Goal: Information Seeking & Learning: Check status

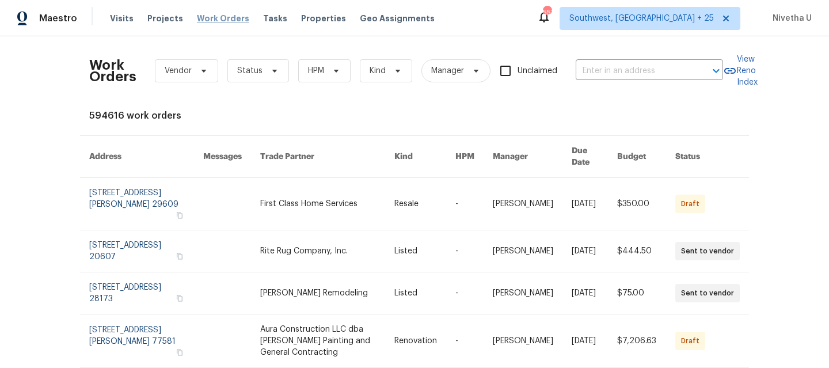
click at [226, 18] on span "Work Orders" at bounding box center [223, 19] width 52 height 12
click at [218, 26] on div "Visits Projects Work Orders Tasks Properties Geo Assignments" at bounding box center [279, 18] width 339 height 23
click at [215, 17] on span "Work Orders" at bounding box center [223, 19] width 52 height 12
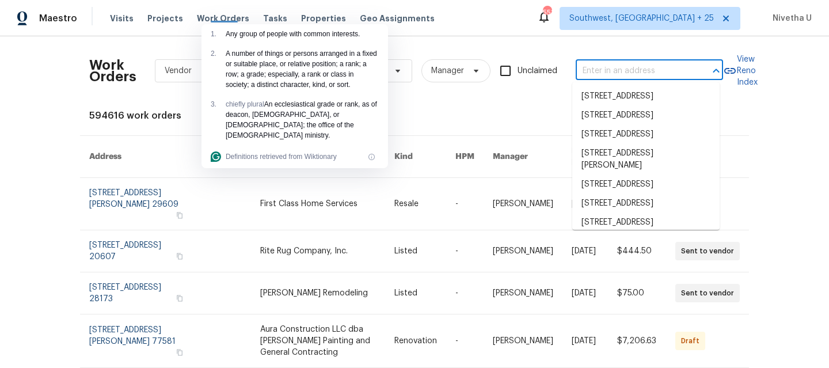
click at [630, 71] on input "text" at bounding box center [633, 71] width 115 height 18
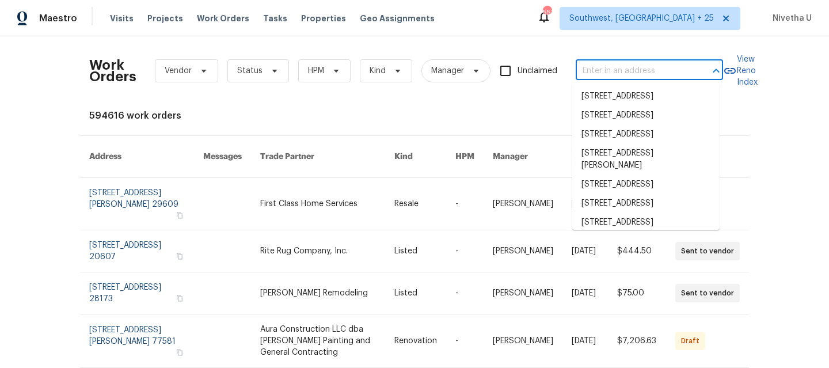
paste input "[STREET_ADDRESS]"
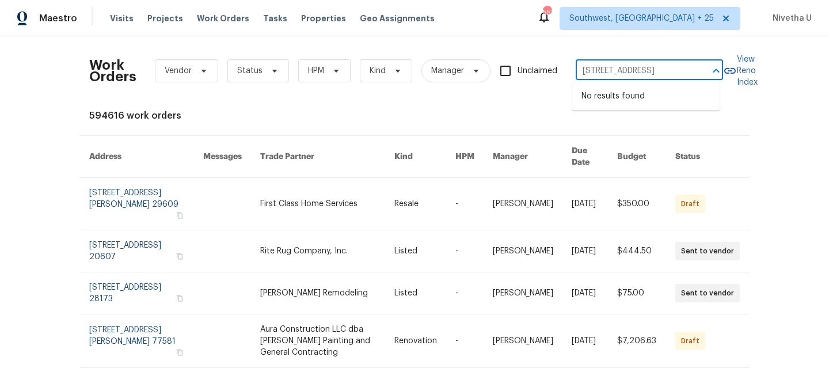
type input "[STREET_ADDRESS]"
click at [660, 24] on span "Southwest, [GEOGRAPHIC_DATA] + 25" at bounding box center [650, 18] width 181 height 23
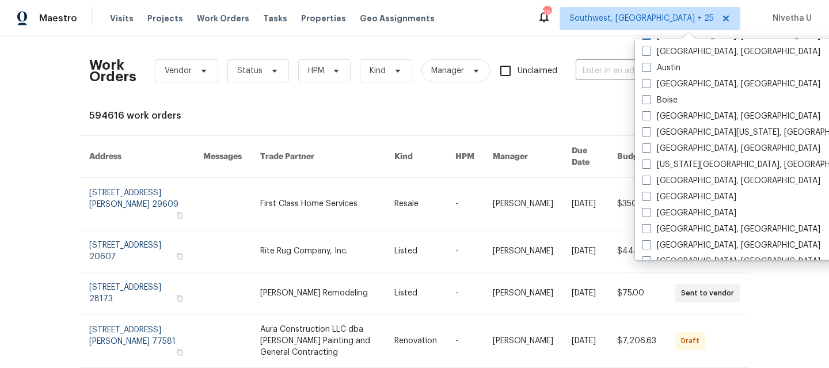
scroll to position [419, 0]
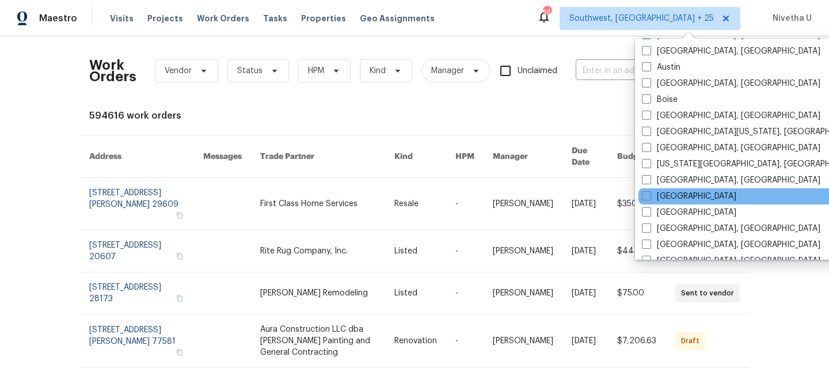
click at [665, 203] on div "[GEOGRAPHIC_DATA]" at bounding box center [755, 196] width 232 height 16
click at [657, 195] on label "[GEOGRAPHIC_DATA]" at bounding box center [689, 197] width 94 height 12
click at [650, 195] on input "[GEOGRAPHIC_DATA]" at bounding box center [645, 194] width 7 height 7
checkbox input "true"
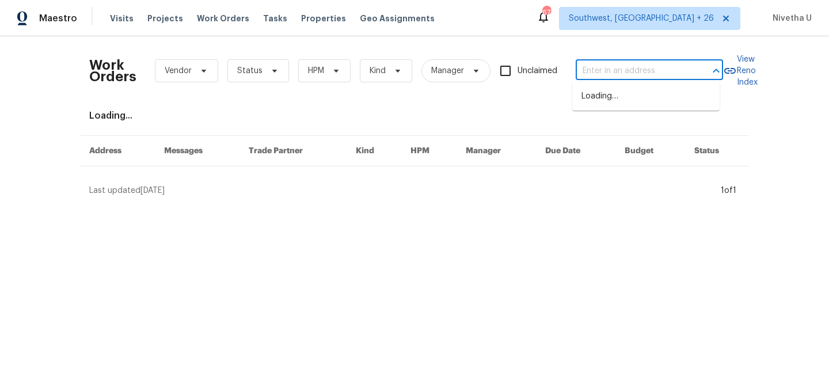
click at [600, 79] on input "text" at bounding box center [633, 71] width 115 height 18
paste input "[STREET_ADDRESS]"
type input "[STREET_ADDRESS]"
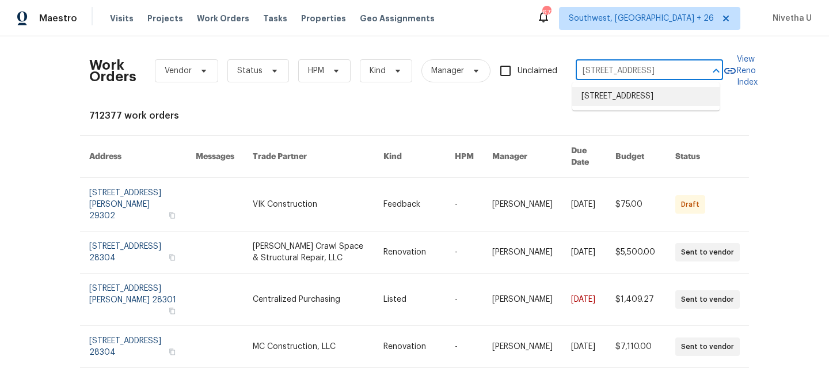
click at [618, 104] on li "[STREET_ADDRESS]" at bounding box center [646, 96] width 147 height 19
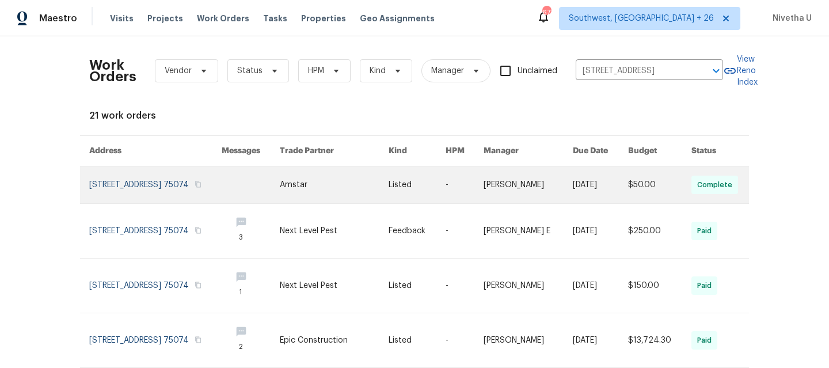
click at [97, 198] on link at bounding box center [155, 184] width 132 height 37
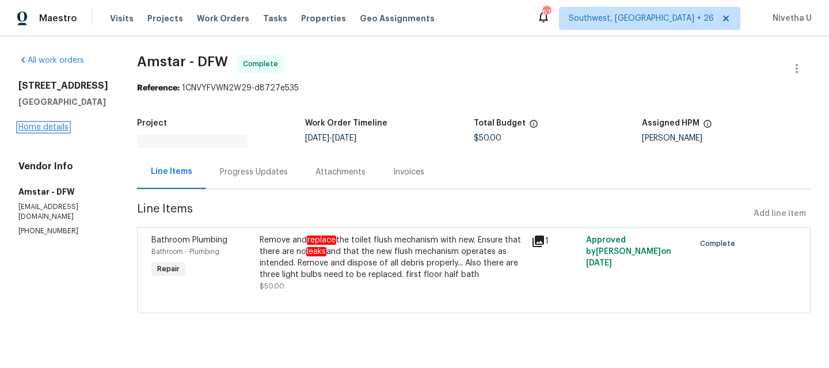
click at [37, 131] on link "Home details" at bounding box center [43, 127] width 50 height 8
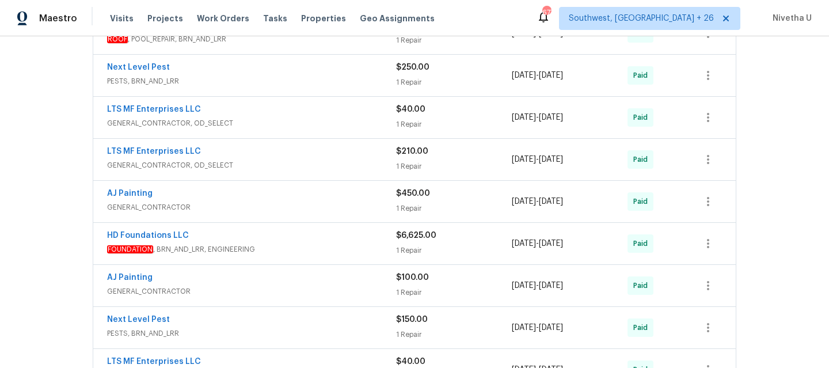
scroll to position [285, 0]
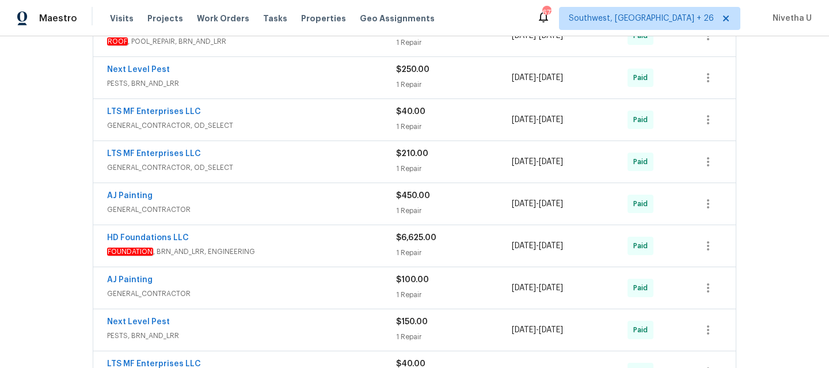
click at [266, 335] on span "PESTS, BRN_AND_LRR" at bounding box center [251, 336] width 289 height 12
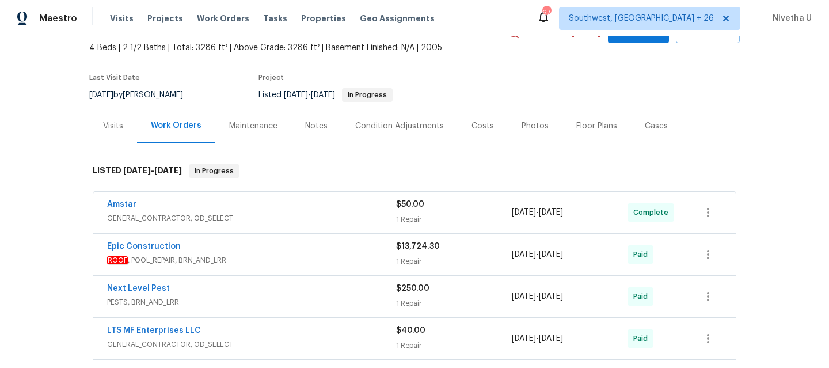
scroll to position [66, 0]
click at [318, 214] on span "GENERAL_CONTRACTOR, OD_SELECT" at bounding box center [251, 218] width 289 height 12
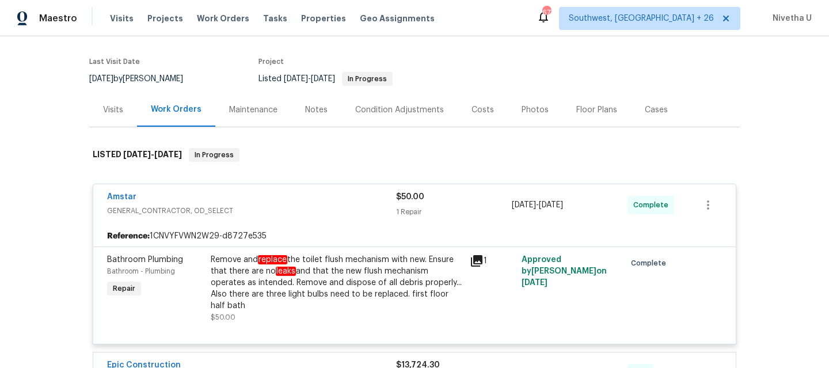
scroll to position [90, 0]
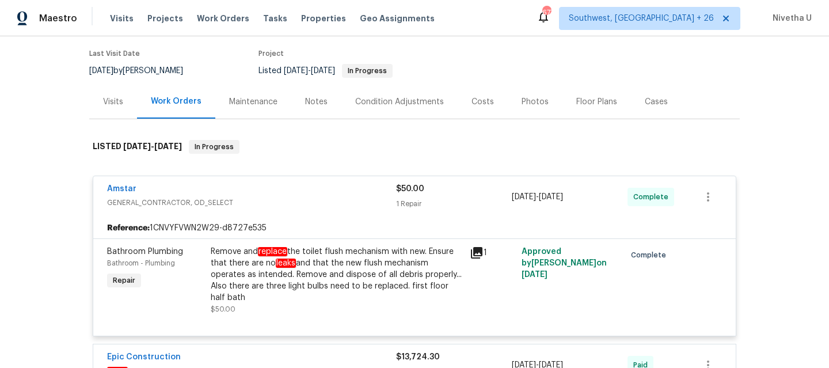
click at [318, 196] on div "Amstar" at bounding box center [251, 190] width 289 height 14
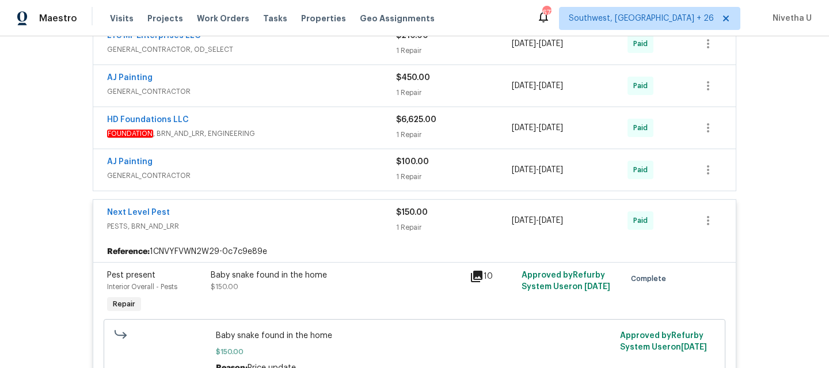
scroll to position [471, 0]
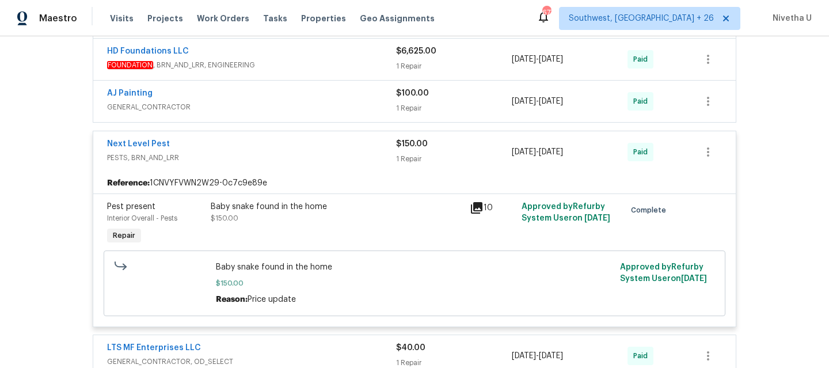
click at [310, 157] on span "PESTS, BRN_AND_LRR" at bounding box center [251, 158] width 289 height 12
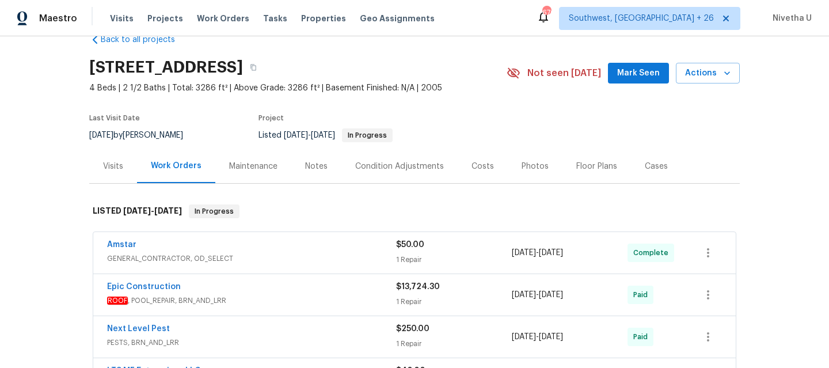
scroll to position [0, 0]
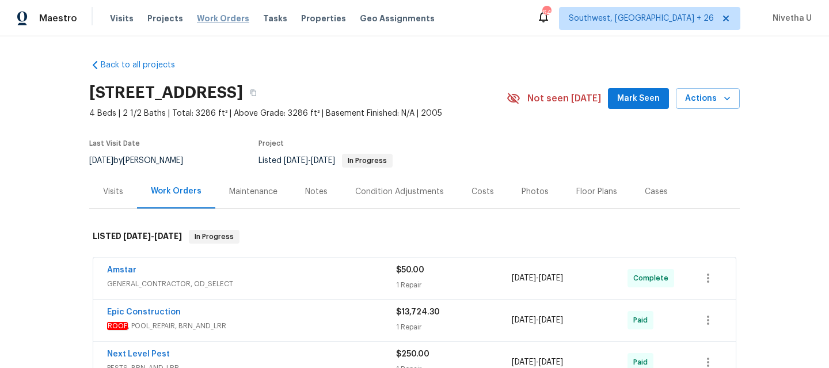
click at [220, 16] on span "Work Orders" at bounding box center [223, 19] width 52 height 12
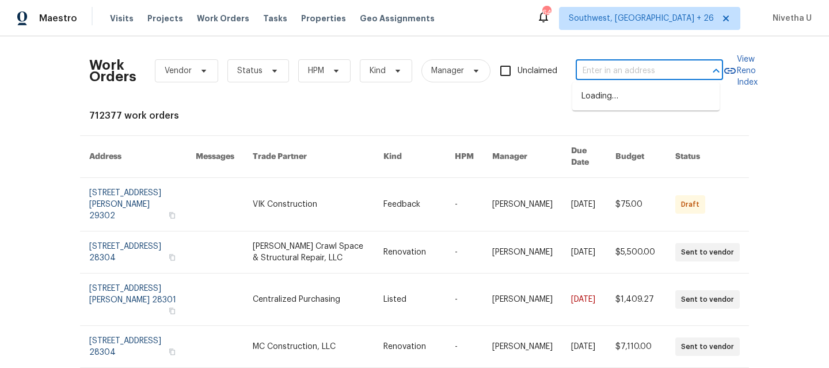
click at [597, 73] on input "text" at bounding box center [633, 71] width 115 height 18
paste input "[STREET_ADDRESS]"
type input "[STREET_ADDRESS]"
click at [629, 101] on li "[STREET_ADDRESS]" at bounding box center [646, 96] width 147 height 19
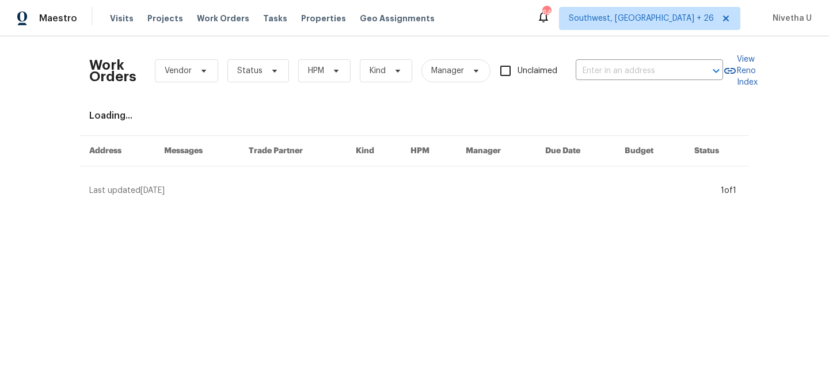
type input "[STREET_ADDRESS]"
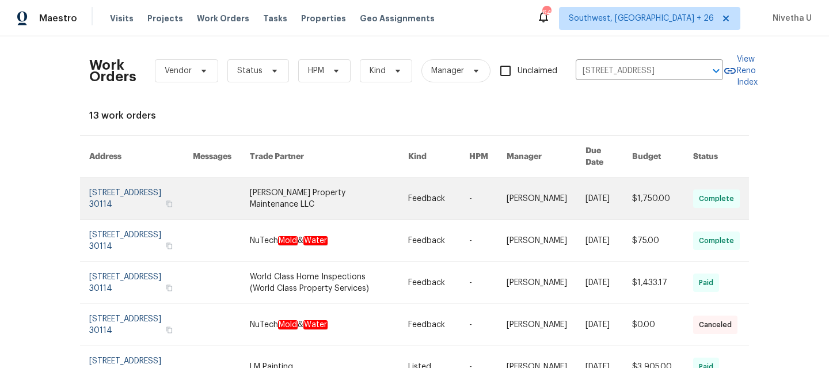
click at [120, 193] on link at bounding box center [141, 198] width 104 height 41
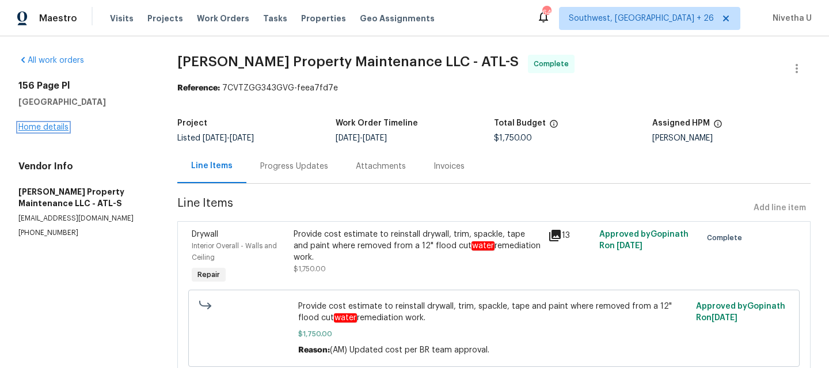
click at [38, 126] on link "Home details" at bounding box center [43, 127] width 50 height 8
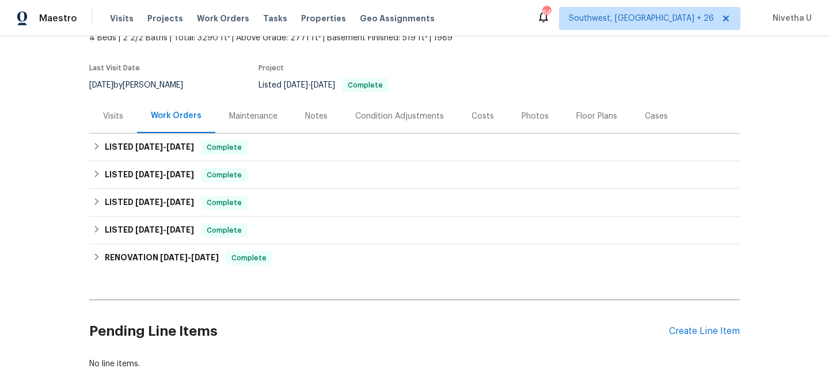
scroll to position [76, 0]
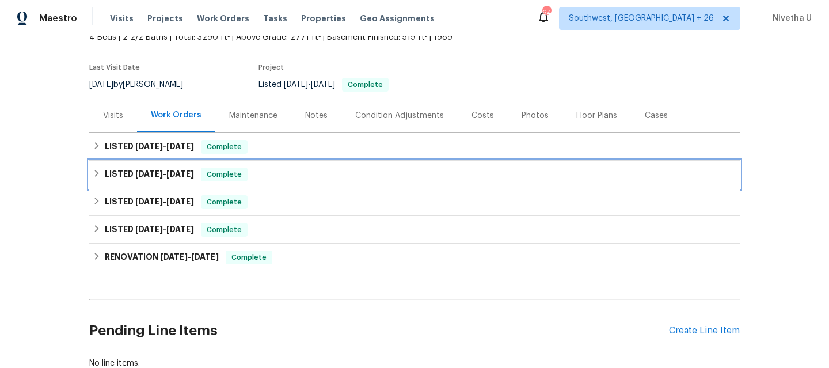
click at [256, 175] on div "LISTED [DATE] - [DATE] Complete" at bounding box center [415, 175] width 644 height 14
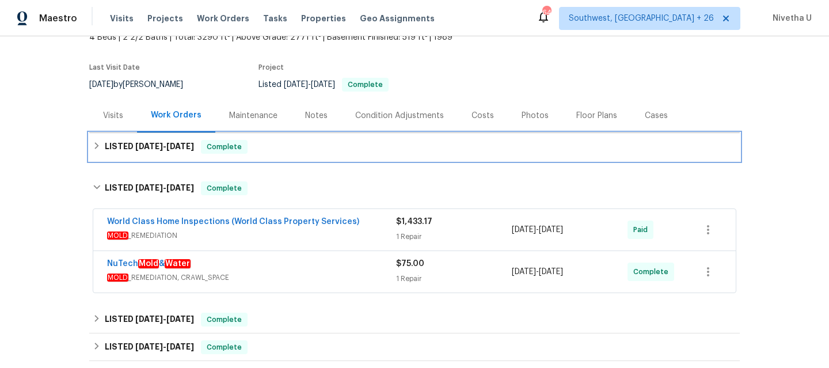
click at [263, 151] on div "LISTED [DATE] - [DATE] Complete" at bounding box center [415, 147] width 644 height 14
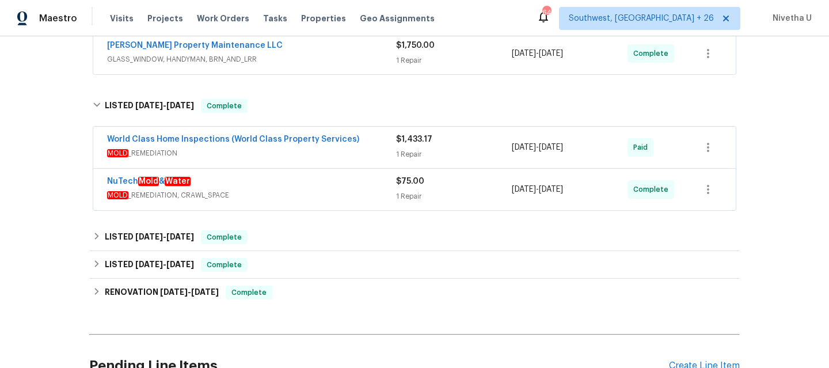
scroll to position [225, 0]
click at [274, 192] on span "MOLD _REMEDIATION, CRAWL_SPACE" at bounding box center [251, 195] width 289 height 12
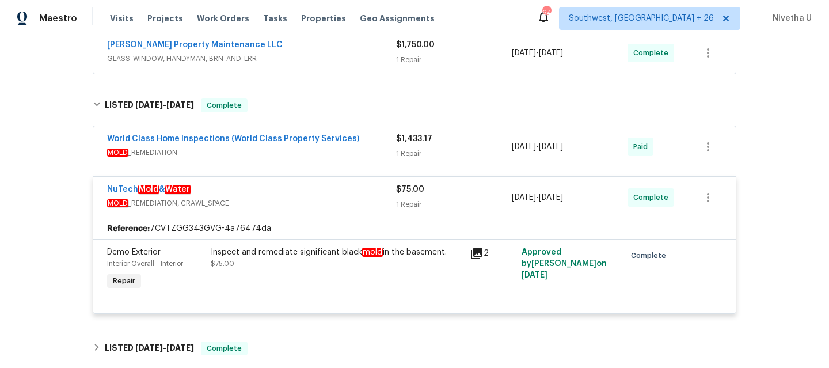
click at [286, 206] on span "MOLD _REMEDIATION, CRAWL_SPACE" at bounding box center [251, 204] width 289 height 12
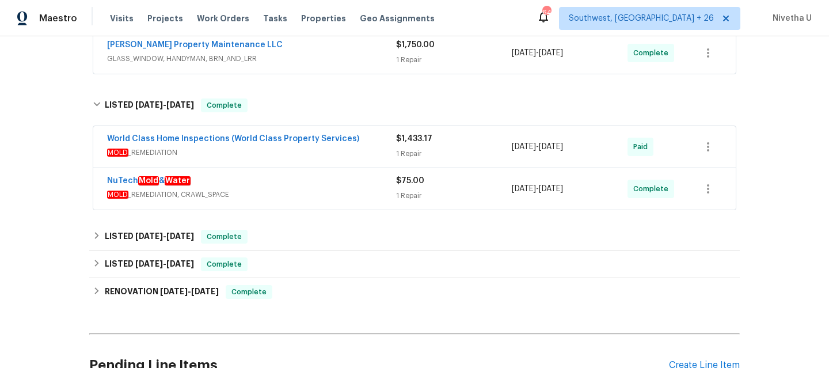
click at [366, 143] on div "World Class Home Inspections (World Class Property Services)" at bounding box center [251, 140] width 289 height 14
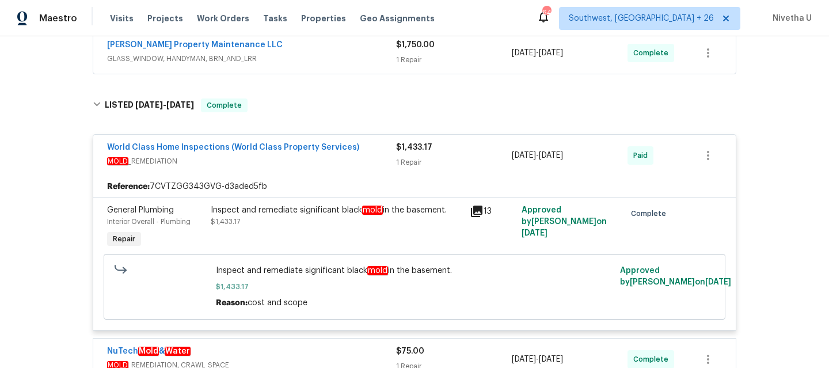
click at [366, 143] on div "World Class Home Inspections (World Class Property Services)" at bounding box center [251, 149] width 289 height 14
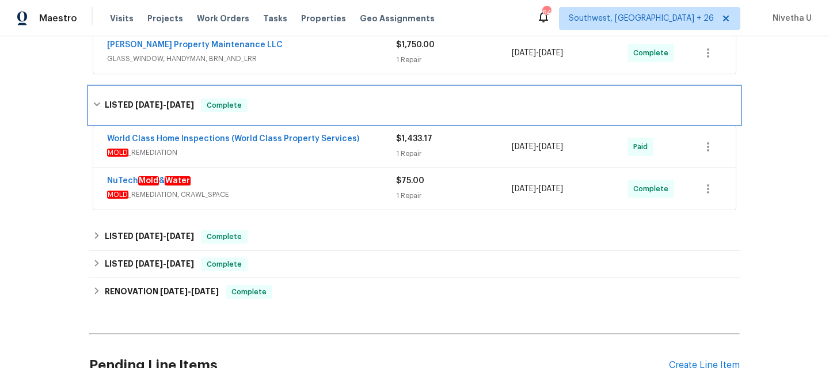
click at [336, 122] on div "LISTED [DATE] - [DATE] Complete" at bounding box center [414, 105] width 651 height 37
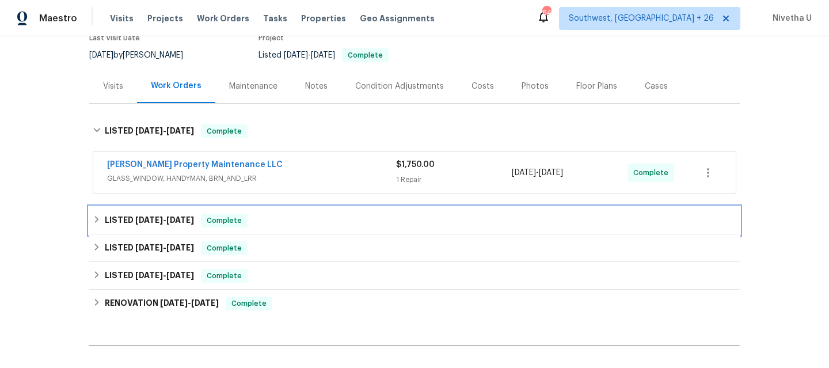
scroll to position [107, 0]
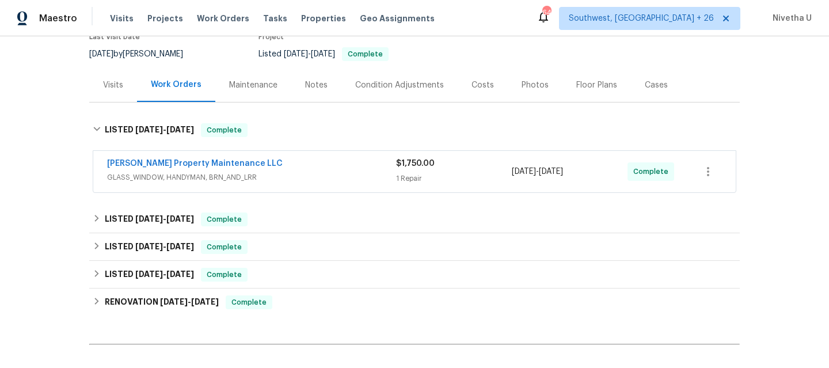
click at [331, 178] on span "GLASS_WINDOW, HANDYMAN, BRN_AND_LRR" at bounding box center [251, 178] width 289 height 12
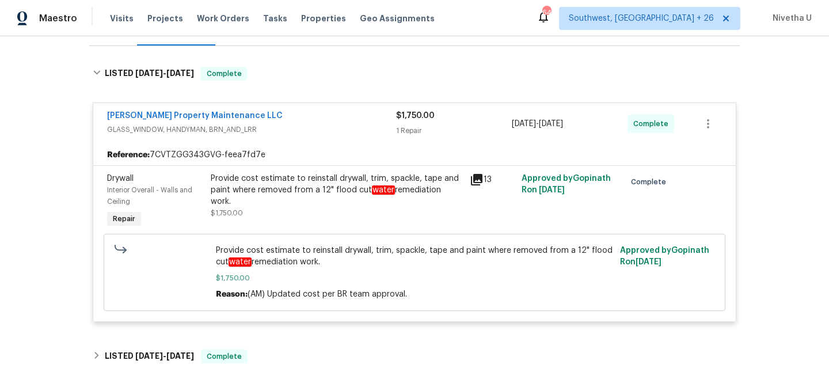
scroll to position [159, 0]
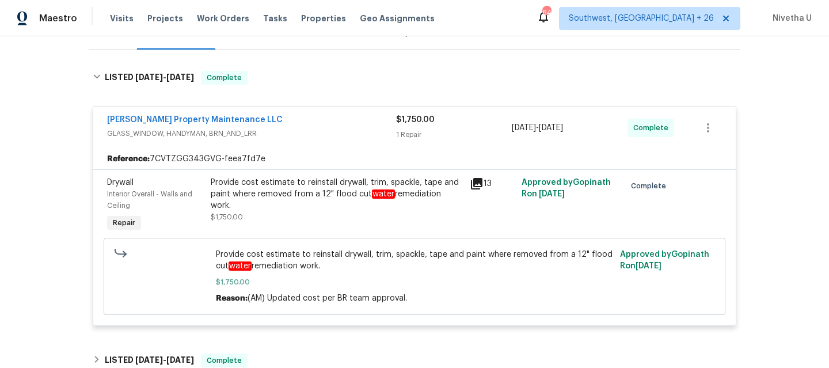
click at [315, 238] on div "Provide cost estimate to reinstall drywall, trim, spackle, tape and paint where…" at bounding box center [415, 276] width 622 height 77
click at [224, 16] on span "Work Orders" at bounding box center [223, 19] width 52 height 12
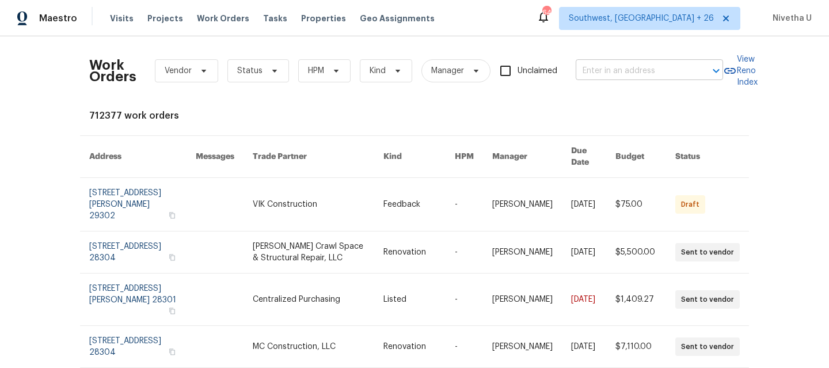
click at [627, 67] on input "text" at bounding box center [633, 71] width 115 height 18
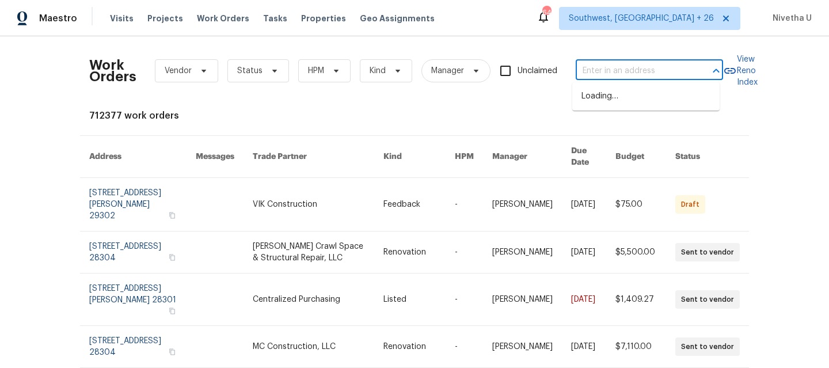
paste input "[STREET_ADDRESS][PERSON_NAME]"
type input "[STREET_ADDRESS][PERSON_NAME]"
click at [654, 20] on span "Southwest, [GEOGRAPHIC_DATA] + 26" at bounding box center [641, 19] width 145 height 12
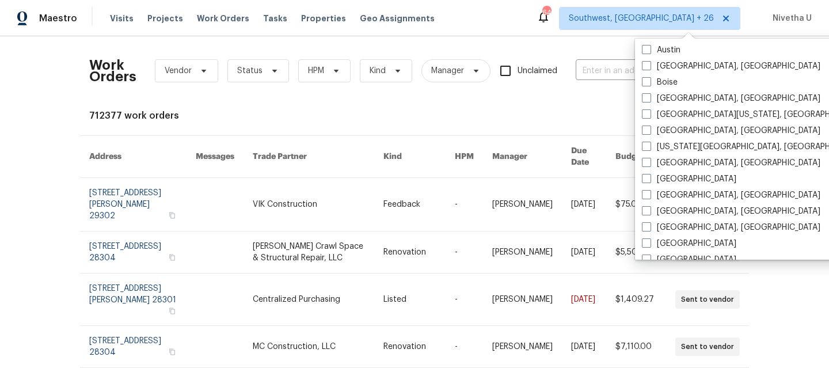
scroll to position [457, 0]
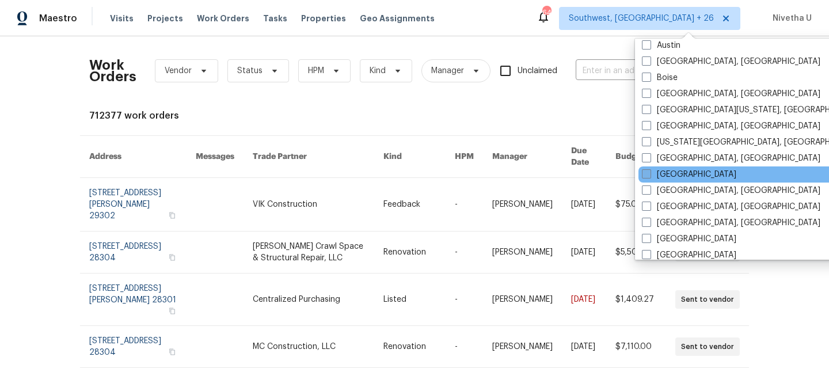
click at [651, 173] on label "[GEOGRAPHIC_DATA]" at bounding box center [689, 175] width 94 height 12
click at [650, 173] on input "[GEOGRAPHIC_DATA]" at bounding box center [645, 172] width 7 height 7
checkbox input "true"
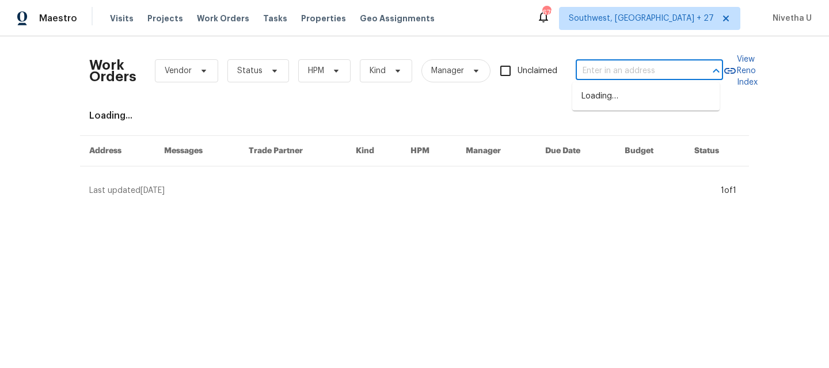
click at [604, 76] on input "text" at bounding box center [633, 71] width 115 height 18
paste input "[STREET_ADDRESS][PERSON_NAME]"
type input "[STREET_ADDRESS][PERSON_NAME]"
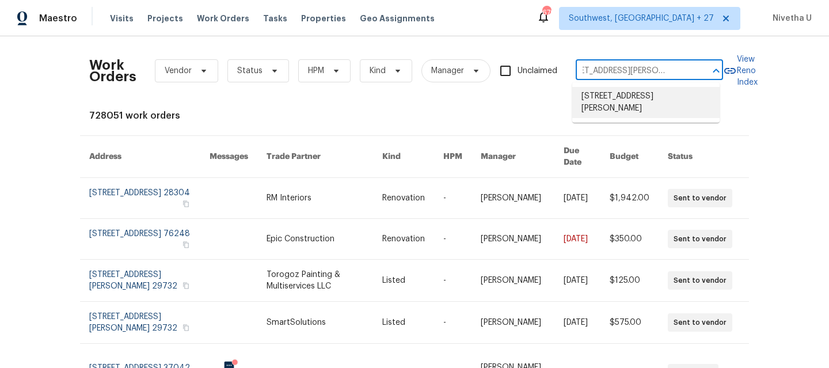
click at [628, 115] on li "[STREET_ADDRESS][PERSON_NAME]" at bounding box center [646, 102] width 147 height 31
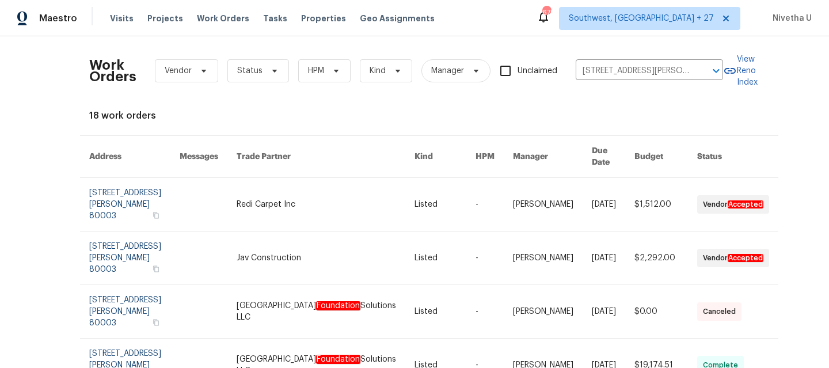
click at [108, 197] on link at bounding box center [134, 204] width 90 height 53
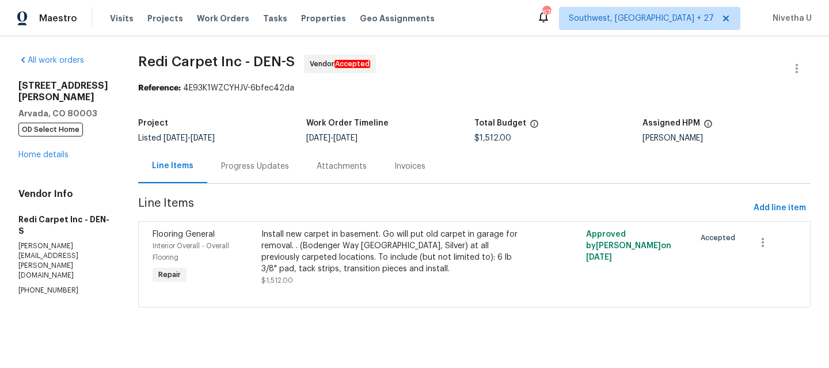
click at [41, 127] on div "[STREET_ADDRESS][PERSON_NAME] OD Select Home Home details" at bounding box center [64, 120] width 92 height 81
click at [41, 151] on link "Home details" at bounding box center [43, 155] width 50 height 8
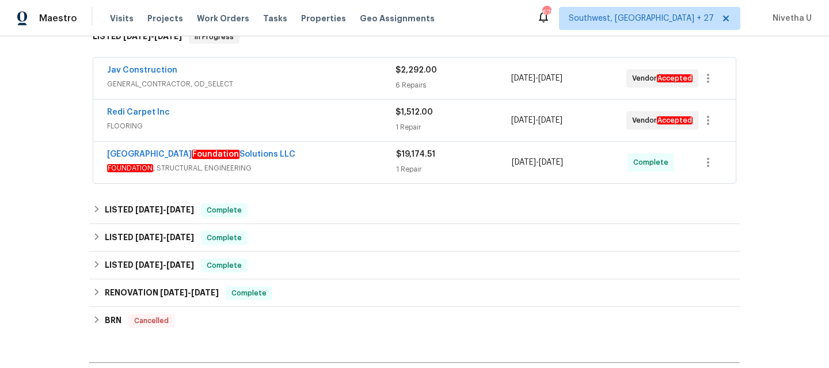
scroll to position [200, 0]
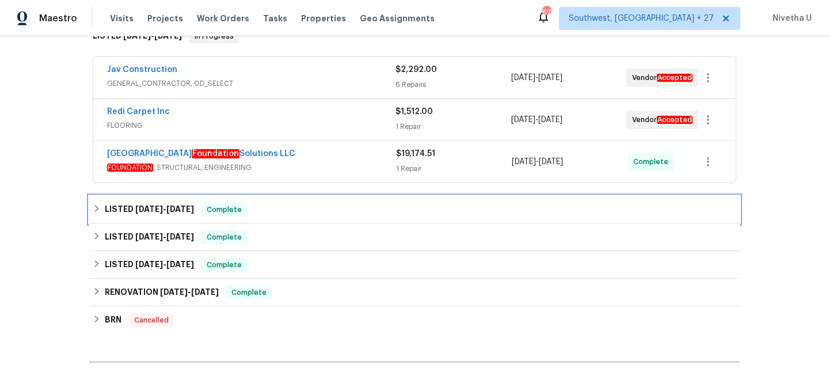
click at [291, 204] on div "LISTED [DATE] - [DATE] Complete" at bounding box center [415, 210] width 644 height 14
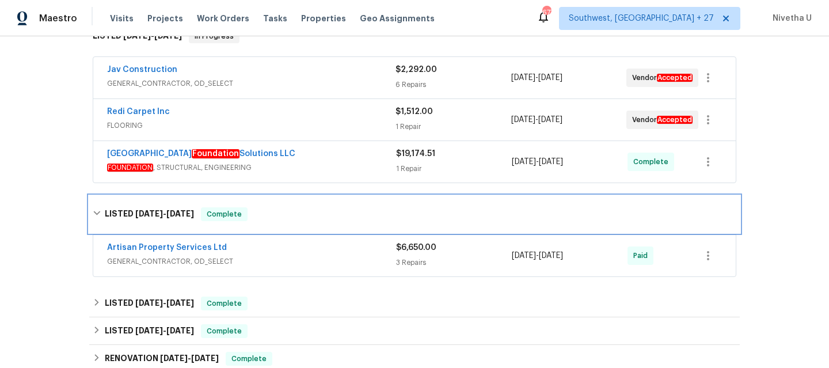
click at [291, 204] on div "LISTED [DATE] - [DATE] Complete" at bounding box center [414, 214] width 651 height 37
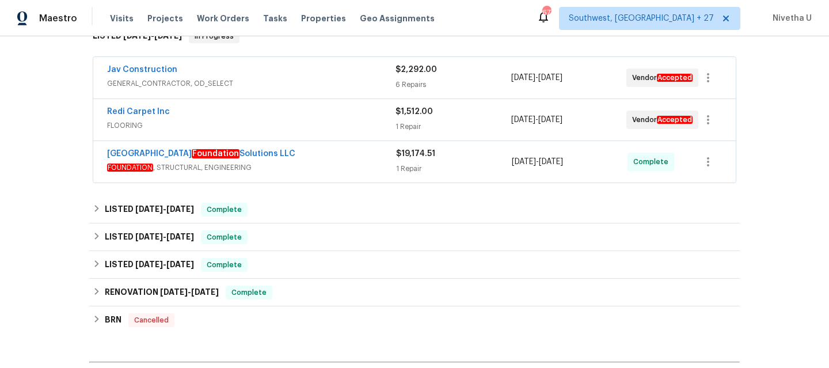
click at [306, 166] on span "FOUNDATION , STRUCTURAL, ENGINEERING" at bounding box center [251, 168] width 289 height 12
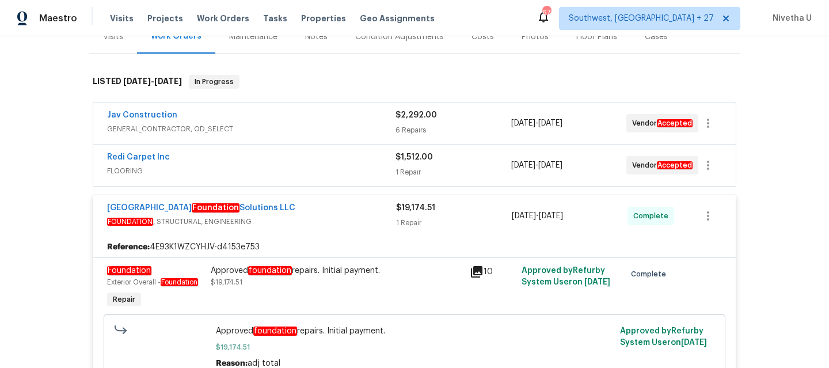
scroll to position [156, 0]
click at [202, 161] on div "Redi Carpet Inc" at bounding box center [251, 158] width 289 height 14
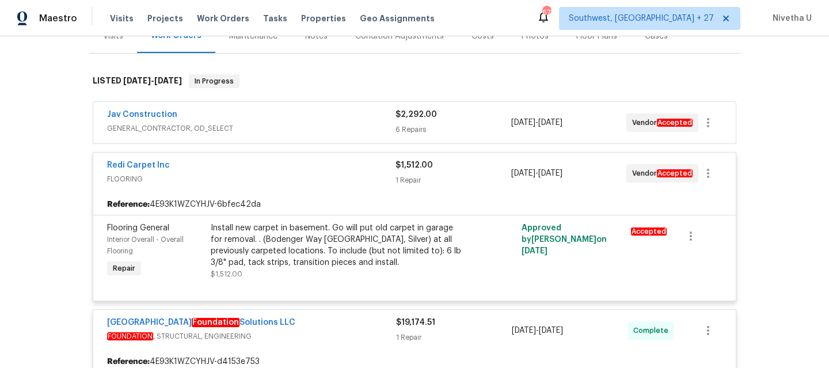
click at [202, 161] on div "Redi Carpet Inc" at bounding box center [251, 167] width 289 height 14
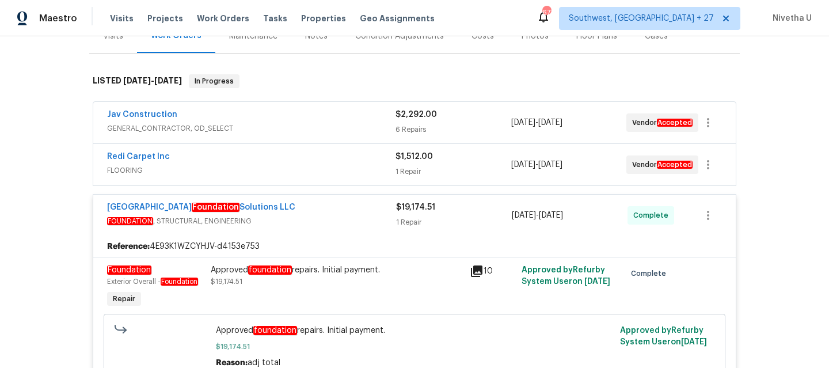
click at [223, 104] on div "Jav Construction GENERAL_CONTRACTOR, OD_SELECT $2,292.00 6 Repairs [DATE] - [DA…" at bounding box center [414, 122] width 643 height 41
click at [232, 126] on span "GENERAL_CONTRACTOR, OD_SELECT" at bounding box center [251, 129] width 289 height 12
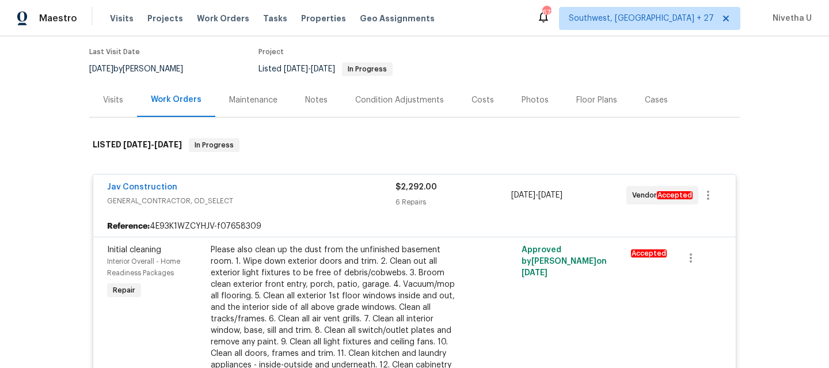
scroll to position [51, 0]
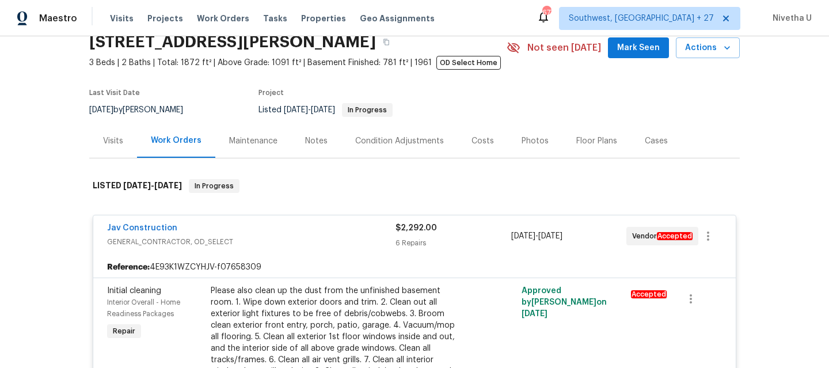
click at [331, 229] on div "Jav Construction" at bounding box center [251, 229] width 289 height 14
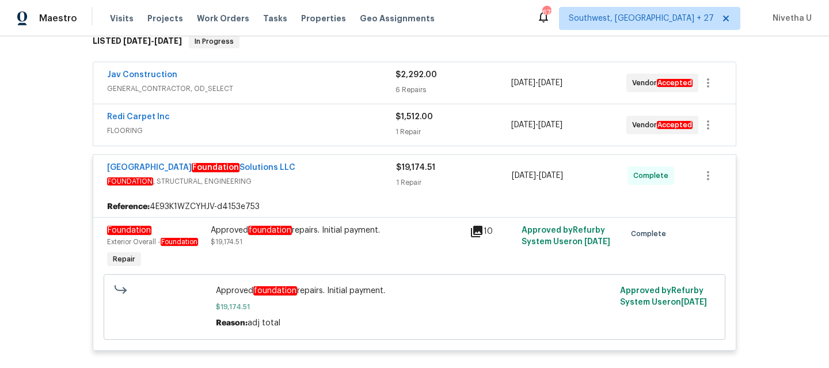
scroll to position [198, 0]
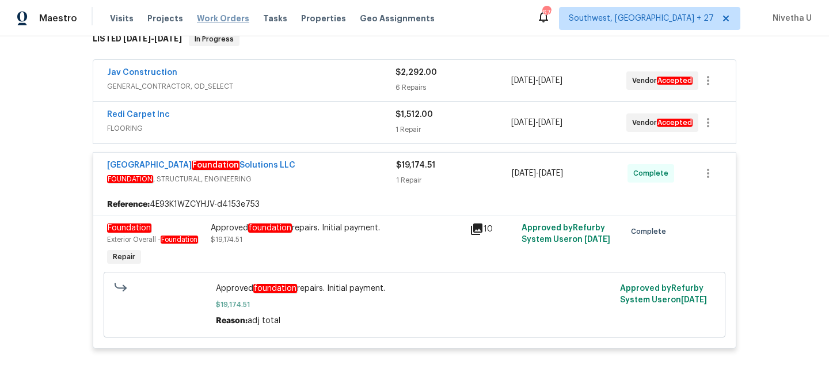
click at [214, 21] on span "Work Orders" at bounding box center [223, 19] width 52 height 12
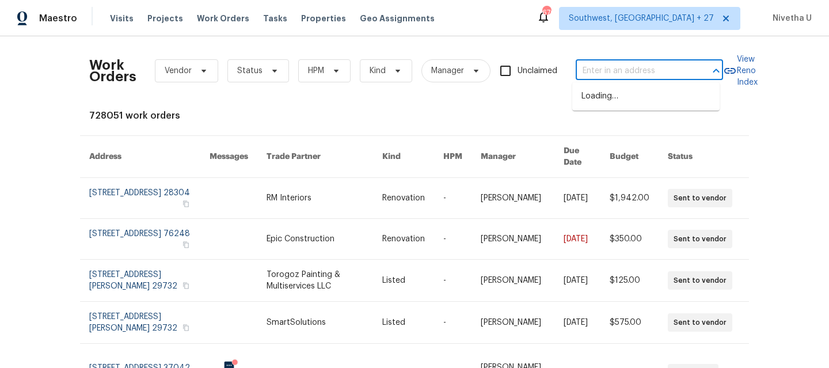
click at [659, 66] on input "text" at bounding box center [633, 71] width 115 height 18
paste input "[STREET_ADDRESS][PERSON_NAME]"
type input "[STREET_ADDRESS][PERSON_NAME]"
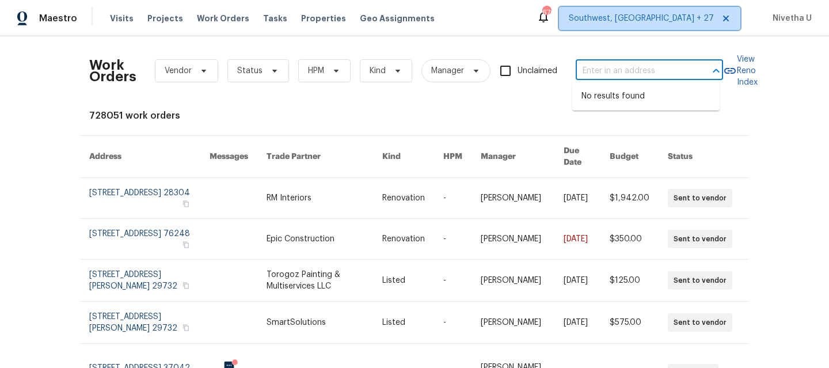
click at [673, 25] on span "Southwest, [GEOGRAPHIC_DATA] + 27" at bounding box center [649, 18] width 181 height 23
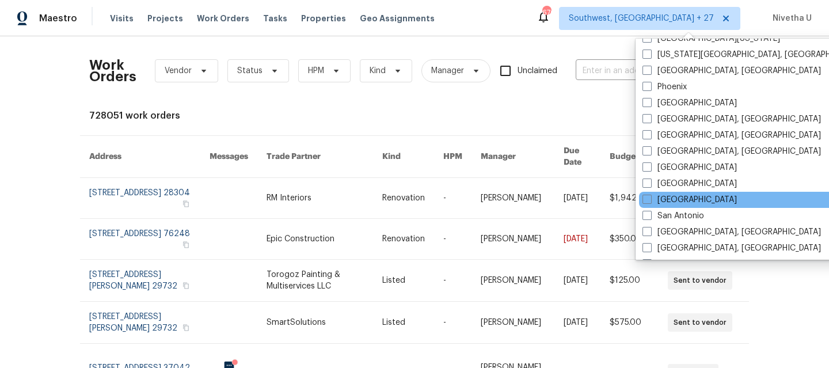
scroll to position [772, 0]
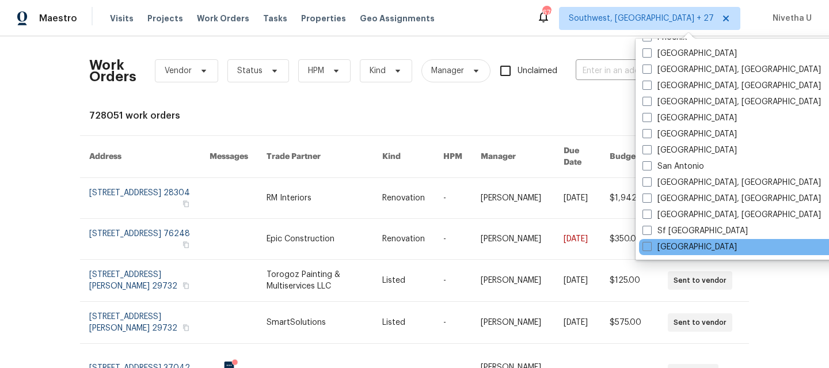
click at [667, 240] on div "[GEOGRAPHIC_DATA]" at bounding box center [755, 247] width 232 height 16
click at [668, 244] on label "[GEOGRAPHIC_DATA]" at bounding box center [690, 247] width 94 height 12
click at [650, 244] on input "[GEOGRAPHIC_DATA]" at bounding box center [646, 244] width 7 height 7
checkbox input "true"
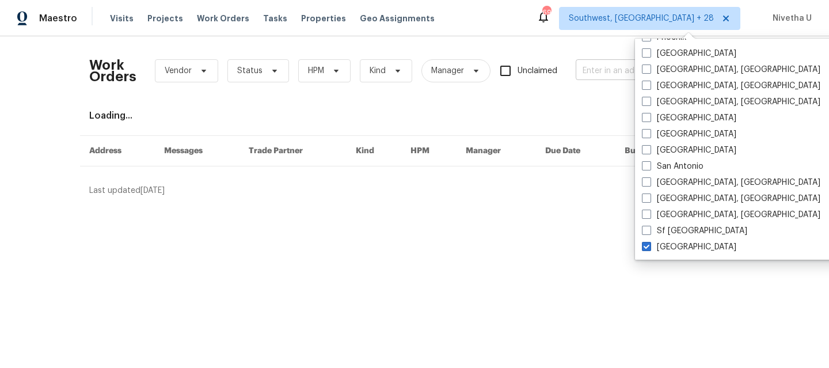
click at [587, 79] on input "text" at bounding box center [633, 71] width 115 height 18
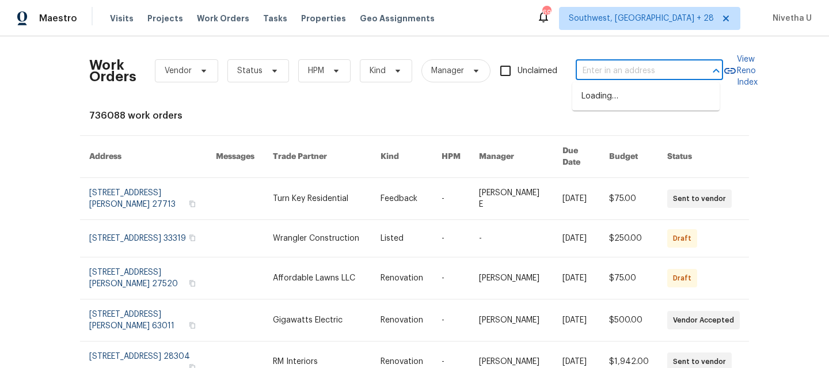
paste input "[STREET_ADDRESS][PERSON_NAME]"
type input "[STREET_ADDRESS][PERSON_NAME]"
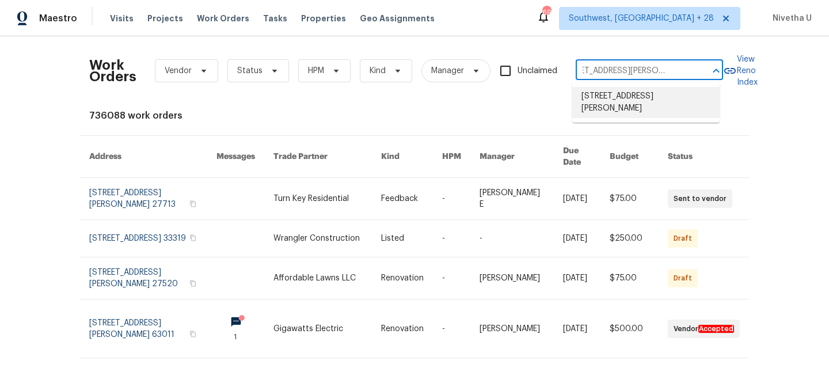
click at [603, 97] on li "[STREET_ADDRESS][PERSON_NAME]" at bounding box center [646, 102] width 147 height 31
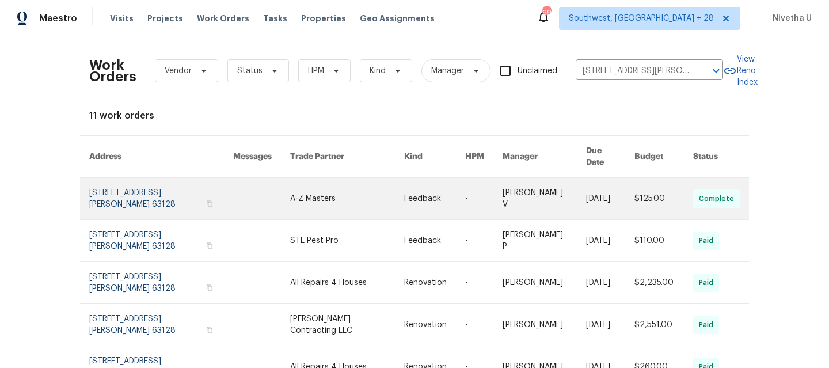
click at [111, 192] on link at bounding box center [161, 198] width 144 height 41
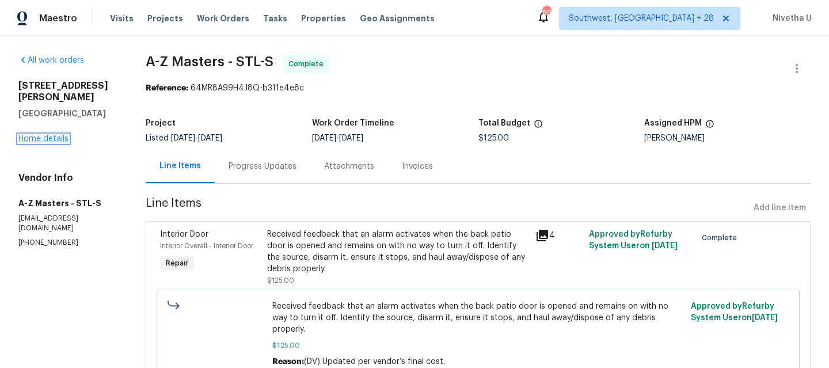
click at [48, 135] on link "Home details" at bounding box center [43, 139] width 50 height 8
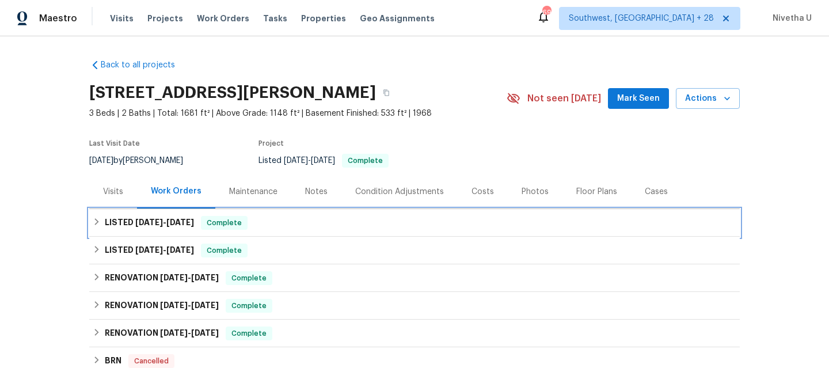
click at [274, 219] on div "LISTED [DATE] - [DATE] Complete" at bounding box center [415, 223] width 644 height 14
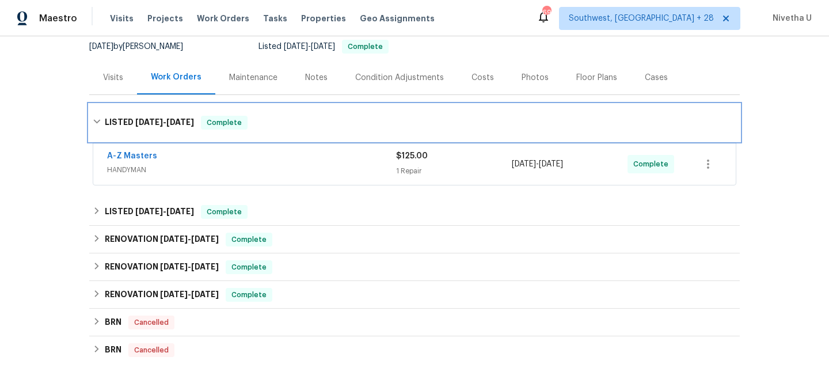
scroll to position [116, 0]
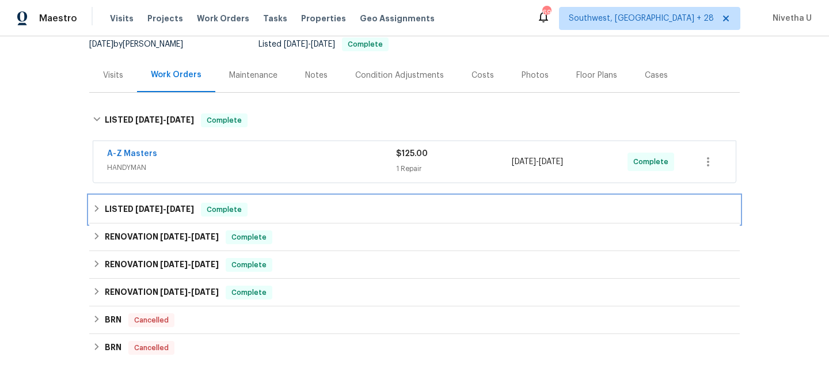
click at [266, 211] on div "LISTED [DATE] - [DATE] Complete" at bounding box center [415, 210] width 644 height 14
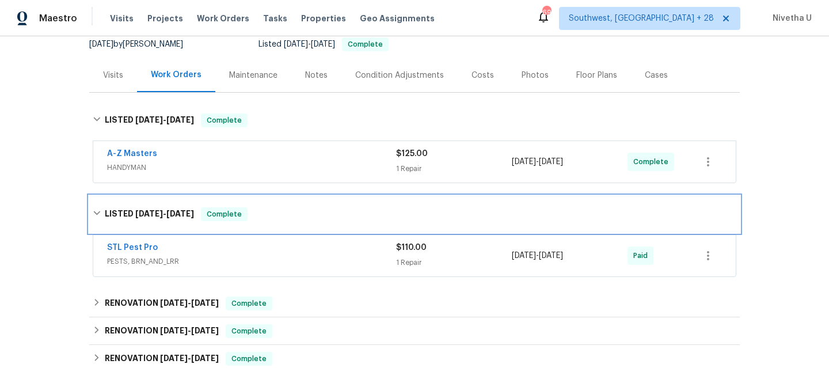
click at [295, 217] on div "LISTED [DATE] - [DATE] Complete" at bounding box center [415, 214] width 644 height 14
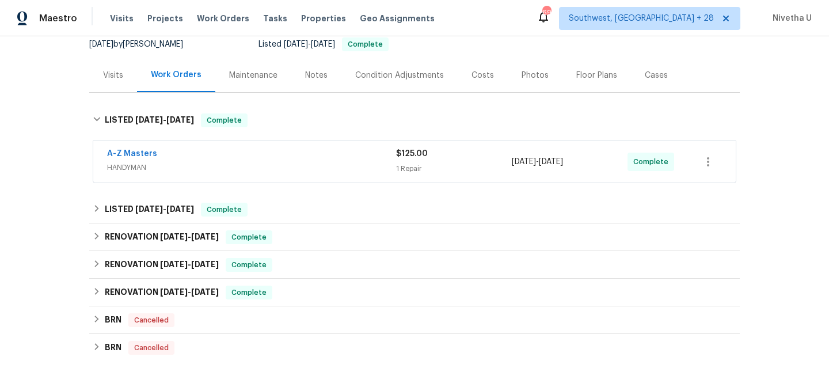
click at [258, 151] on div "A-Z Masters" at bounding box center [251, 155] width 289 height 14
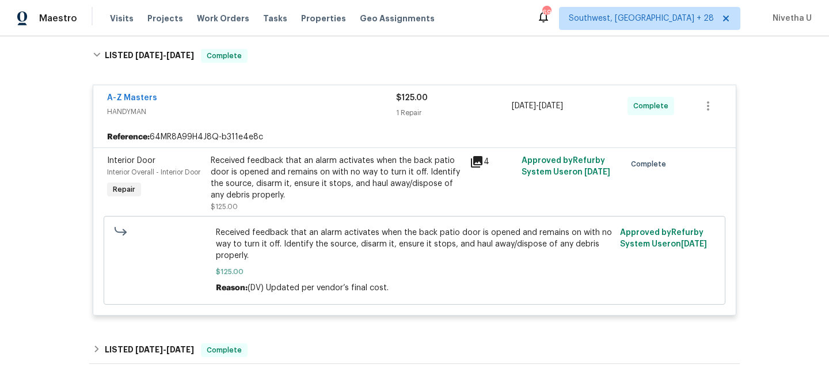
scroll to position [182, 0]
click at [294, 109] on span "HANDYMAN" at bounding box center [251, 111] width 289 height 12
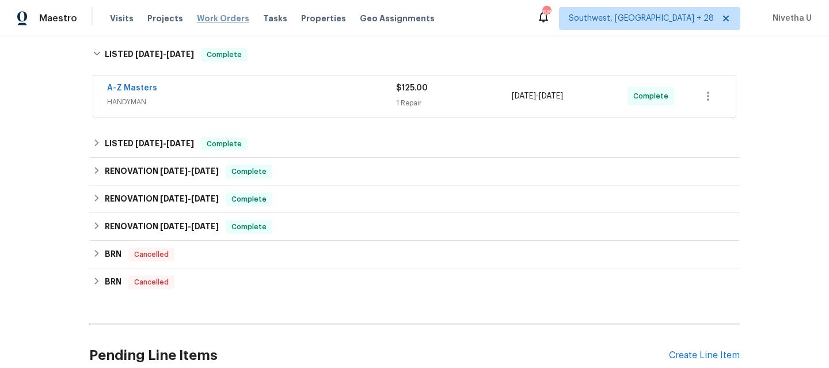
click at [213, 20] on span "Work Orders" at bounding box center [223, 19] width 52 height 12
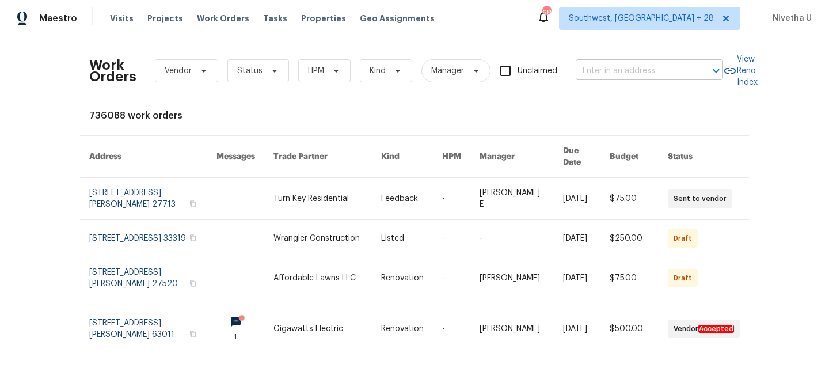
click at [607, 73] on input "text" at bounding box center [633, 71] width 115 height 18
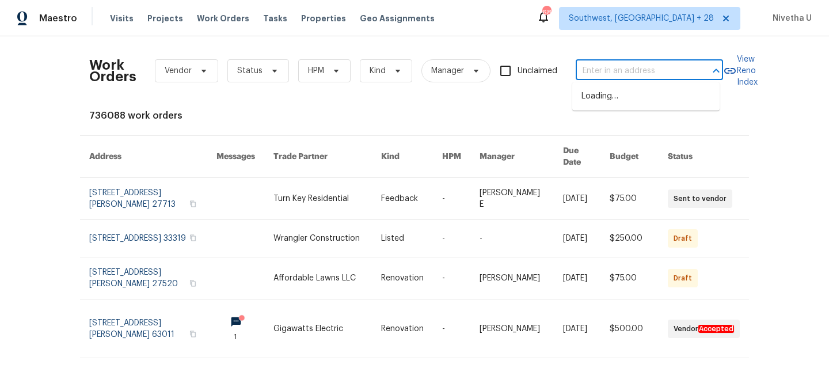
paste input "[STREET_ADDRESS][PERSON_NAME]"
type input "[STREET_ADDRESS][PERSON_NAME]"
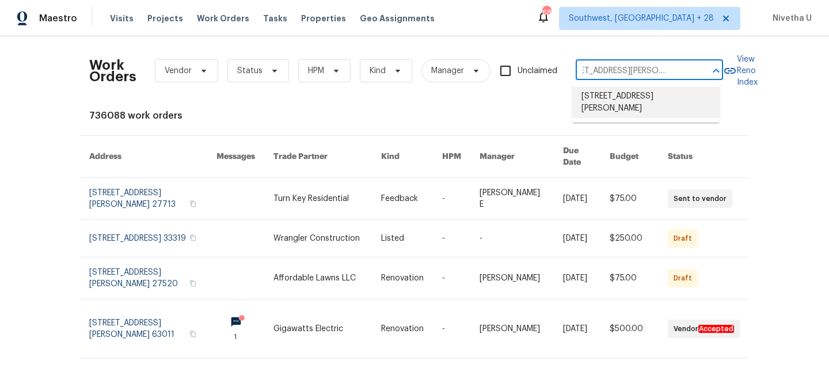
click at [610, 103] on li "[STREET_ADDRESS][PERSON_NAME]" at bounding box center [646, 102] width 147 height 31
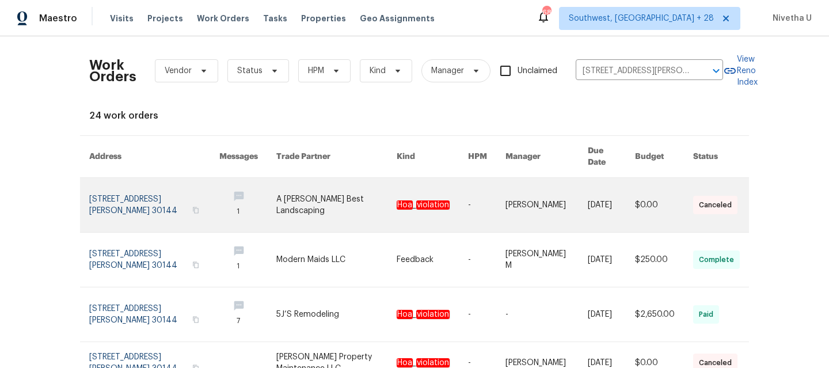
click at [112, 194] on link at bounding box center [154, 205] width 130 height 54
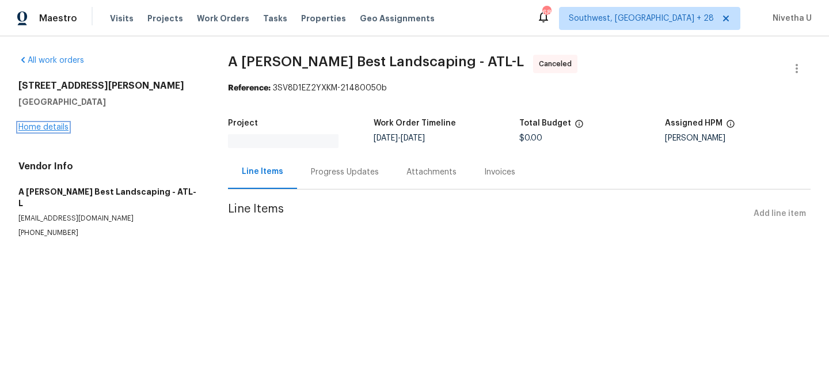
click at [41, 130] on link "Home details" at bounding box center [43, 127] width 50 height 8
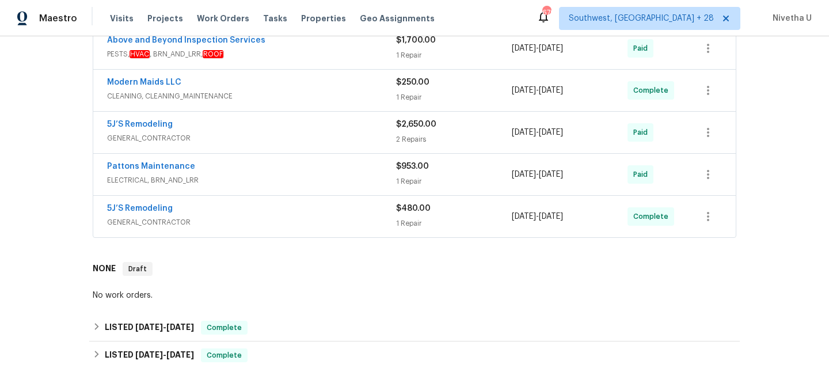
scroll to position [350, 0]
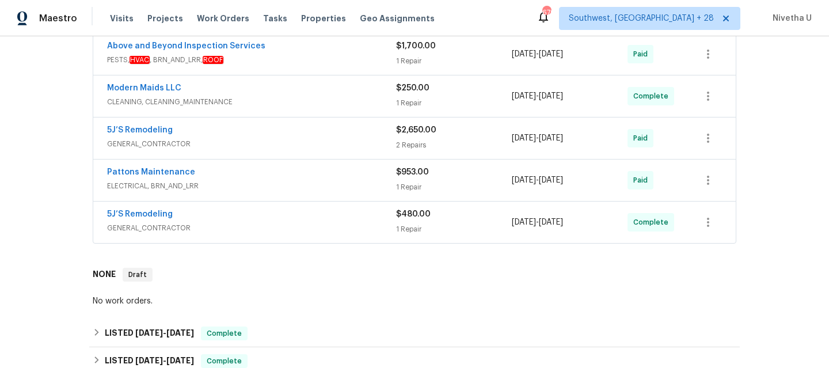
click at [275, 220] on div "5J’S Remodeling" at bounding box center [251, 216] width 289 height 14
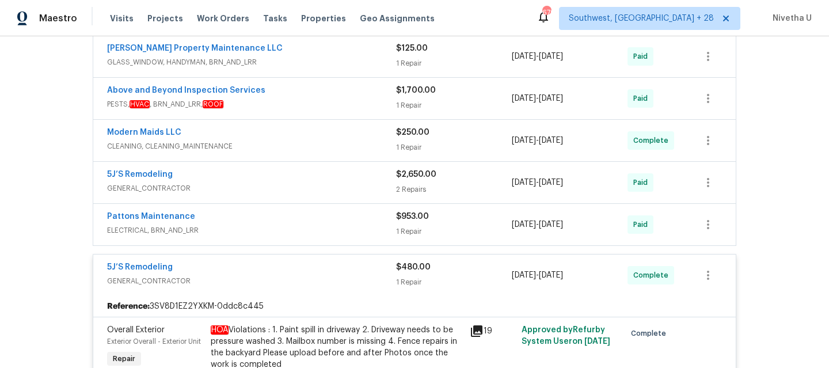
scroll to position [294, 0]
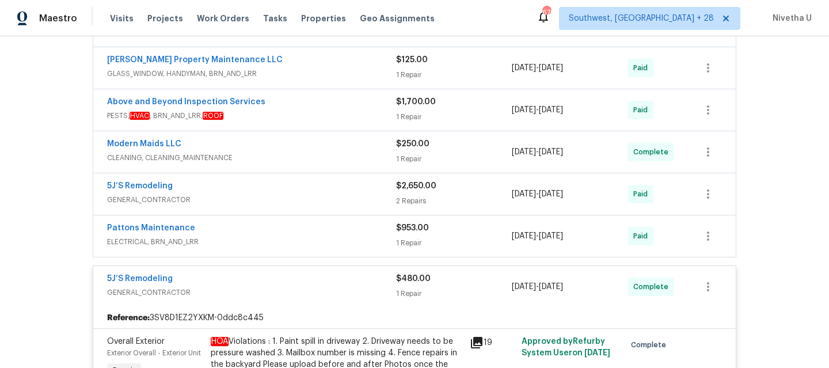
click at [287, 202] on span "GENERAL_CONTRACTOR" at bounding box center [251, 200] width 289 height 12
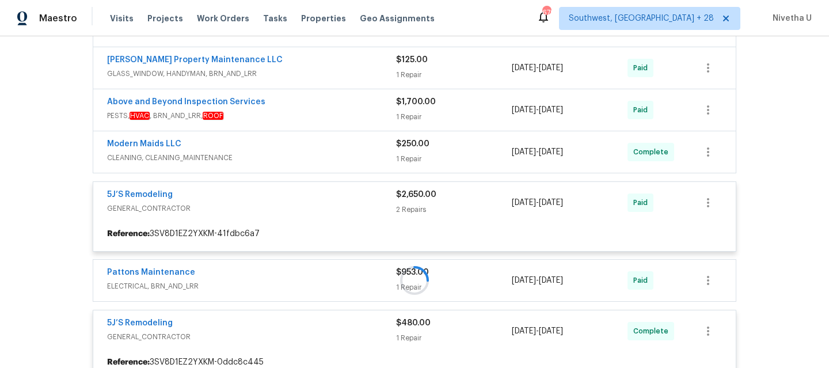
scroll to position [253, 0]
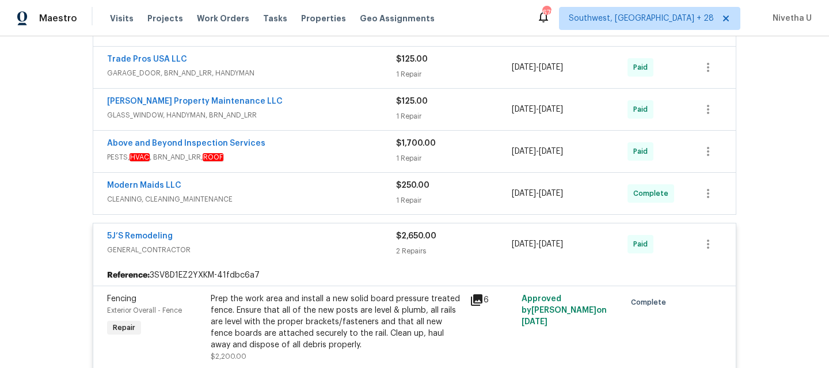
click at [285, 196] on span "CLEANING, CLEANING_MAINTENANCE" at bounding box center [251, 200] width 289 height 12
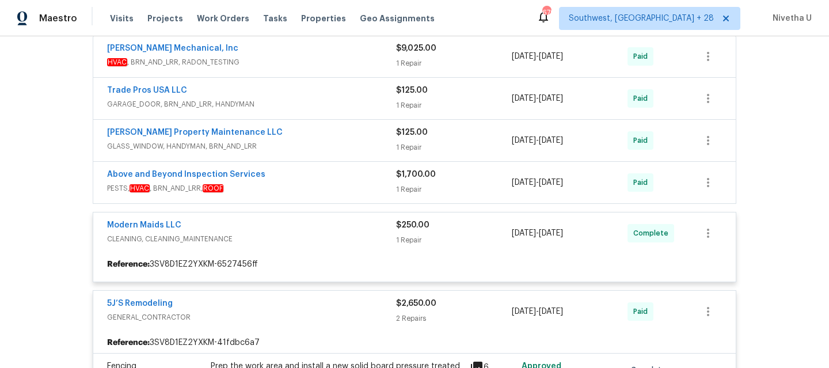
scroll to position [211, 0]
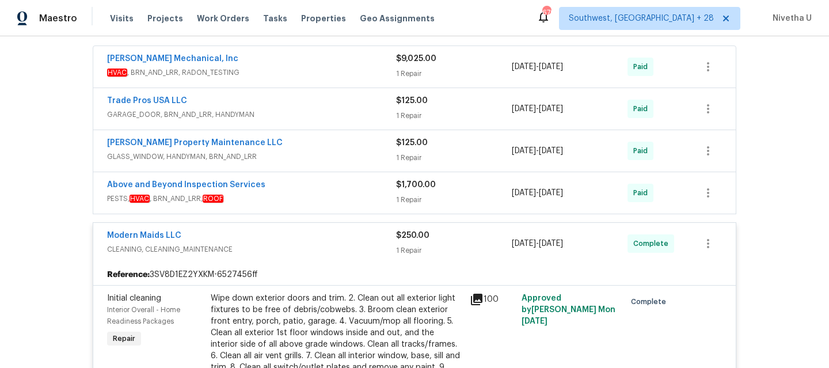
click at [304, 153] on span "GLASS_WINDOW, HANDYMAN, BRN_AND_LRR" at bounding box center [251, 157] width 289 height 12
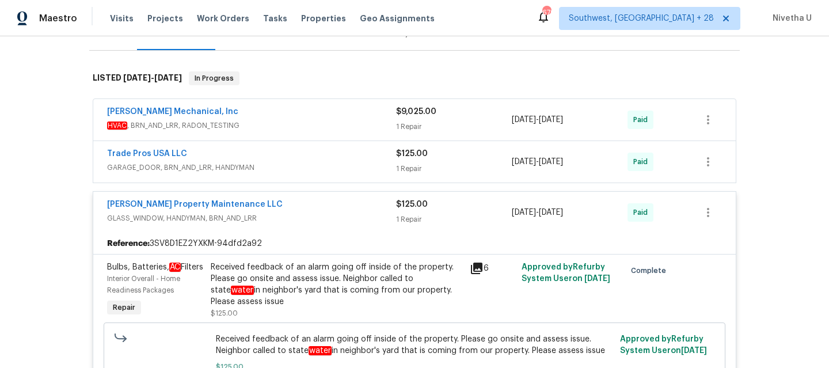
scroll to position [158, 0]
click at [311, 136] on div "[PERSON_NAME] Mechanical, Inc HVAC , BRN_AND_LRR, RADON_TESTING $9,025.00 1 Rep…" at bounding box center [414, 120] width 643 height 41
click at [308, 128] on span "HVAC , BRN_AND_LRR, RADON_TESTING" at bounding box center [251, 126] width 289 height 12
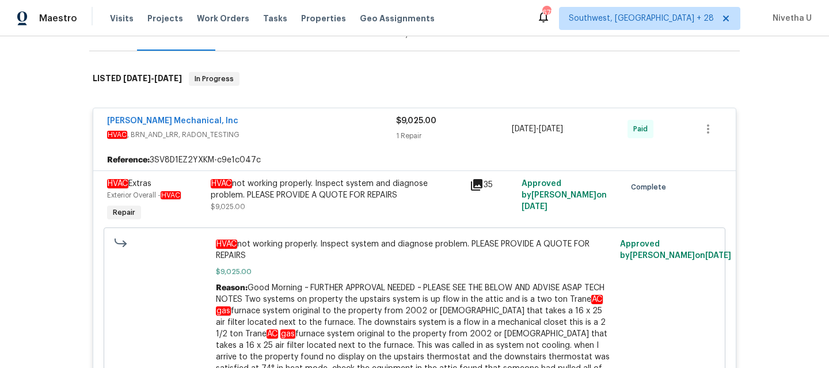
click at [341, 146] on div "[PERSON_NAME] Mechanical, Inc HVAC , BRN_AND_LRR, RADON_TESTING $9,025.00 1 Rep…" at bounding box center [414, 128] width 643 height 41
click at [333, 130] on span "HVAC , BRN_AND_LRR, RADON_TESTING" at bounding box center [251, 135] width 289 height 12
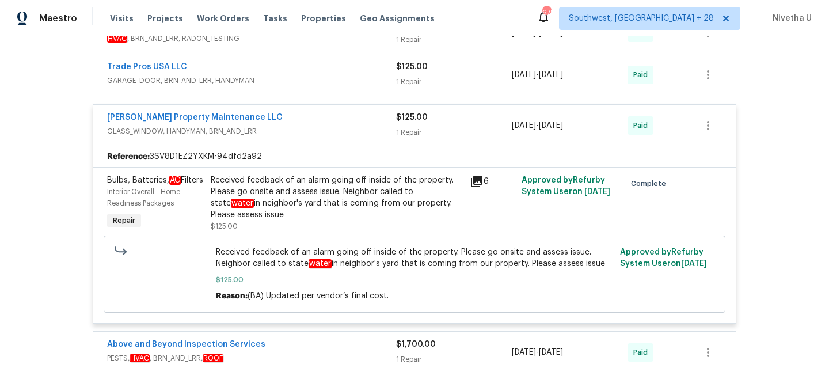
scroll to position [249, 0]
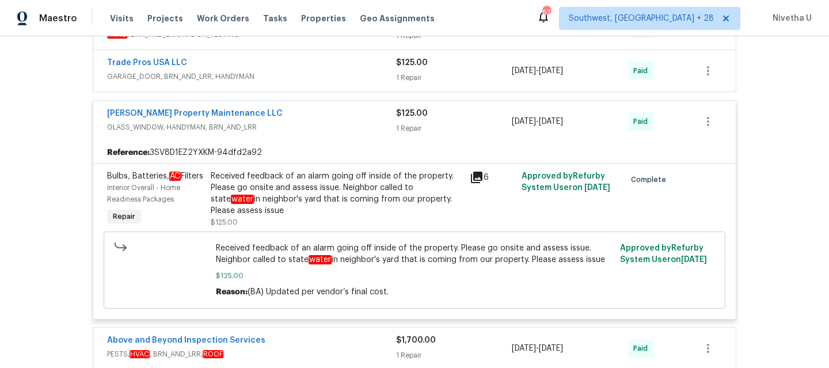
click at [322, 103] on div "[PERSON_NAME] Property Maintenance LLC GLASS_WINDOW, HANDYMAN, BRN_AND_LRR $125…" at bounding box center [414, 121] width 643 height 41
click at [324, 117] on div "[PERSON_NAME] Property Maintenance LLC" at bounding box center [251, 115] width 289 height 14
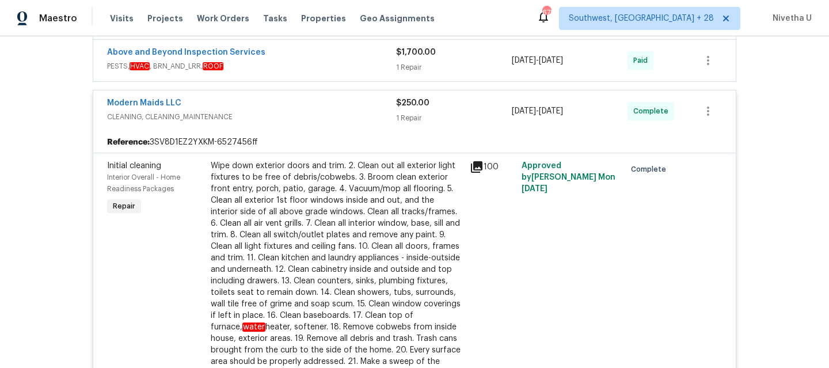
click at [321, 110] on div "Modern Maids LLC" at bounding box center [251, 104] width 289 height 14
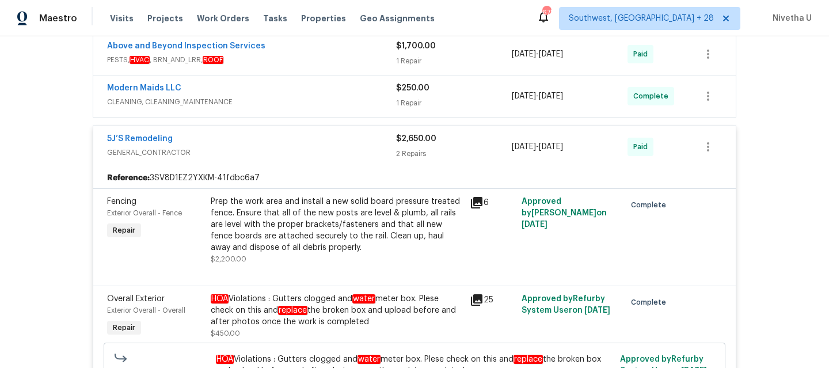
scroll to position [349, 0]
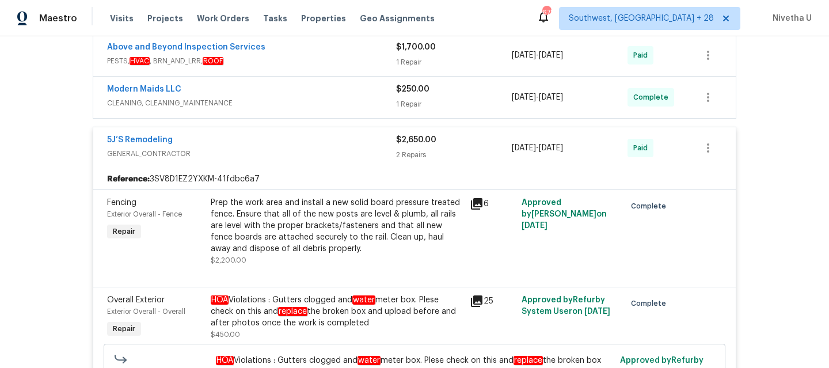
click at [310, 153] on span "GENERAL_CONTRACTOR" at bounding box center [251, 154] width 289 height 12
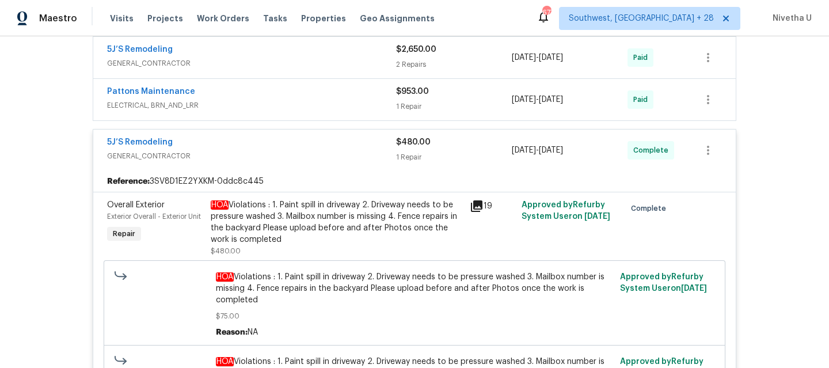
click at [310, 153] on span "GENERAL_CONTRACTOR" at bounding box center [251, 156] width 289 height 12
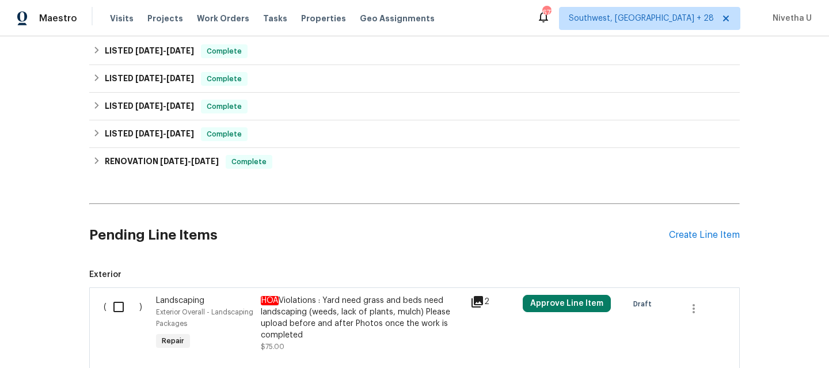
scroll to position [634, 0]
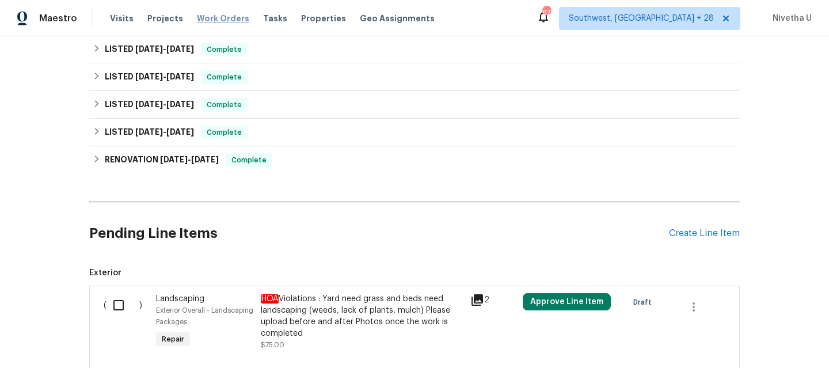
click at [216, 14] on span "Work Orders" at bounding box center [223, 19] width 52 height 12
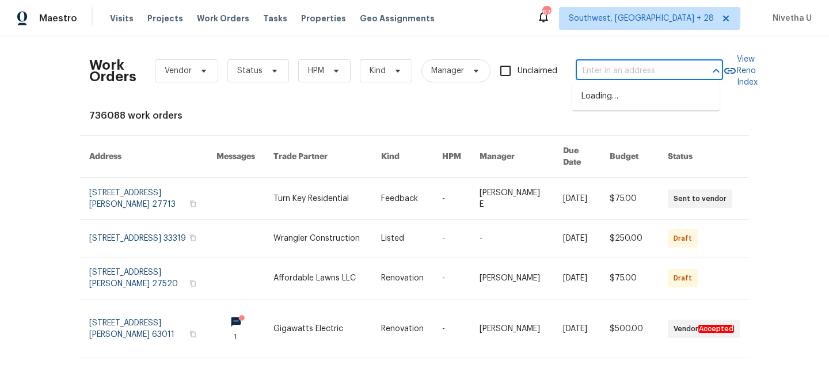
click at [607, 65] on input "text" at bounding box center [633, 71] width 115 height 18
paste input "[STREET_ADDRESS][PERSON_NAME]"
type input "[STREET_ADDRESS][PERSON_NAME]"
click at [623, 99] on li "[STREET_ADDRESS]" at bounding box center [646, 96] width 147 height 19
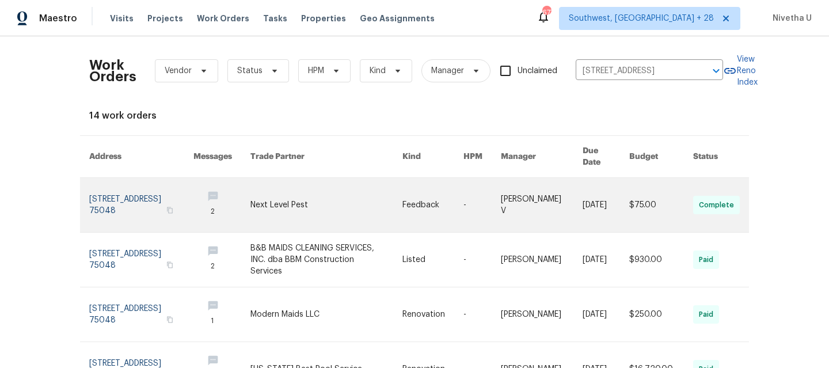
click at [124, 192] on link at bounding box center [141, 205] width 104 height 54
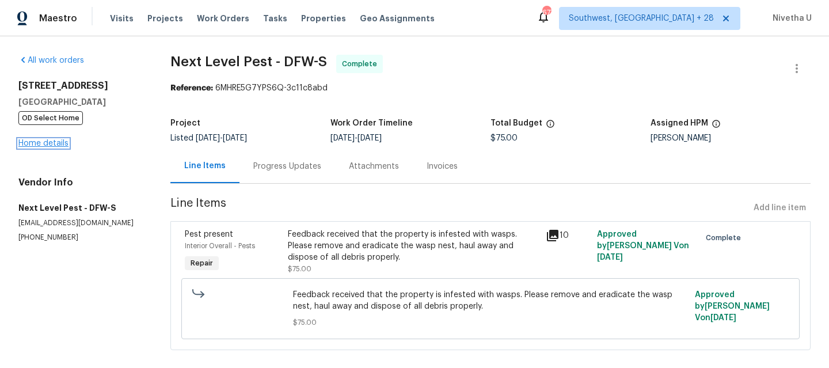
click at [37, 145] on link "Home details" at bounding box center [43, 143] width 50 height 8
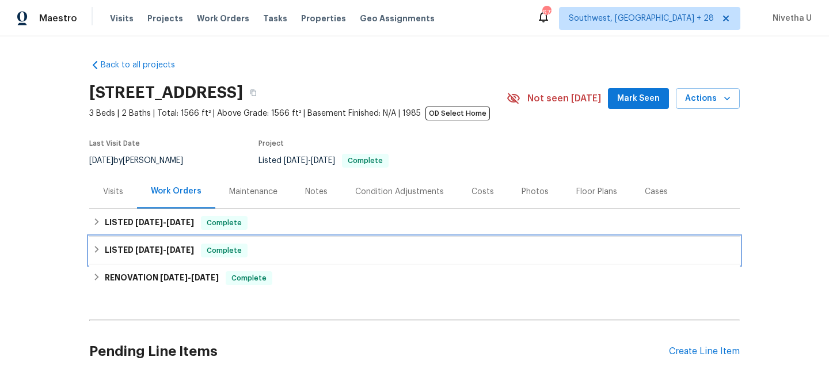
click at [252, 249] on div "LISTED [DATE] - [DATE] Complete" at bounding box center [415, 251] width 644 height 14
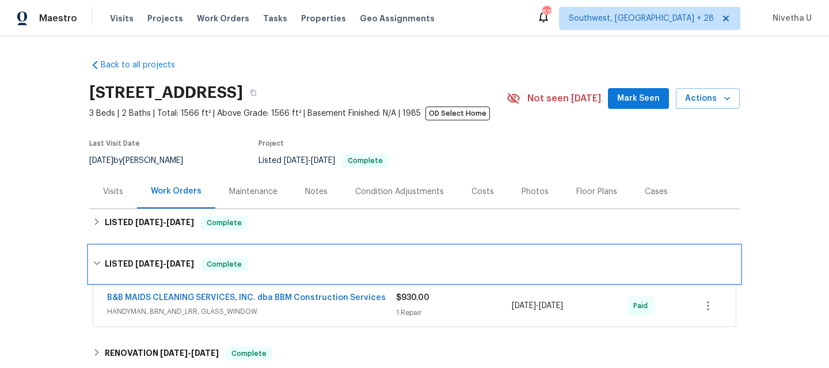
scroll to position [89, 0]
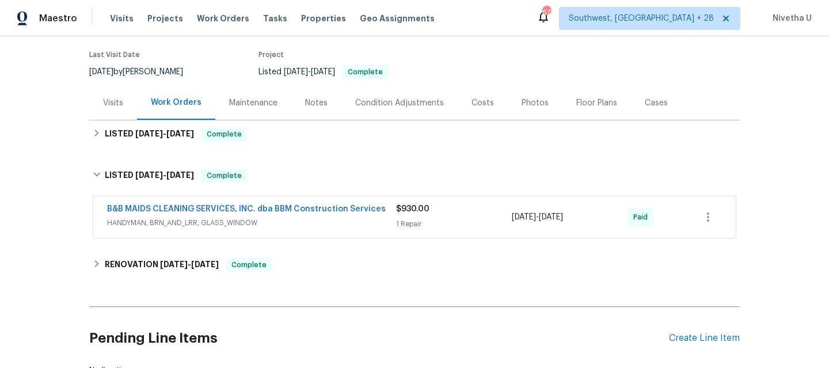
click at [378, 228] on span "HANDYMAN, BRN_AND_LRR, GLASS_WINDOW" at bounding box center [251, 223] width 289 height 12
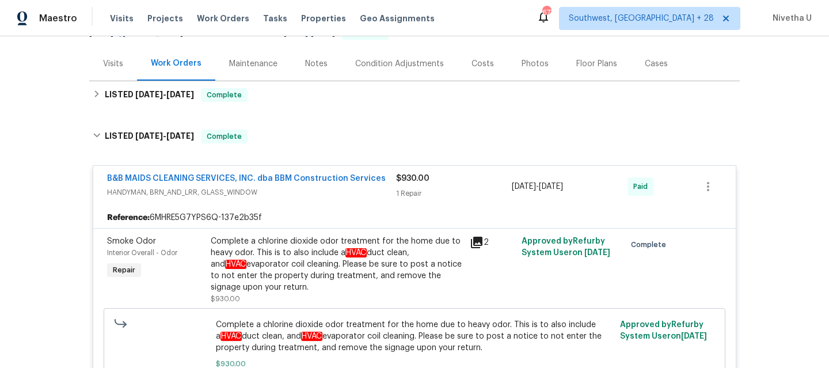
scroll to position [130, 0]
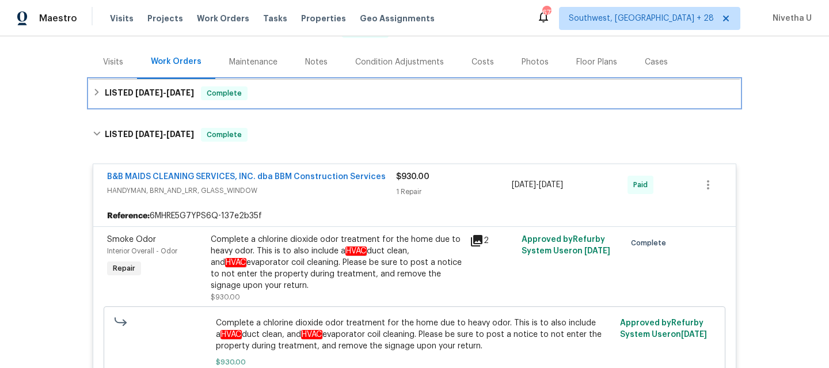
click at [298, 97] on div "LISTED [DATE] - [DATE] Complete" at bounding box center [415, 93] width 644 height 14
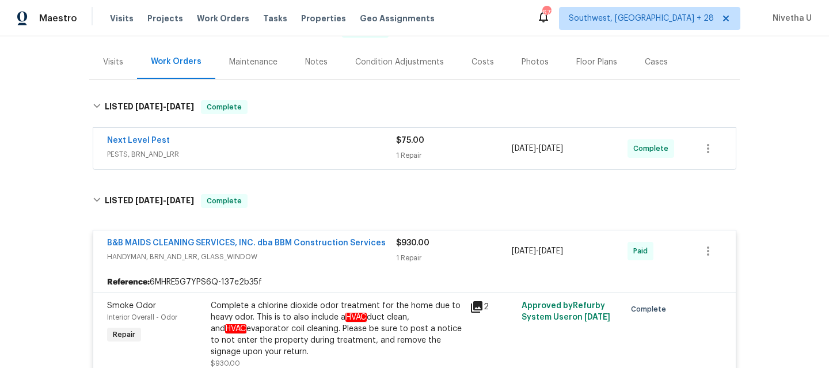
click at [294, 145] on div "Next Level Pest" at bounding box center [251, 142] width 289 height 14
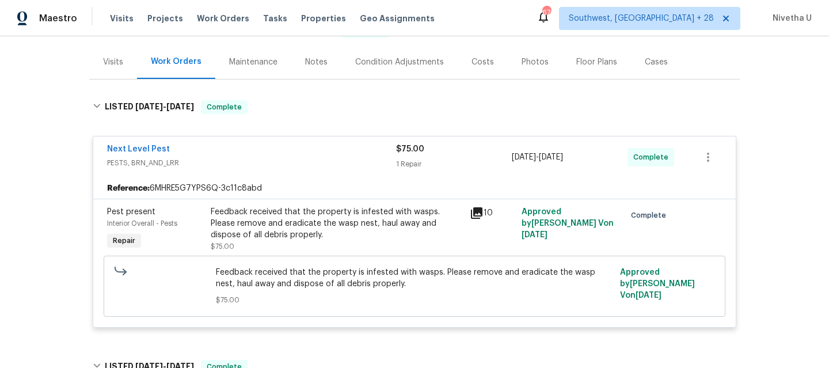
click at [279, 152] on div "Next Level Pest" at bounding box center [251, 150] width 289 height 14
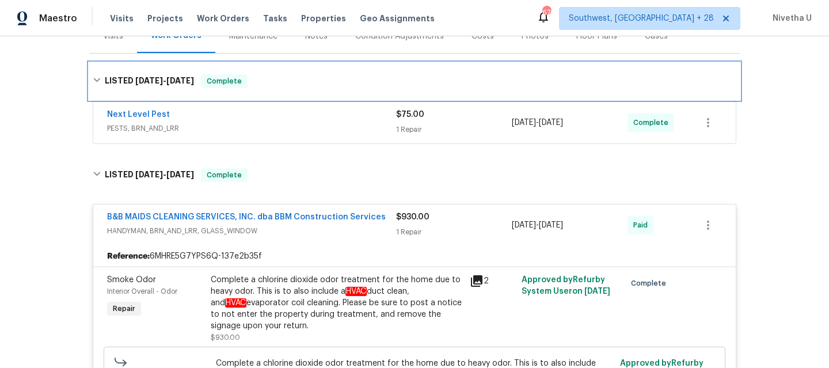
drag, startPoint x: 258, startPoint y: 73, endPoint x: 260, endPoint y: 87, distance: 13.9
click at [258, 73] on div "LISTED [DATE] - [DATE] Complete" at bounding box center [414, 81] width 651 height 37
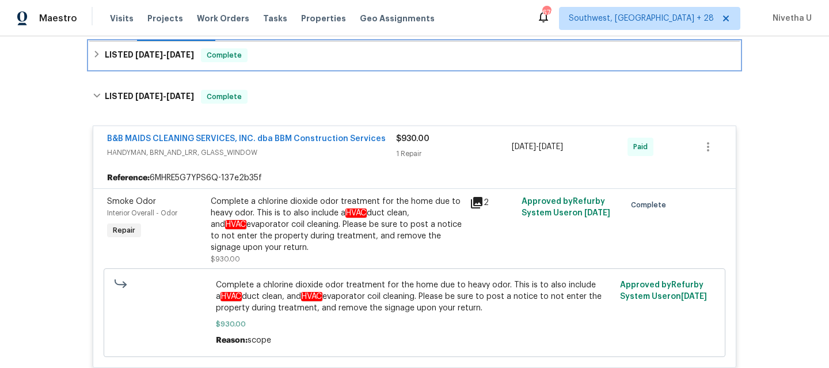
scroll to position [167, 0]
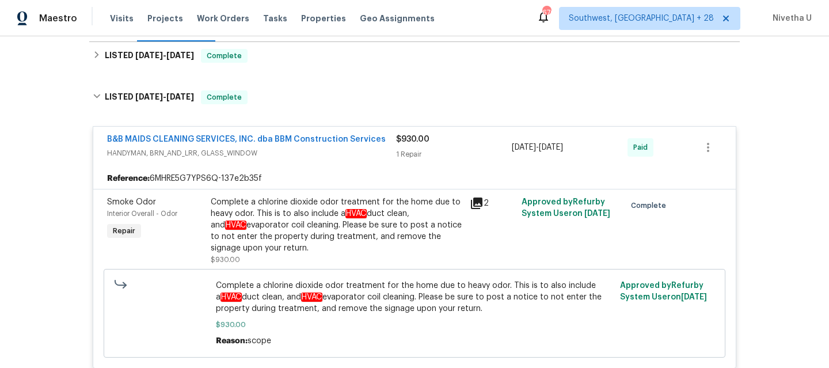
click at [344, 165] on div "B&B MAIDS CLEANING SERVICES, INC. dba BBM Construction Services HANDYMAN, BRN_A…" at bounding box center [414, 147] width 643 height 41
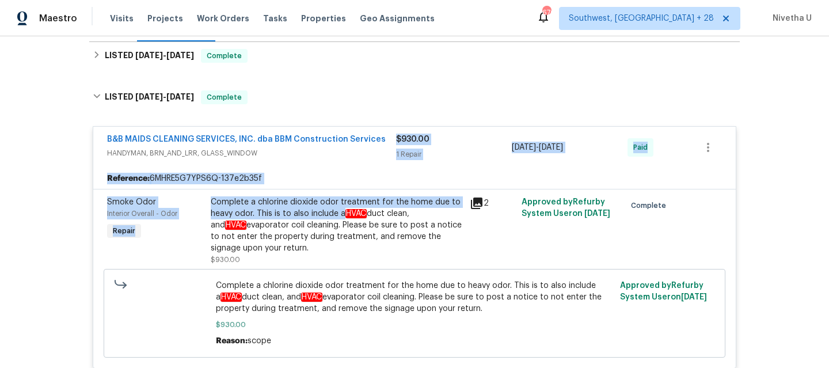
drag, startPoint x: 342, startPoint y: 163, endPoint x: 335, endPoint y: 228, distance: 64.9
click at [336, 226] on div "B&B MAIDS CLEANING SERVICES, INC. dba BBM Construction Services HANDYMAN, BRN_A…" at bounding box center [415, 247] width 644 height 243
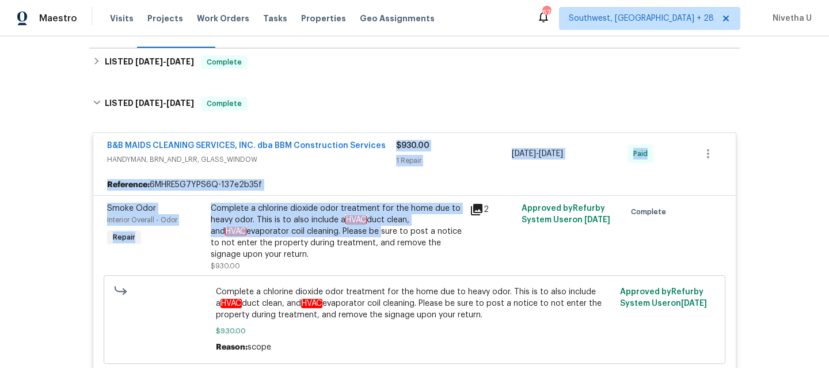
scroll to position [158, 0]
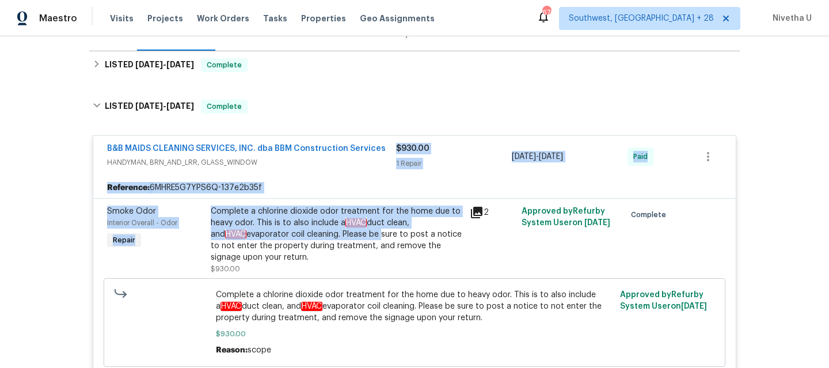
click at [336, 165] on span "HANDYMAN, BRN_AND_LRR, GLASS_WINDOW" at bounding box center [251, 163] width 289 height 12
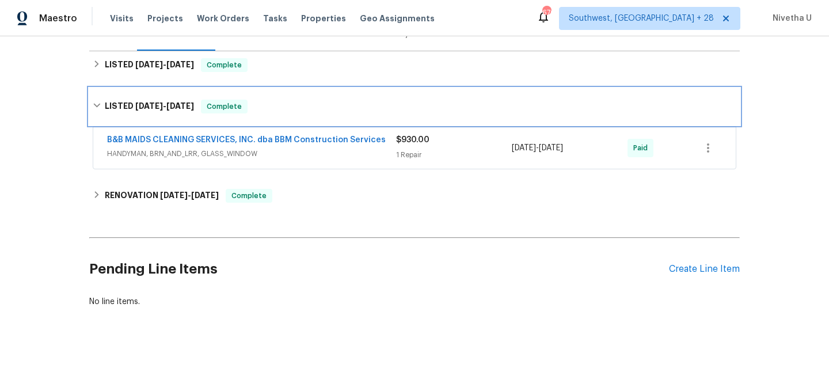
click at [315, 102] on div "LISTED [DATE] - [DATE] Complete" at bounding box center [415, 107] width 644 height 14
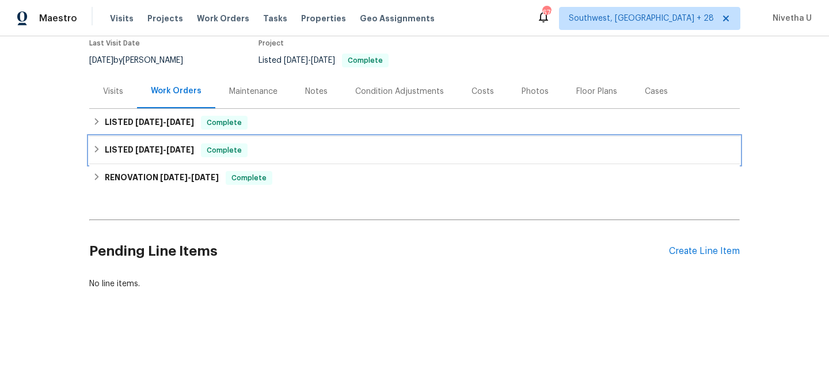
scroll to position [109, 0]
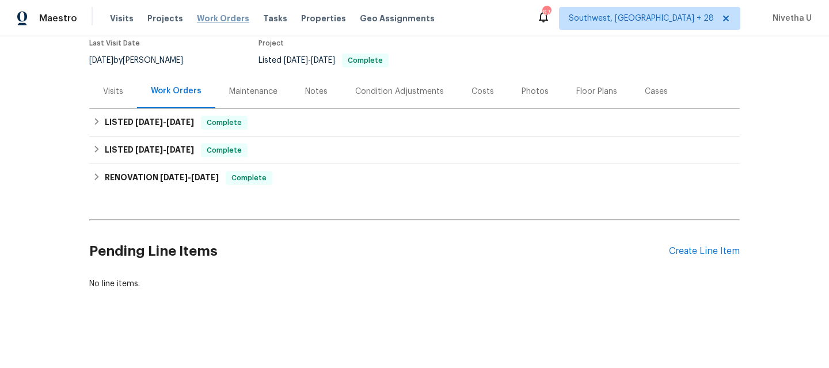
click at [208, 18] on span "Work Orders" at bounding box center [223, 19] width 52 height 12
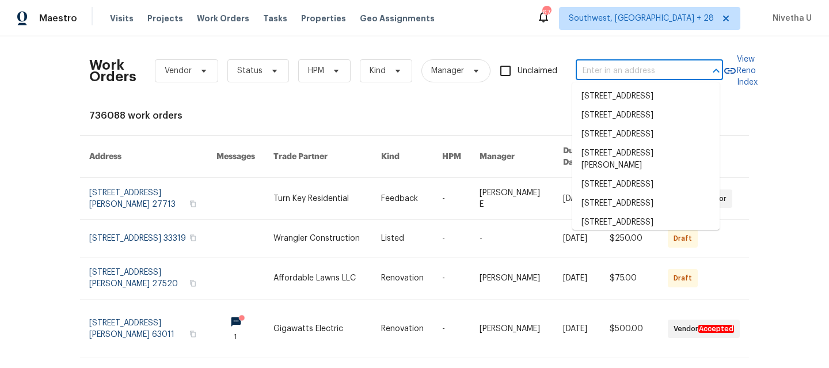
click at [604, 70] on input "text" at bounding box center [633, 71] width 115 height 18
paste input "[STREET_ADDRESS]"
type input "[STREET_ADDRESS]"
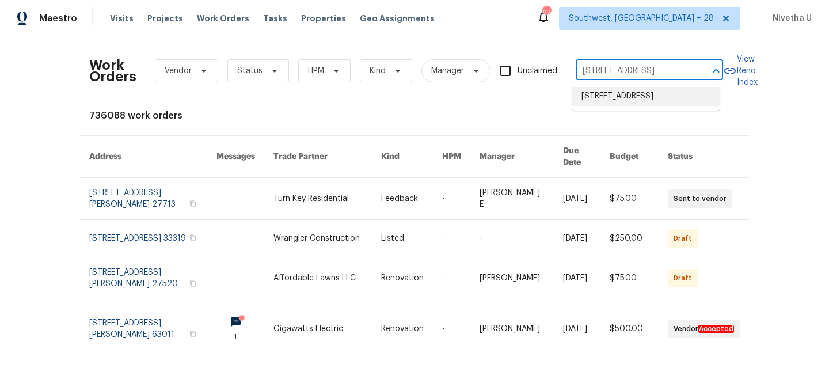
click at [612, 105] on li "[STREET_ADDRESS]" at bounding box center [646, 96] width 147 height 19
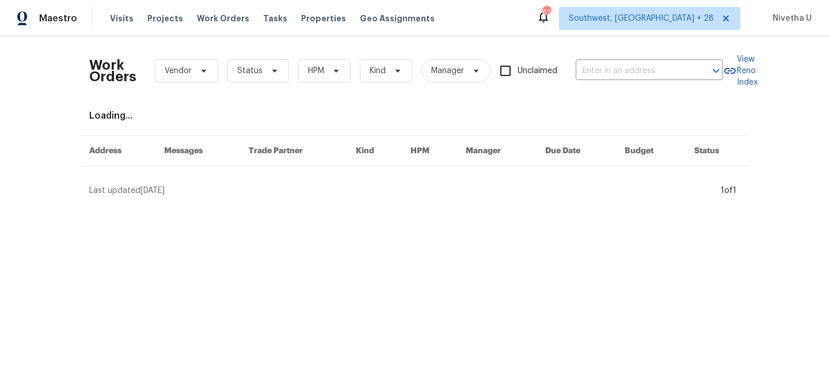
type input "[STREET_ADDRESS]"
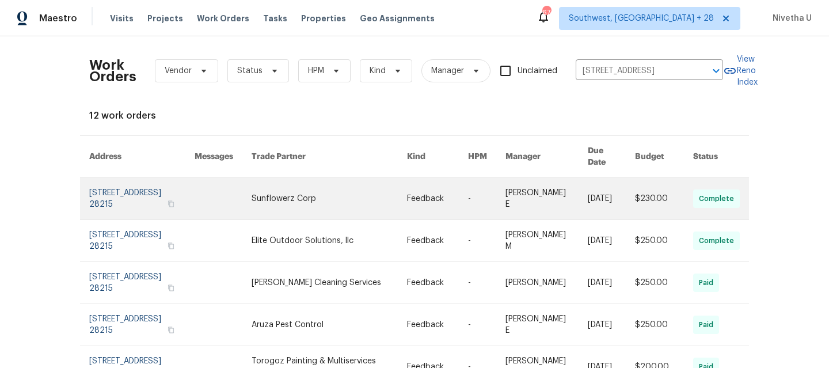
click at [122, 194] on link at bounding box center [141, 198] width 105 height 41
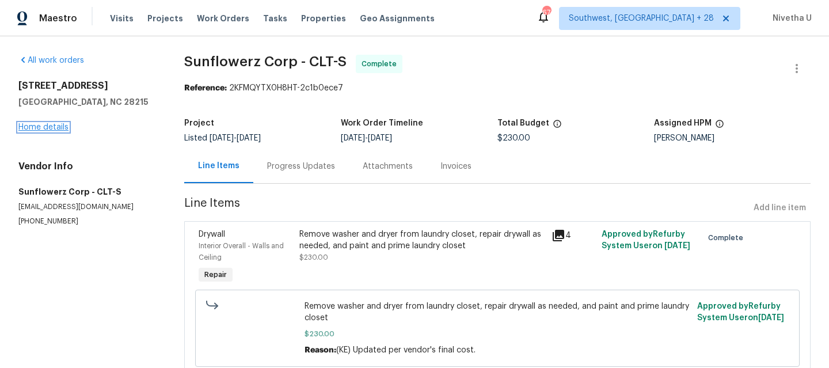
click at [26, 131] on link "Home details" at bounding box center [43, 127] width 50 height 8
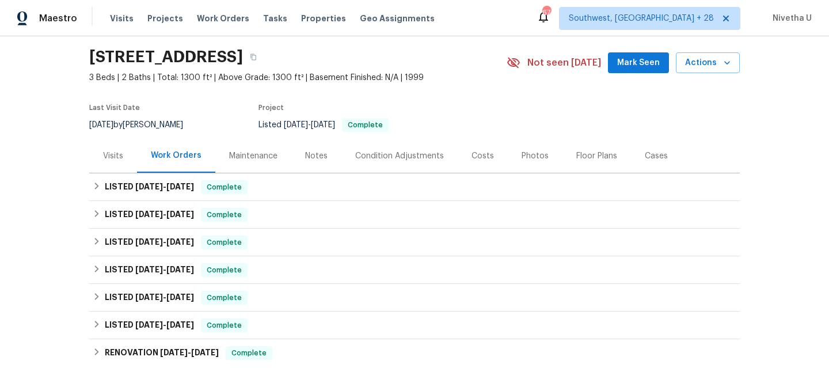
scroll to position [37, 0]
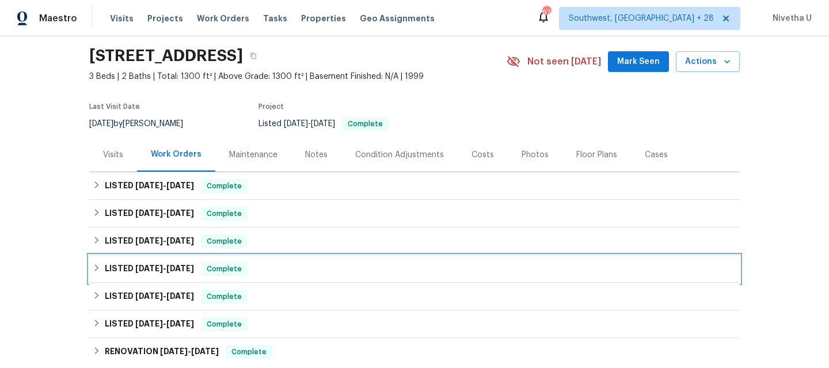
click at [243, 266] on div "Complete" at bounding box center [224, 269] width 47 height 14
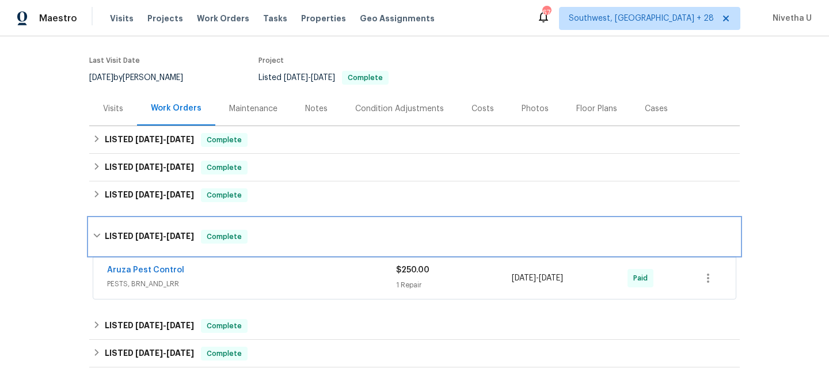
scroll to position [75, 0]
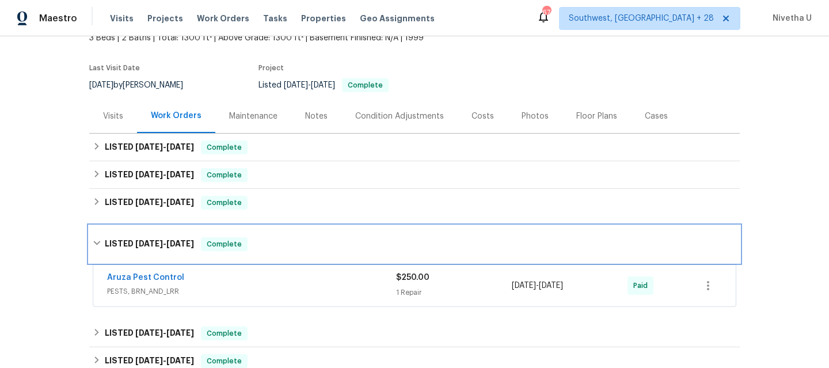
click at [247, 247] on div "LISTED [DATE] - [DATE] Complete" at bounding box center [415, 244] width 644 height 14
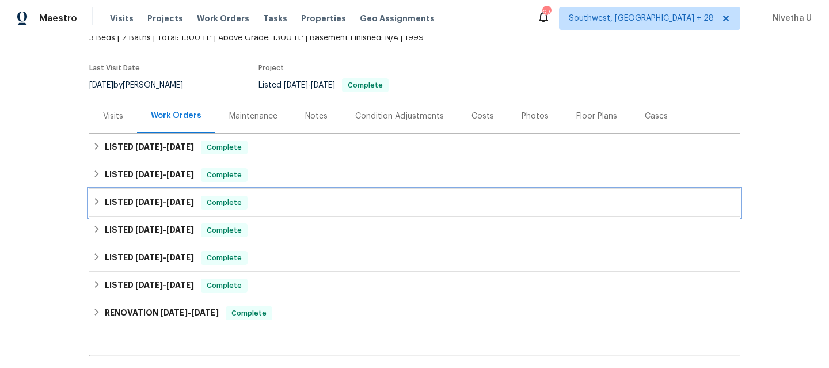
click at [252, 204] on div "LISTED [DATE] - [DATE] Complete" at bounding box center [415, 203] width 644 height 14
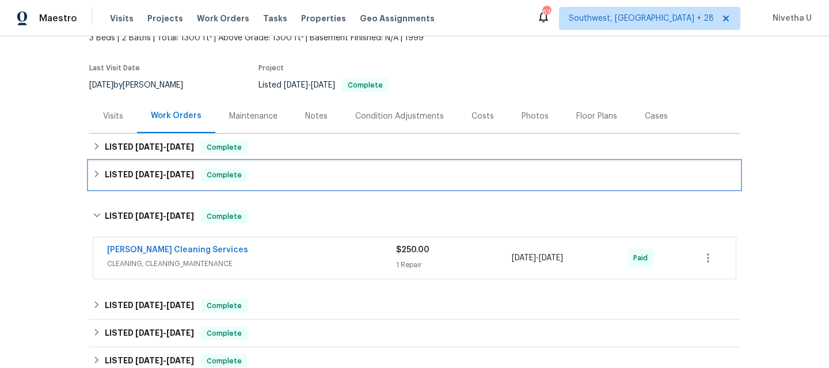
click at [262, 187] on div "LISTED [DATE] - [DATE] Complete" at bounding box center [414, 175] width 651 height 28
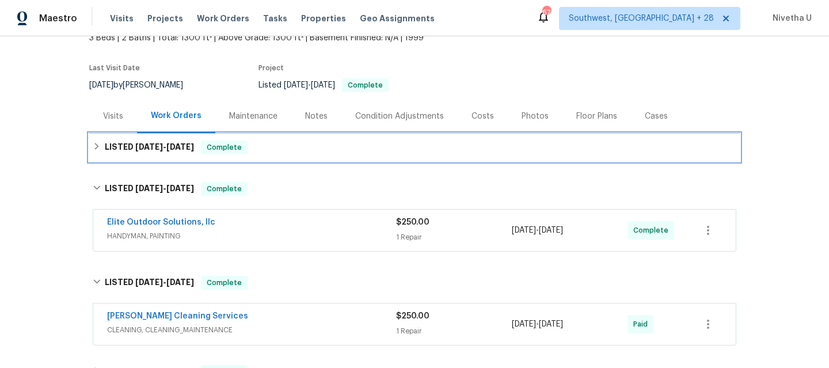
click at [265, 155] on div "LISTED [DATE] - [DATE] Complete" at bounding box center [414, 148] width 651 height 28
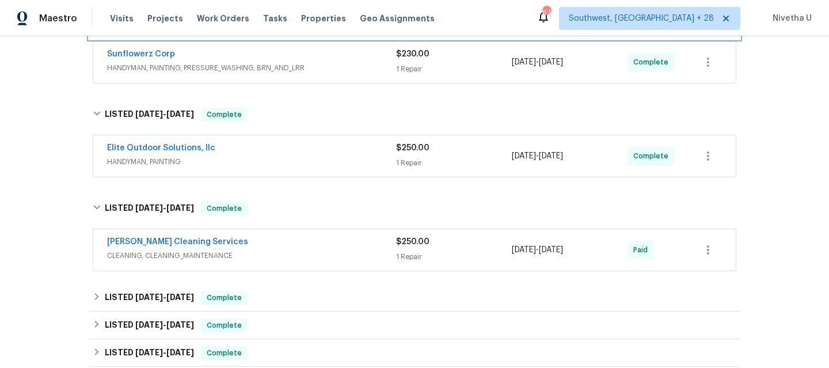
scroll to position [219, 0]
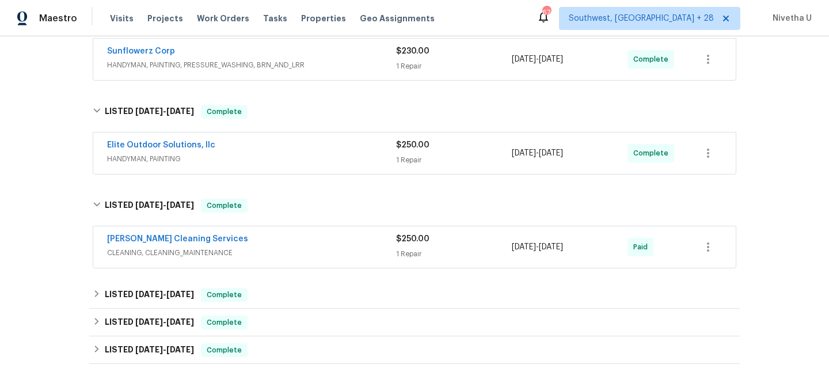
click at [273, 256] on span "CLEANING, CLEANING_MAINTENANCE" at bounding box center [251, 253] width 289 height 12
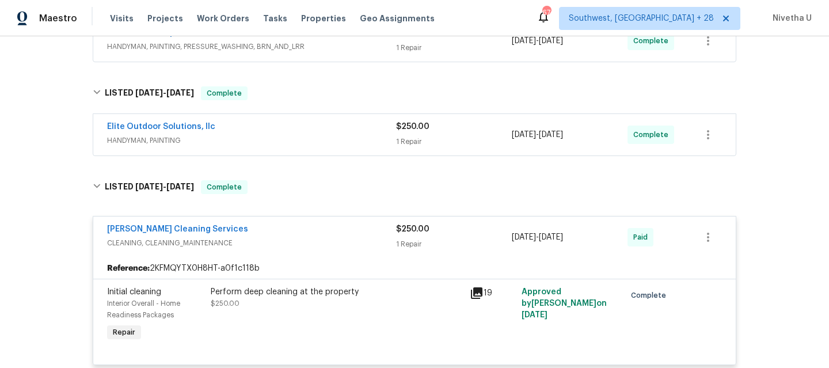
scroll to position [236, 0]
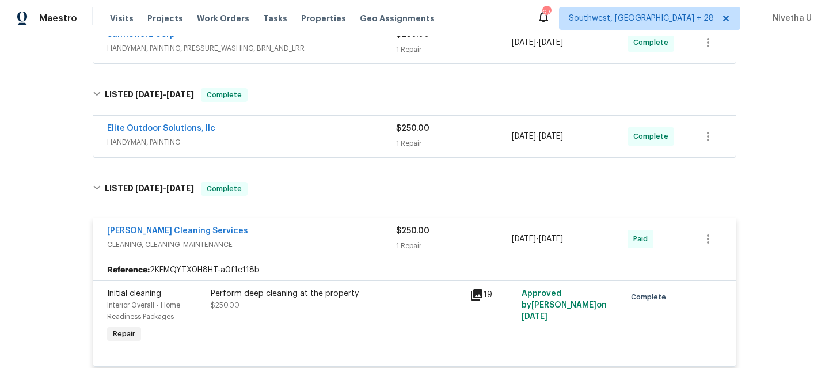
click at [273, 150] on div "Elite Outdoor Solutions, llc HANDYMAN, PAINTING" at bounding box center [251, 137] width 289 height 28
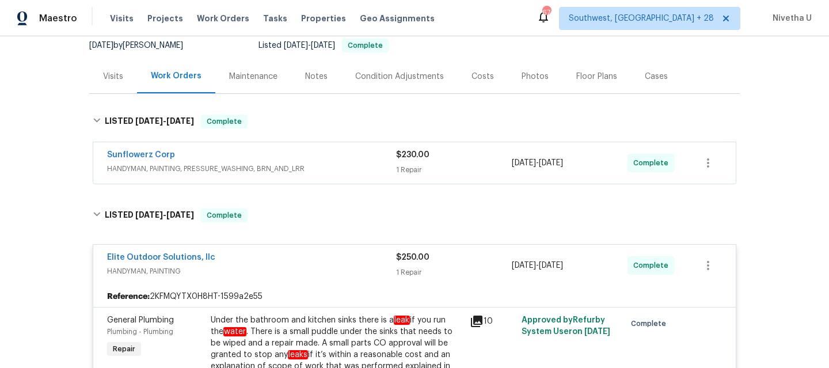
scroll to position [33, 0]
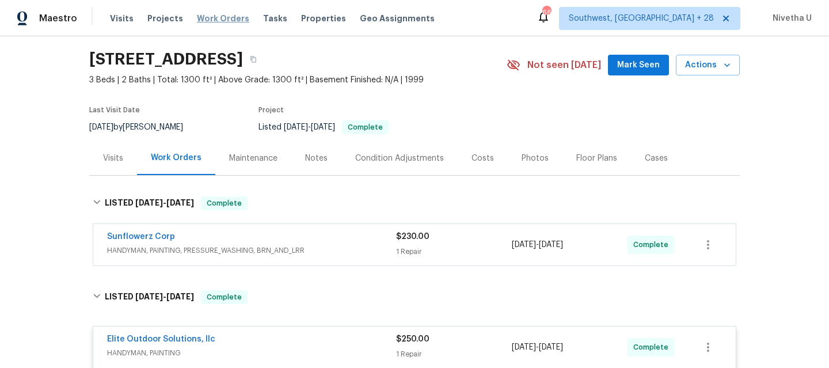
click at [214, 21] on span "Work Orders" at bounding box center [223, 19] width 52 height 12
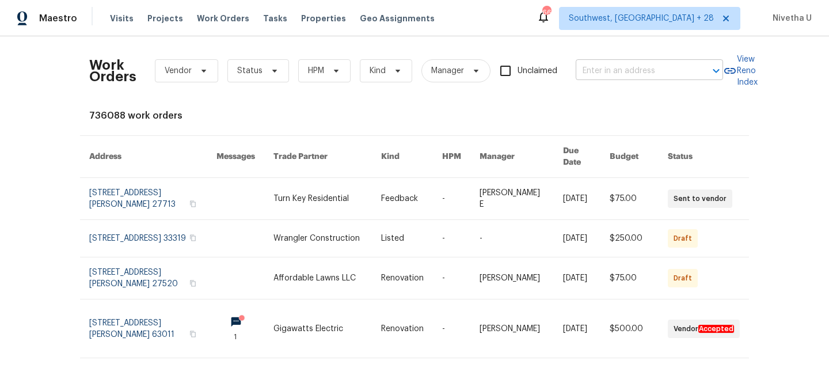
click at [588, 73] on input "text" at bounding box center [633, 71] width 115 height 18
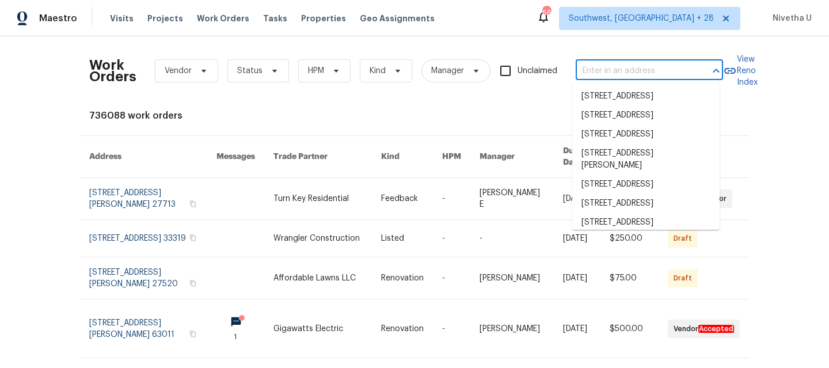
paste input "[STREET_ADDRESS]"
type input "[STREET_ADDRESS]"
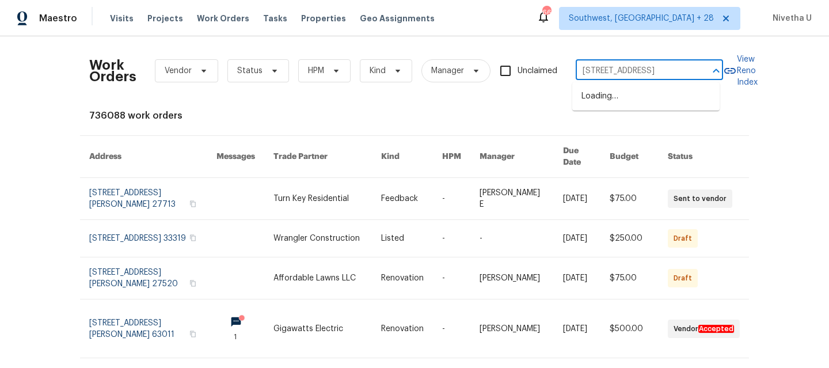
scroll to position [0, 16]
click at [602, 108] on ul "[STREET_ADDRESS]" at bounding box center [646, 96] width 147 height 28
click at [597, 97] on li "[STREET_ADDRESS]" at bounding box center [646, 96] width 147 height 19
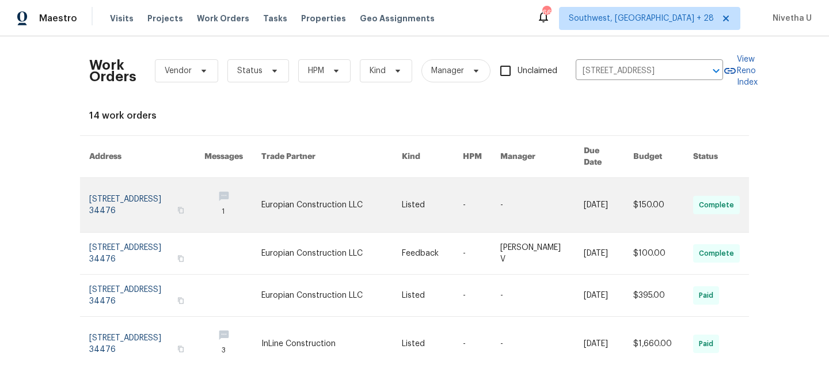
click at [102, 184] on link at bounding box center [146, 205] width 115 height 54
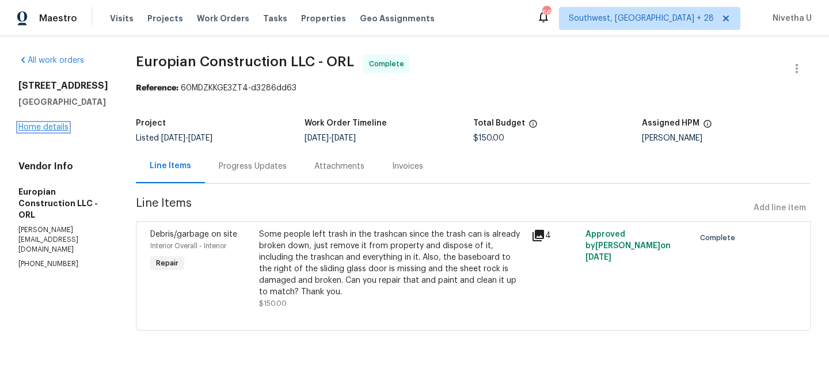
click at [31, 130] on link "Home details" at bounding box center [43, 127] width 50 height 8
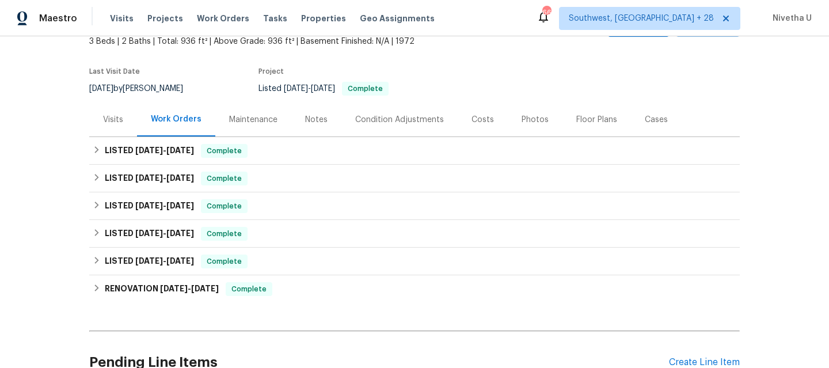
scroll to position [73, 0]
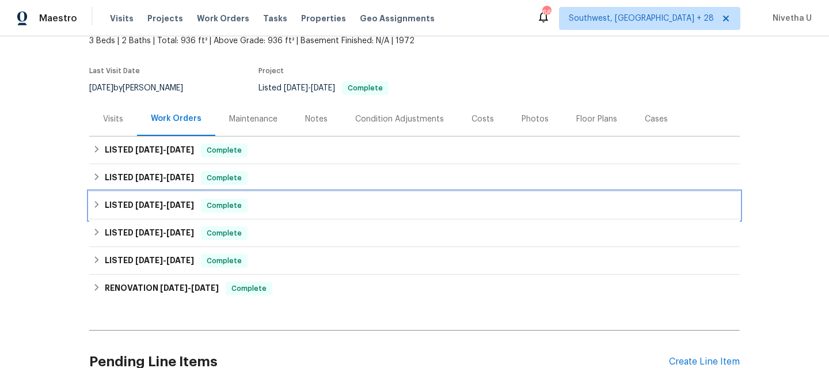
click at [247, 199] on div "LISTED [DATE] - [DATE] Complete" at bounding box center [415, 206] width 644 height 14
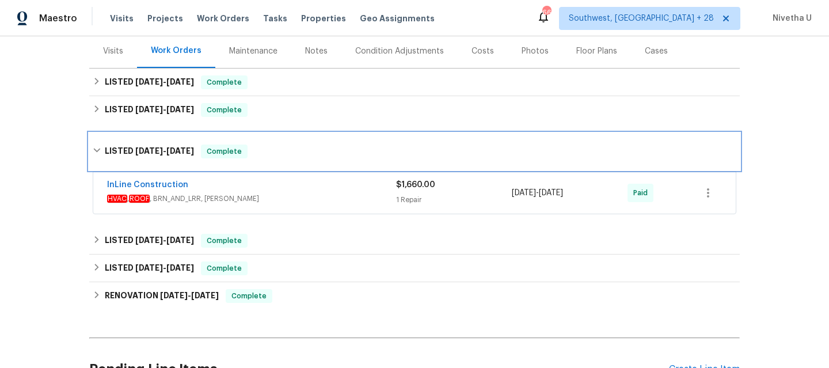
scroll to position [142, 0]
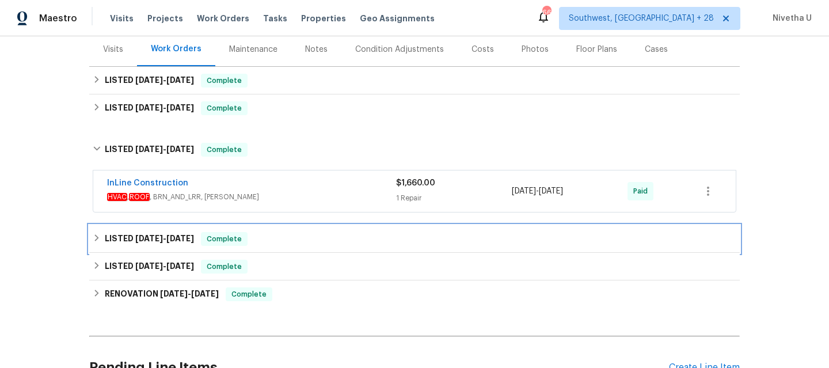
click at [249, 233] on div "LISTED [DATE] - [DATE] Complete" at bounding box center [415, 239] width 644 height 14
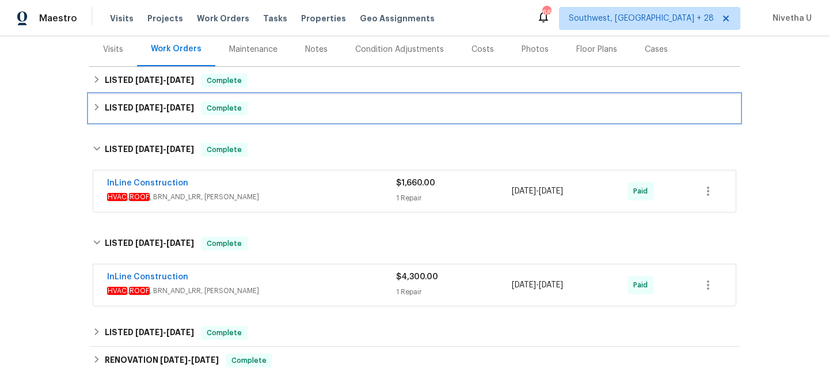
click at [245, 120] on div "LISTED [DATE] - [DATE] Complete" at bounding box center [414, 108] width 651 height 28
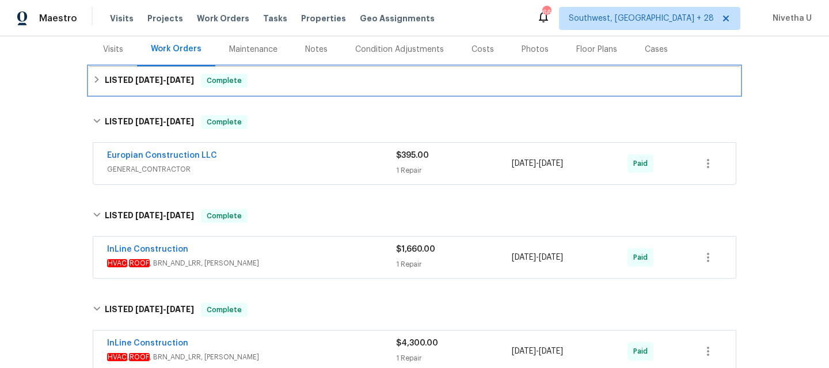
click at [255, 94] on div "LISTED [DATE] - [DATE] Complete" at bounding box center [414, 81] width 651 height 28
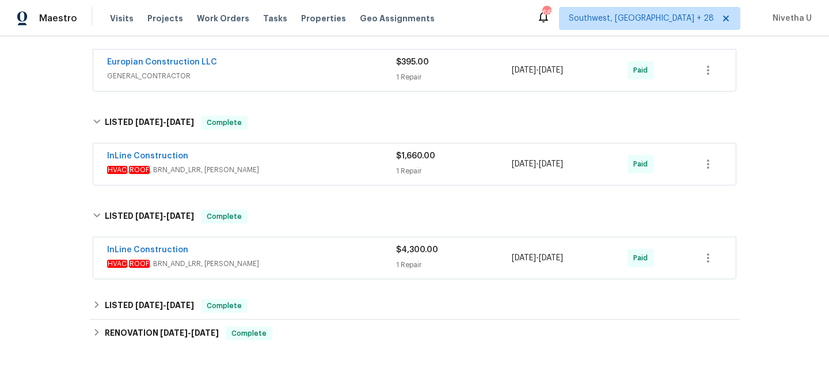
scroll to position [348, 0]
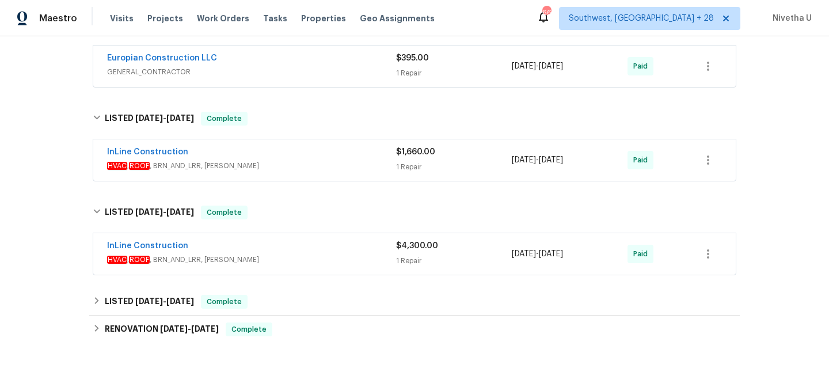
click at [274, 253] on div "InLine Construction" at bounding box center [251, 247] width 289 height 14
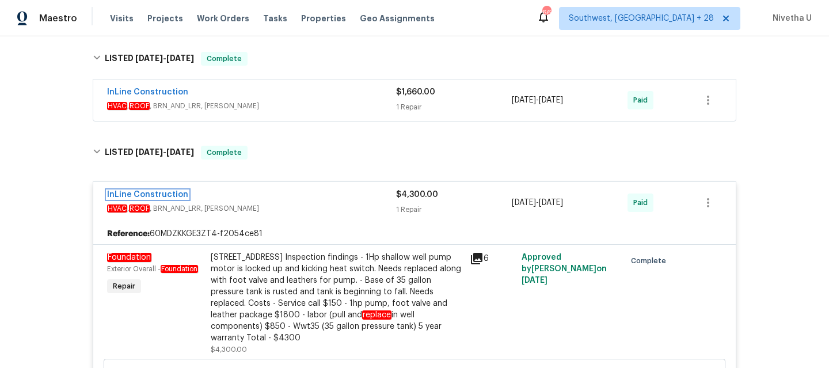
scroll to position [407, 0]
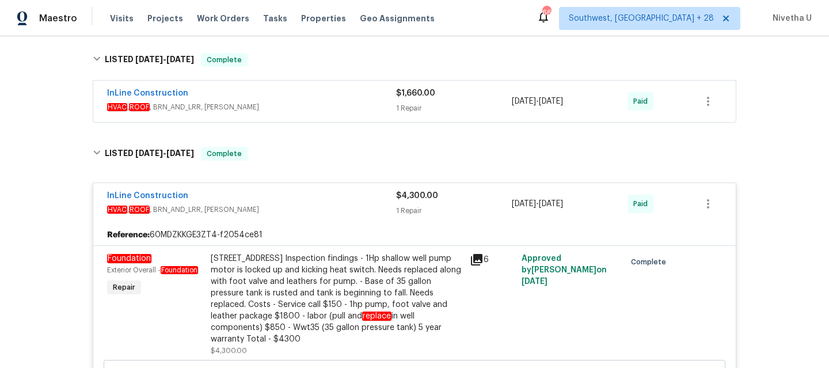
click at [328, 202] on div "InLine Construction" at bounding box center [251, 197] width 289 height 14
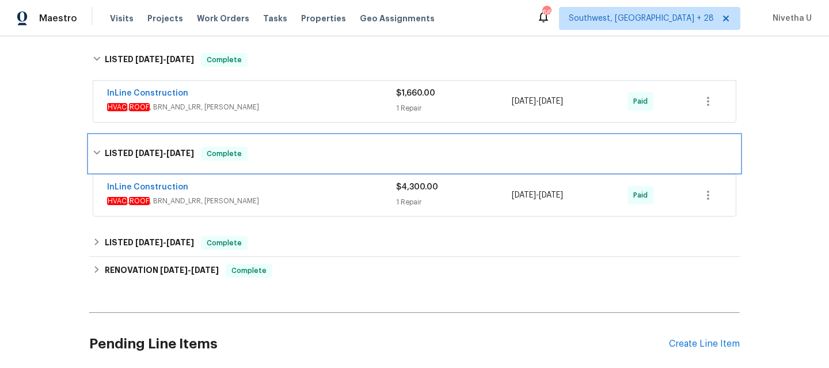
click at [304, 152] on div "LISTED [DATE] - [DATE] Complete" at bounding box center [415, 154] width 644 height 14
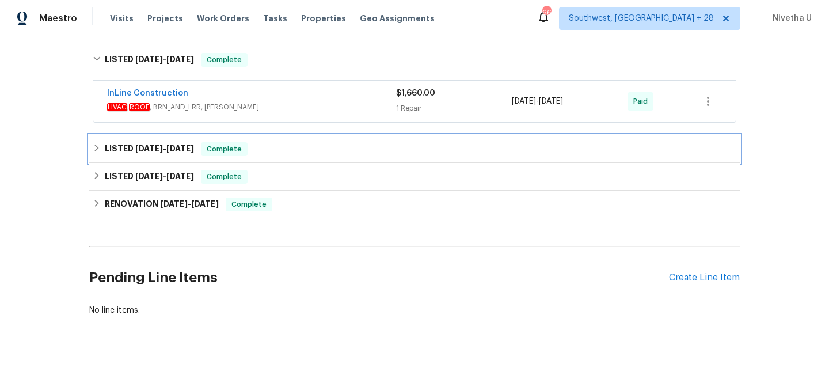
scroll to position [281, 0]
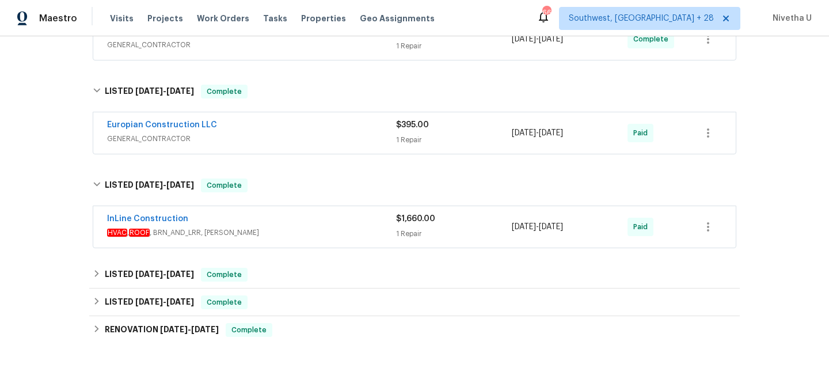
click at [304, 223] on div "InLine Construction" at bounding box center [251, 220] width 289 height 14
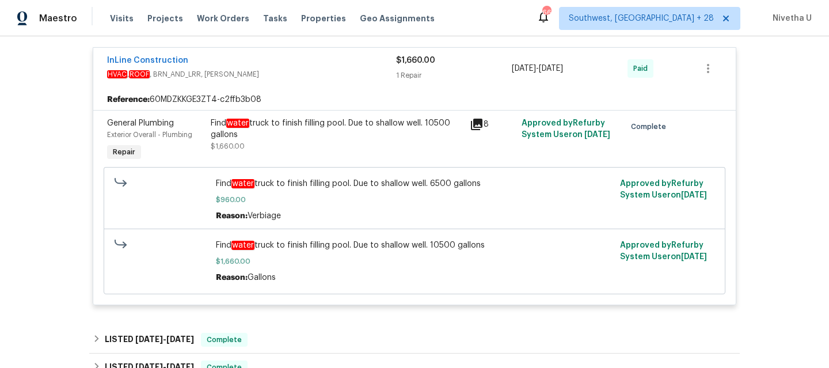
scroll to position [451, 0]
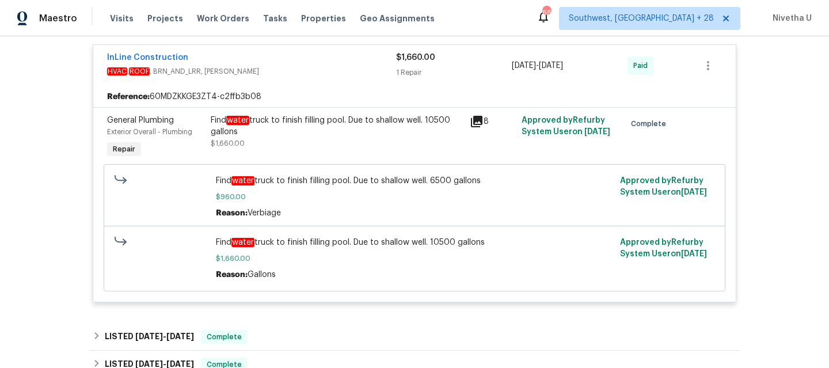
click at [387, 132] on div "Find water truck to finish filling pool. Due to shallow well. 10500 gallons" at bounding box center [337, 126] width 252 height 23
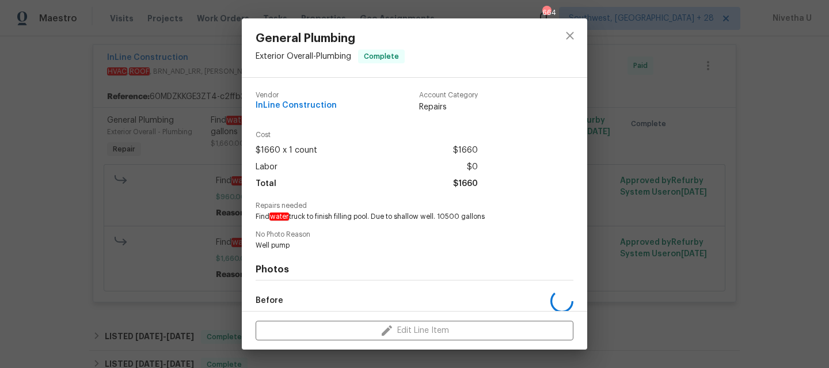
scroll to position [133, 0]
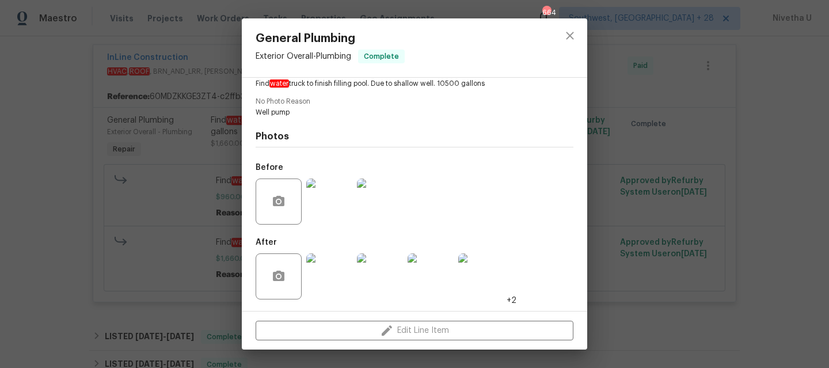
click at [334, 223] on img at bounding box center [329, 202] width 46 height 46
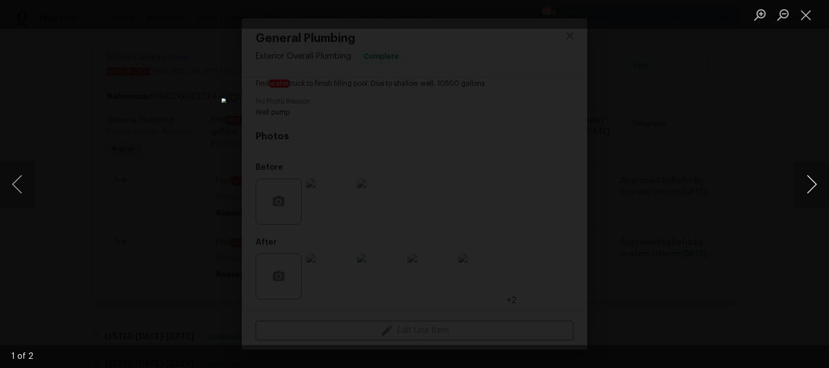
click at [812, 187] on button "Next image" at bounding box center [812, 184] width 35 height 46
click at [739, 204] on div "Lightbox" at bounding box center [414, 184] width 829 height 368
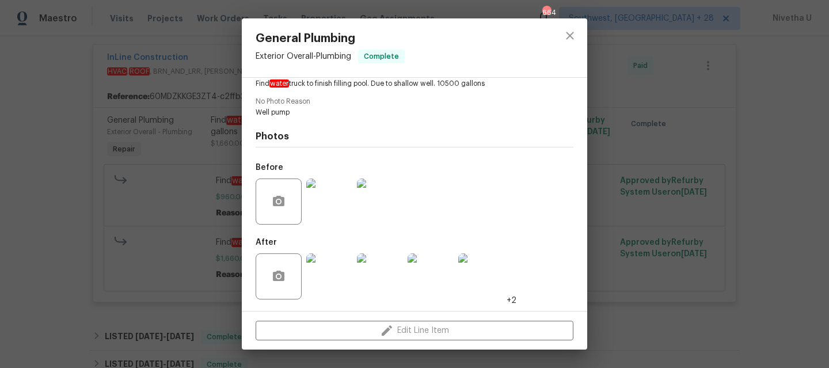
click at [323, 281] on img at bounding box center [329, 276] width 46 height 46
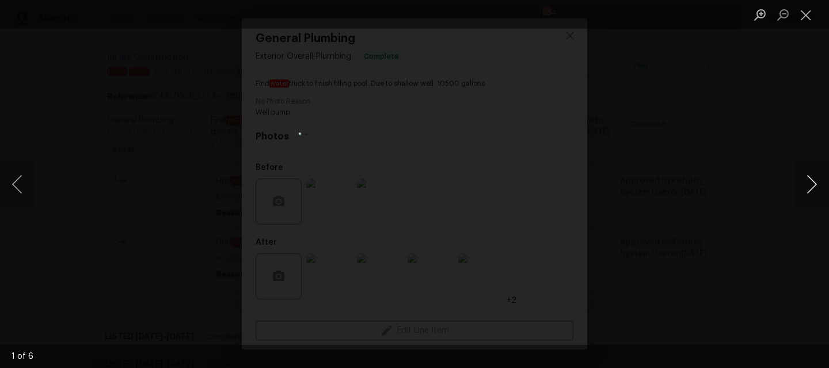
click at [803, 206] on button "Next image" at bounding box center [812, 184] width 35 height 46
click at [813, 18] on button "Close lightbox" at bounding box center [806, 15] width 23 height 20
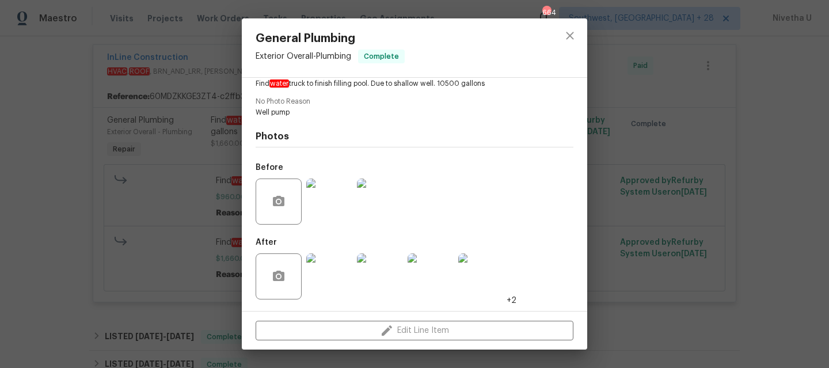
click at [676, 141] on div "General Plumbing Exterior Overall - Plumbing Complete Vendor InLine Constructio…" at bounding box center [414, 184] width 829 height 368
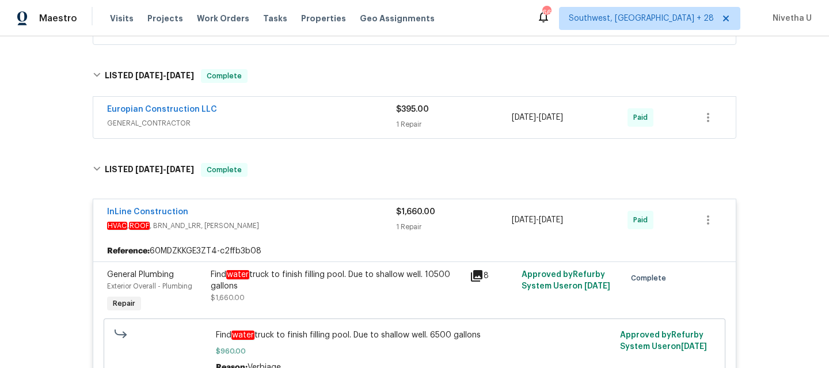
scroll to position [299, 0]
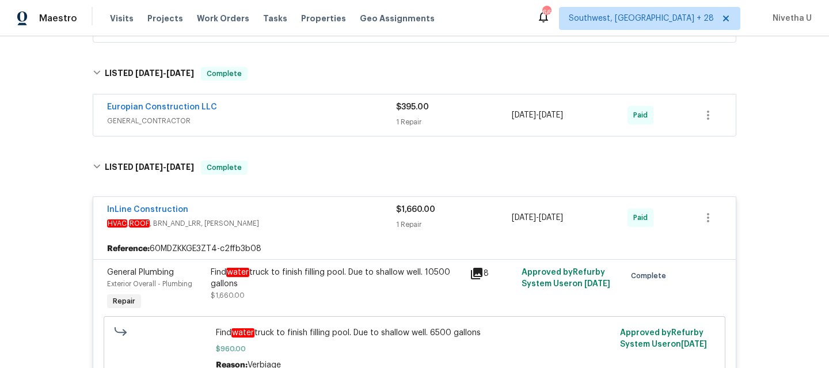
click at [306, 222] on span "HVAC , ROOF , BRN_AND_LRR, [PERSON_NAME]" at bounding box center [251, 224] width 289 height 12
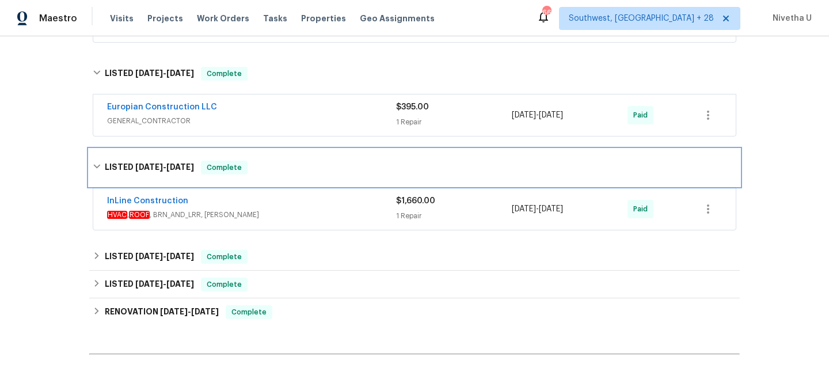
drag, startPoint x: 300, startPoint y: 156, endPoint x: 315, endPoint y: 268, distance: 113.2
click at [300, 156] on div "LISTED [DATE] - [DATE] Complete" at bounding box center [414, 167] width 651 height 37
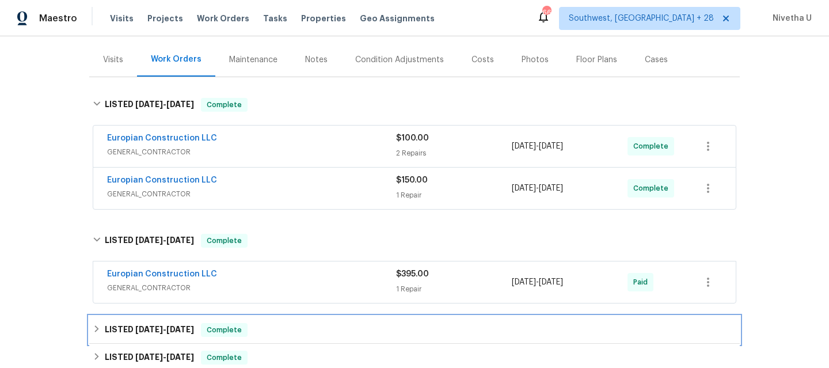
scroll to position [134, 0]
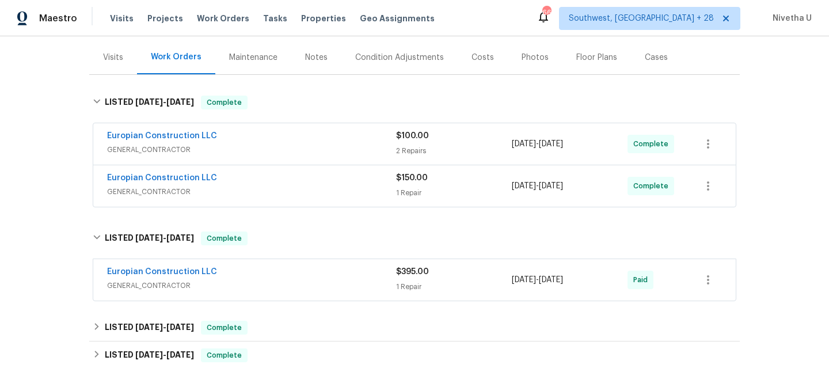
click at [315, 268] on div "Europian Construction LLC" at bounding box center [251, 273] width 289 height 14
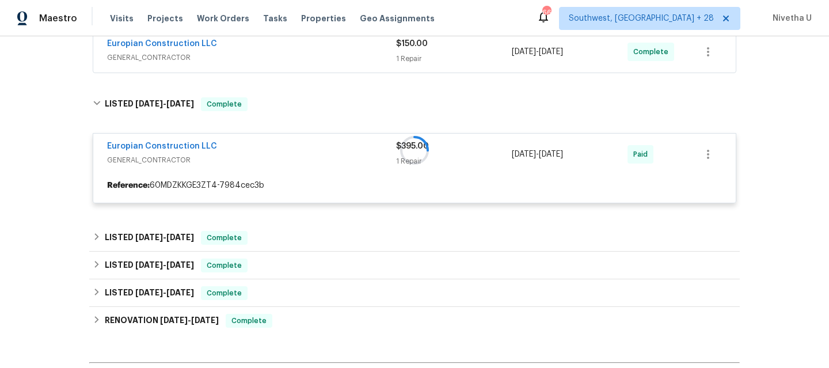
scroll to position [272, 0]
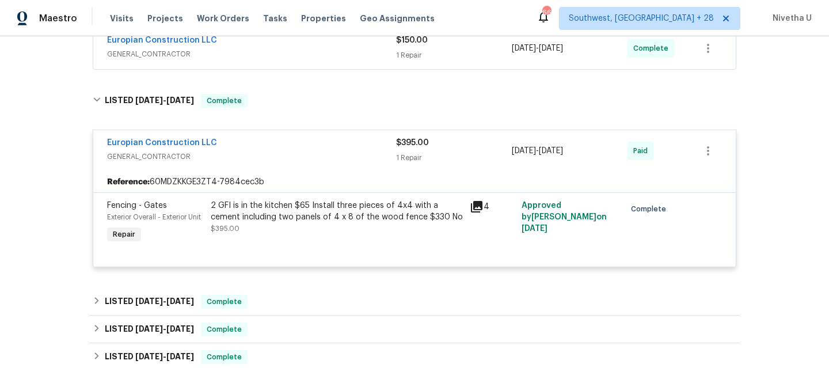
click at [297, 149] on div "Europian Construction LLC" at bounding box center [251, 144] width 289 height 14
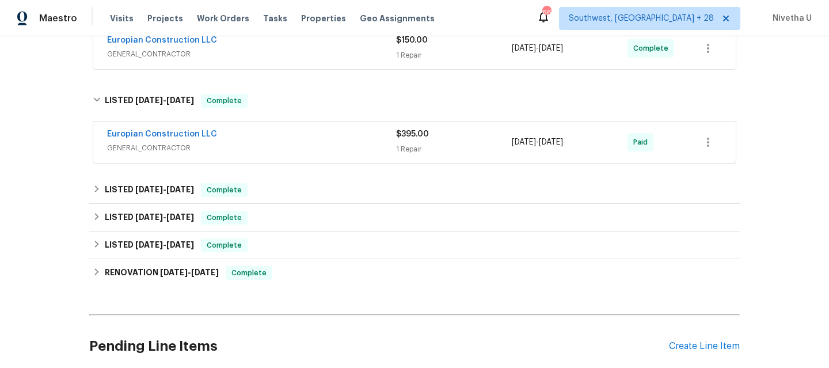
click at [299, 146] on span "GENERAL_CONTRACTOR" at bounding box center [251, 148] width 289 height 12
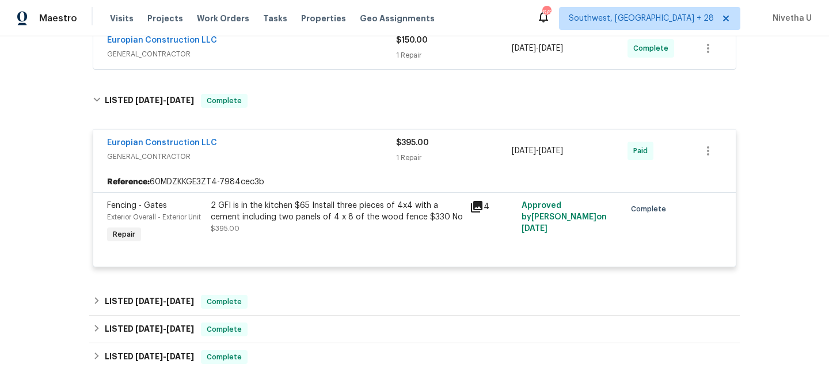
click at [299, 146] on div "Europian Construction LLC" at bounding box center [251, 144] width 289 height 14
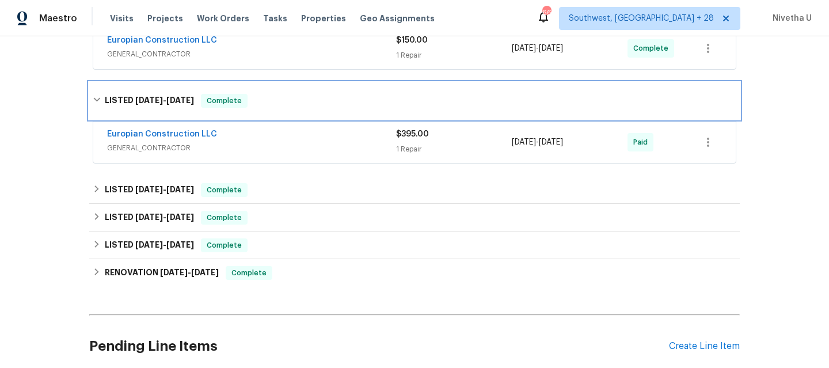
drag, startPoint x: 297, startPoint y: 99, endPoint x: 297, endPoint y: 108, distance: 8.6
click at [297, 99] on div "LISTED [DATE] - [DATE] Complete" at bounding box center [415, 101] width 644 height 14
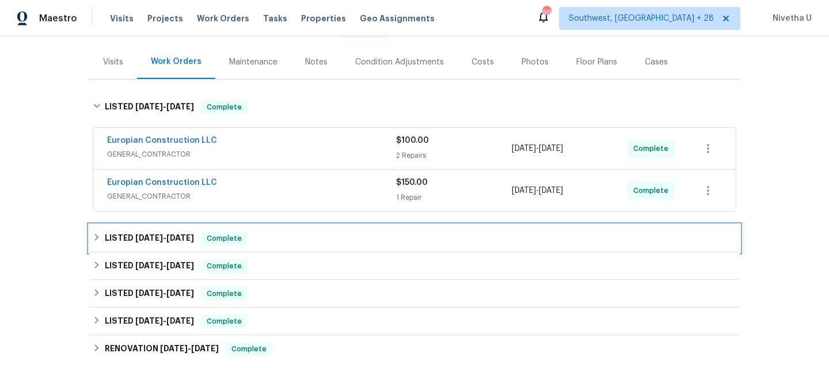
scroll to position [131, 0]
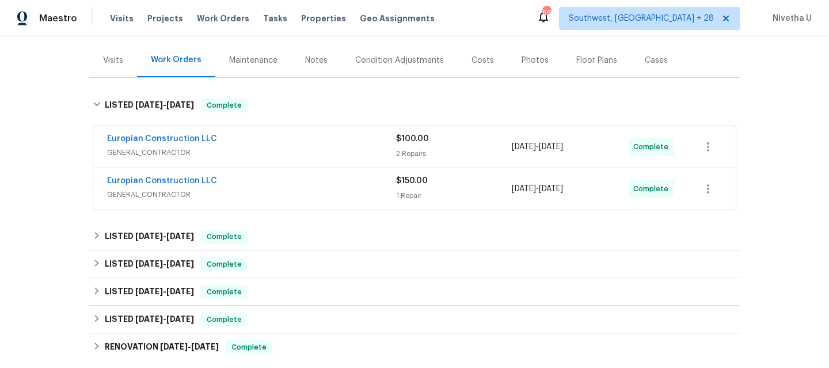
click at [291, 184] on div "Europian Construction LLC" at bounding box center [251, 182] width 289 height 14
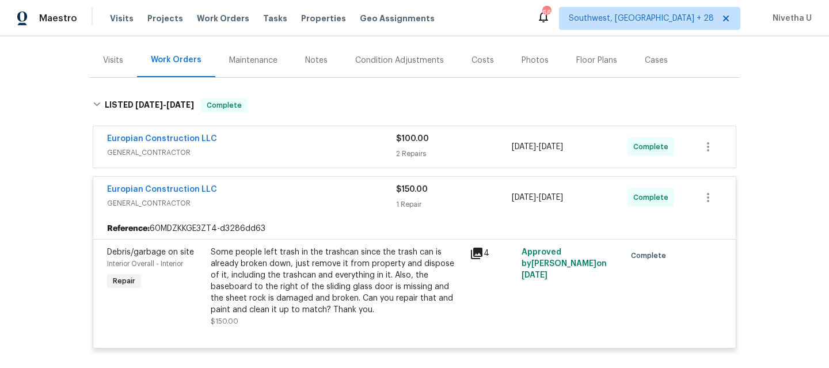
click at [293, 200] on span "GENERAL_CONTRACTOR" at bounding box center [251, 204] width 289 height 12
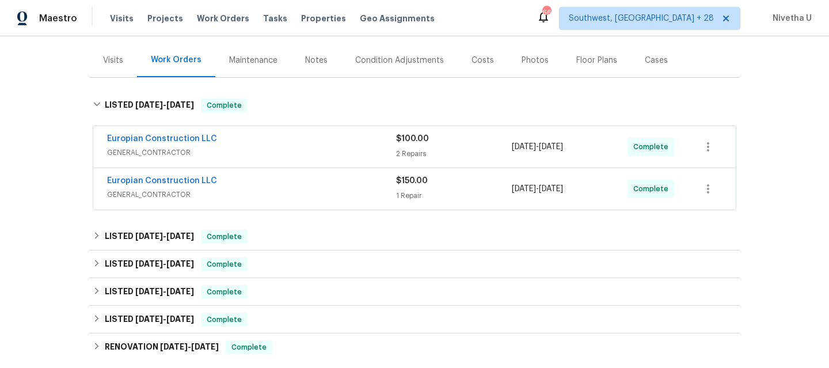
click at [286, 147] on span "GENERAL_CONTRACTOR" at bounding box center [251, 153] width 289 height 12
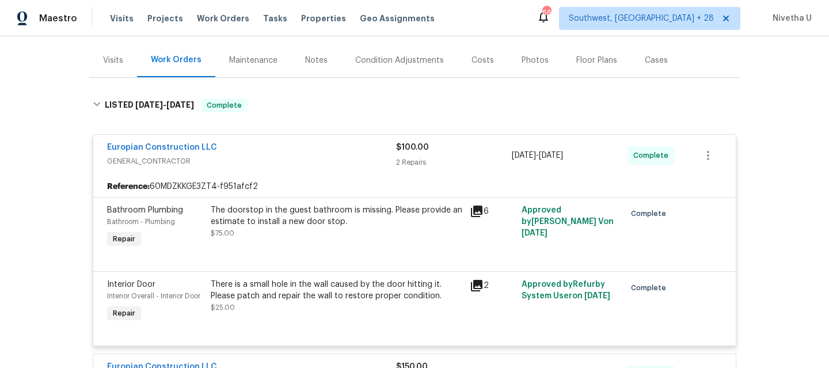
click at [289, 159] on span "GENERAL_CONTRACTOR" at bounding box center [251, 162] width 289 height 12
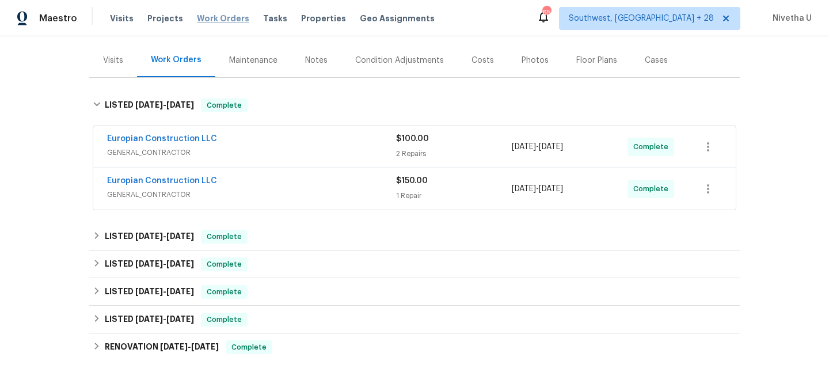
click at [208, 19] on span "Work Orders" at bounding box center [223, 19] width 52 height 12
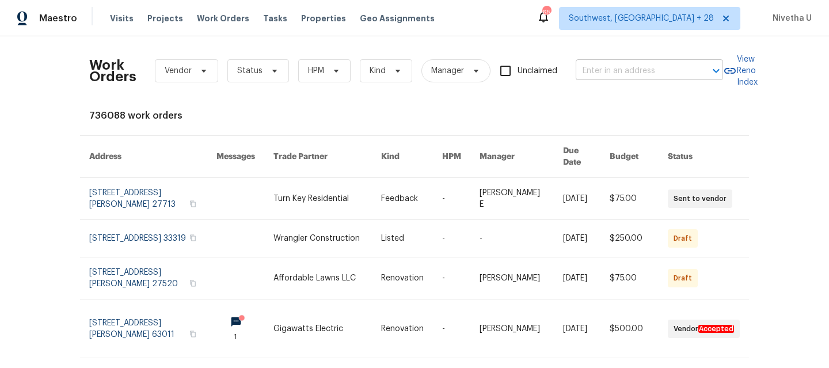
click at [601, 71] on input "text" at bounding box center [633, 71] width 115 height 18
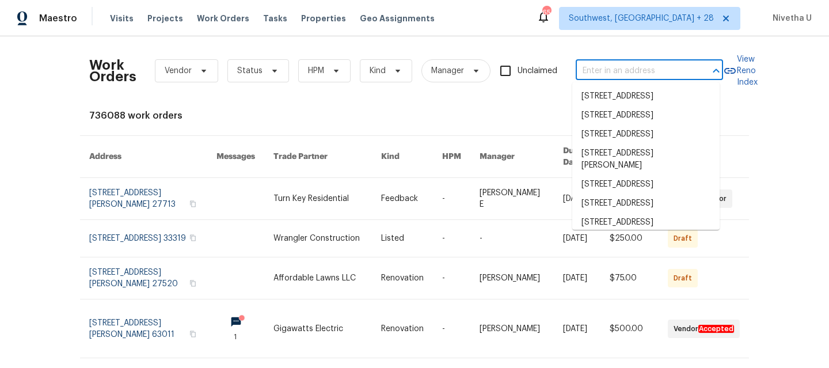
paste input "[STREET_ADDRESS][PERSON_NAME]"
type input "[STREET_ADDRESS][PERSON_NAME]"
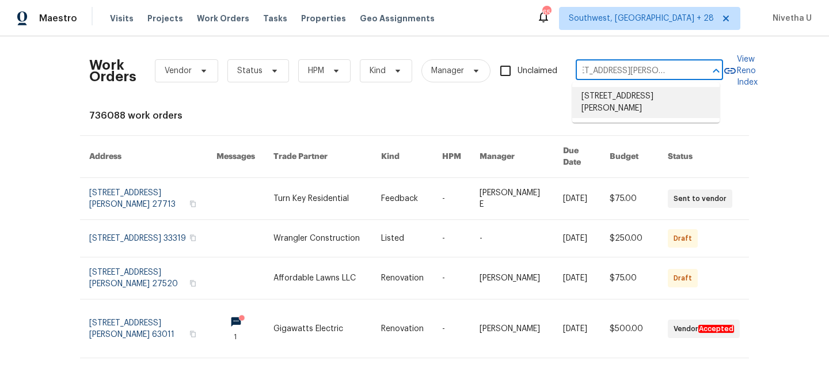
click at [594, 105] on li "[STREET_ADDRESS][PERSON_NAME]" at bounding box center [646, 102] width 147 height 31
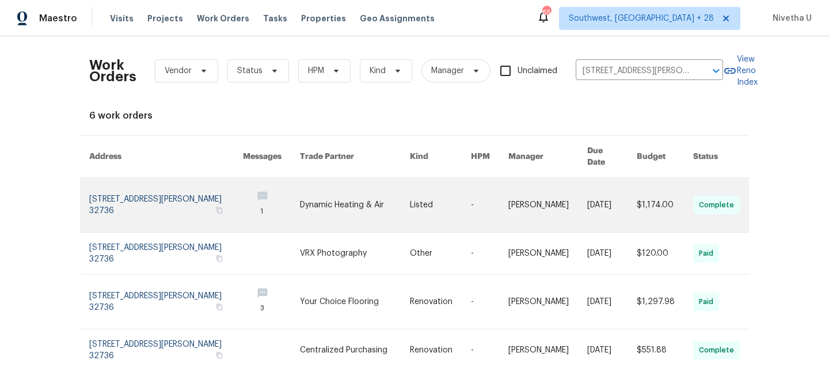
click at [120, 186] on link at bounding box center [166, 205] width 154 height 54
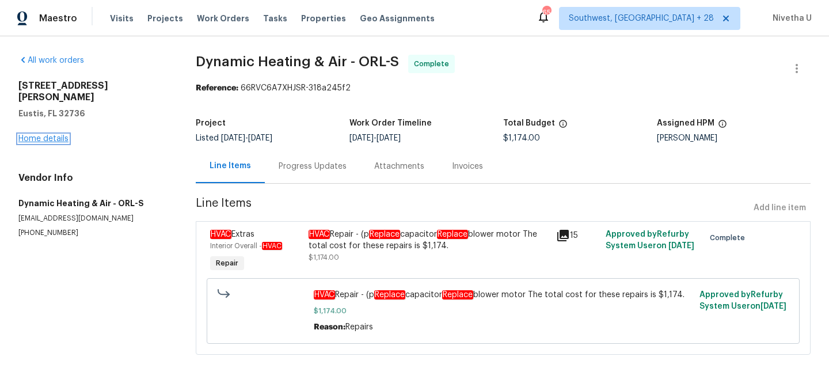
click at [39, 135] on link "Home details" at bounding box center [43, 139] width 50 height 8
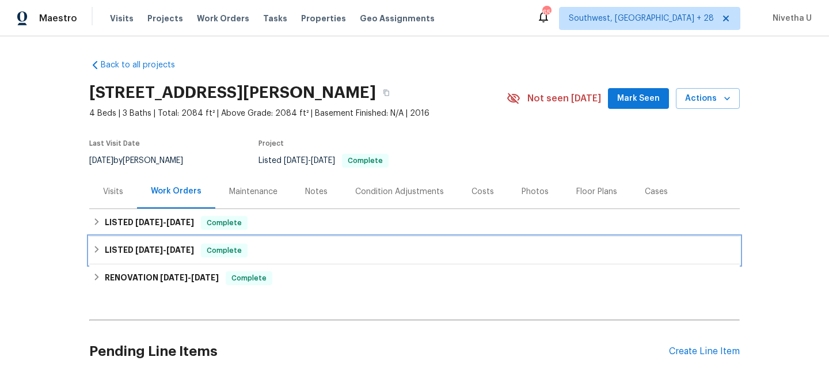
click at [255, 249] on div "LISTED [DATE] - [DATE] Complete" at bounding box center [415, 251] width 644 height 14
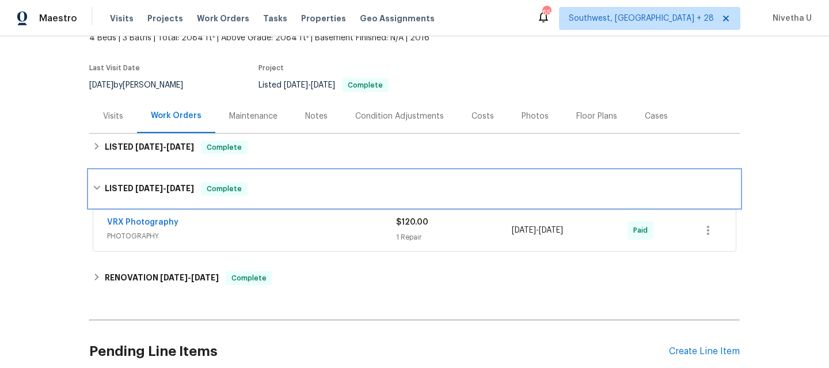
scroll to position [77, 0]
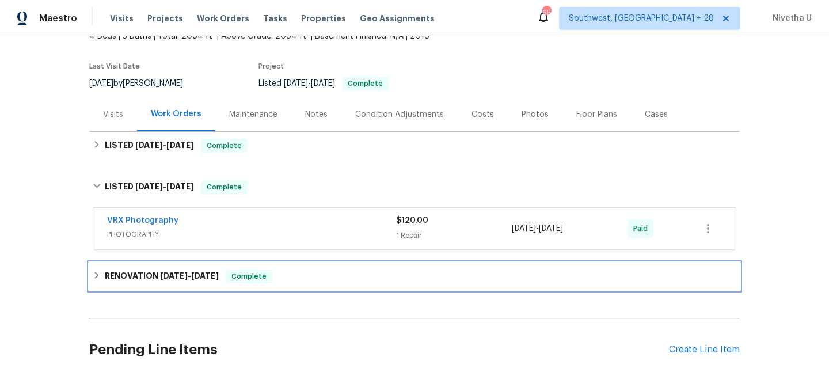
click at [248, 277] on span "Complete" at bounding box center [249, 277] width 44 height 12
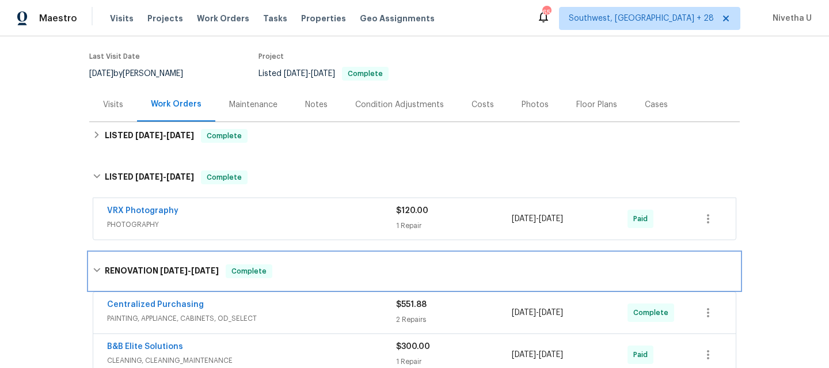
scroll to position [86, 0]
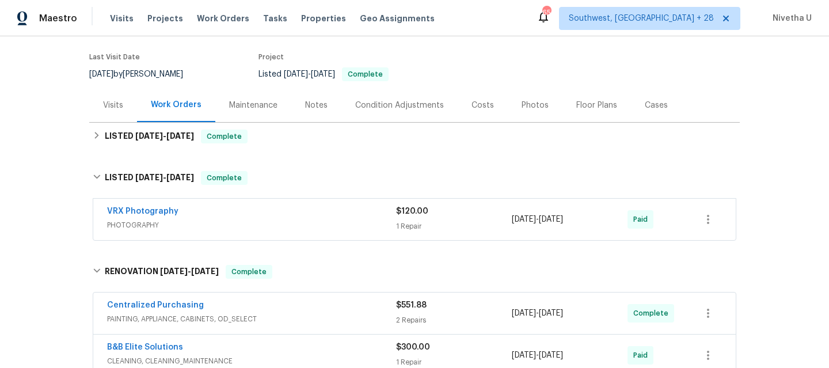
click at [210, 153] on div "Back to all projects [STREET_ADDRESS][PERSON_NAME] 4 Beds | 3 Baths | Total: 20…" at bounding box center [414, 268] width 651 height 608
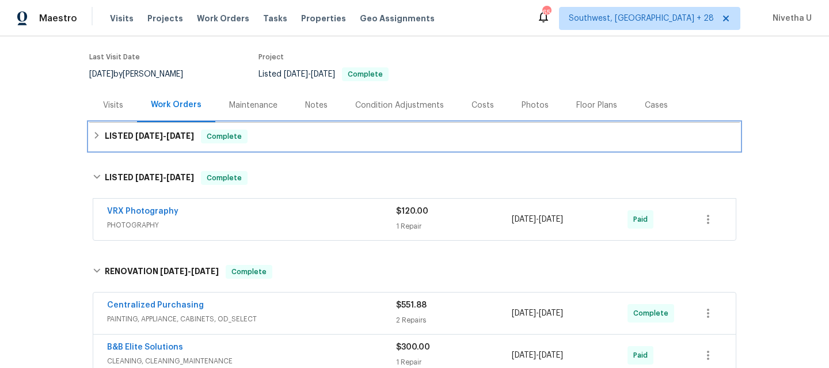
click at [210, 137] on span "Complete" at bounding box center [224, 137] width 44 height 12
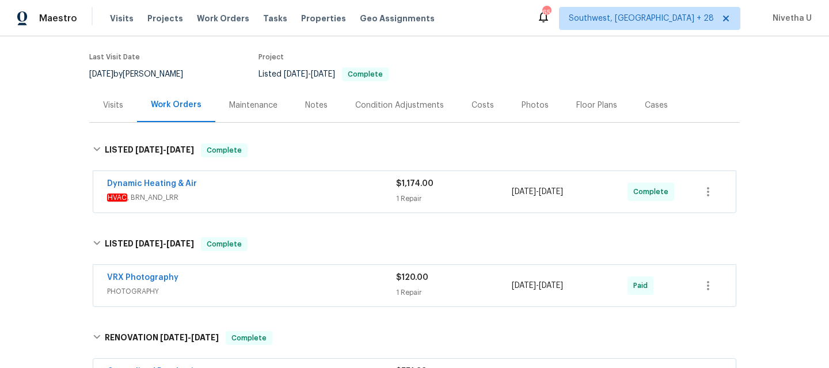
click at [257, 204] on div "Dynamic Heating & Air HVAC , BRN_AND_LRR" at bounding box center [251, 192] width 289 height 28
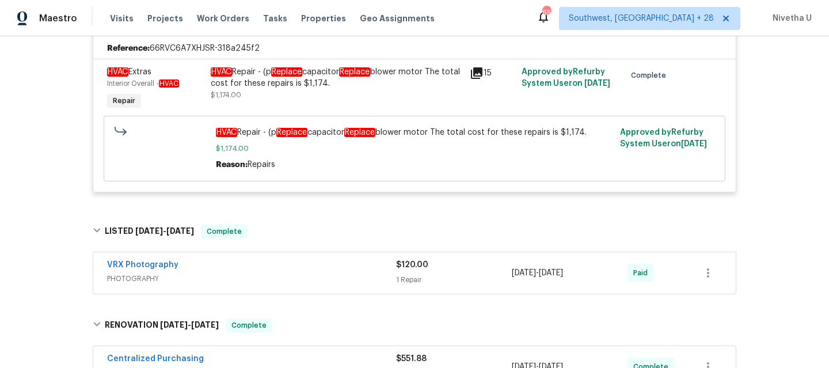
scroll to position [276, 0]
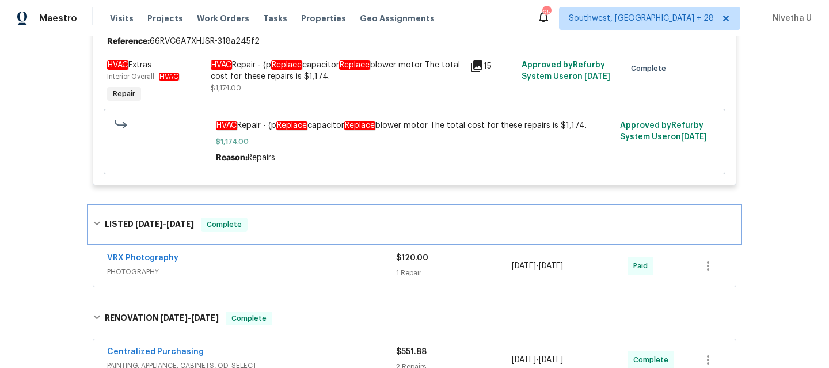
click at [257, 232] on div "LISTED [DATE] - [DATE] Complete" at bounding box center [415, 225] width 644 height 14
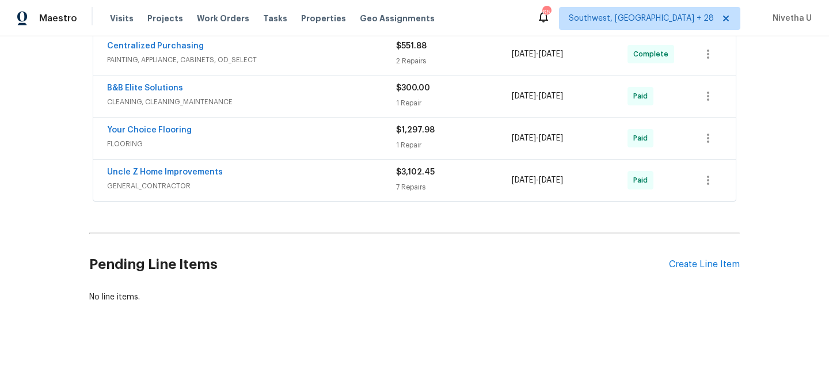
scroll to position [533, 0]
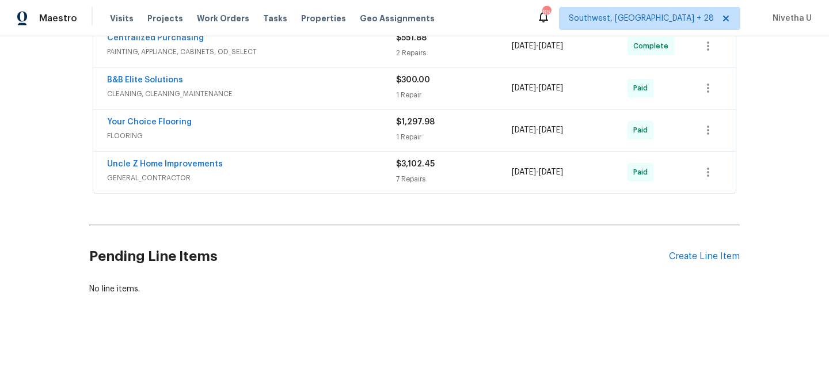
click at [290, 183] on span "GENERAL_CONTRACTOR" at bounding box center [251, 178] width 289 height 12
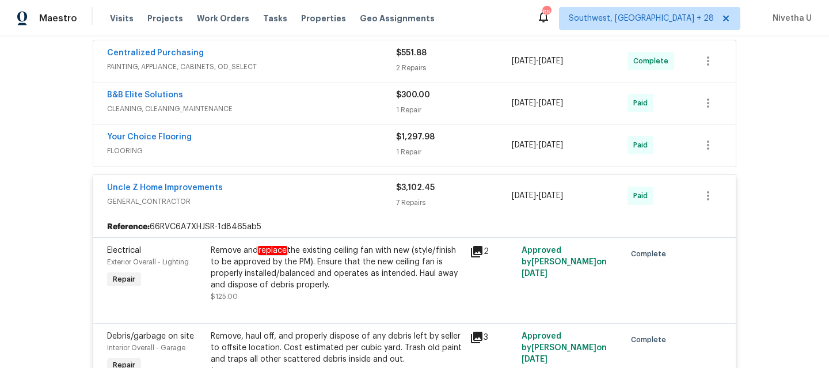
scroll to position [513, 0]
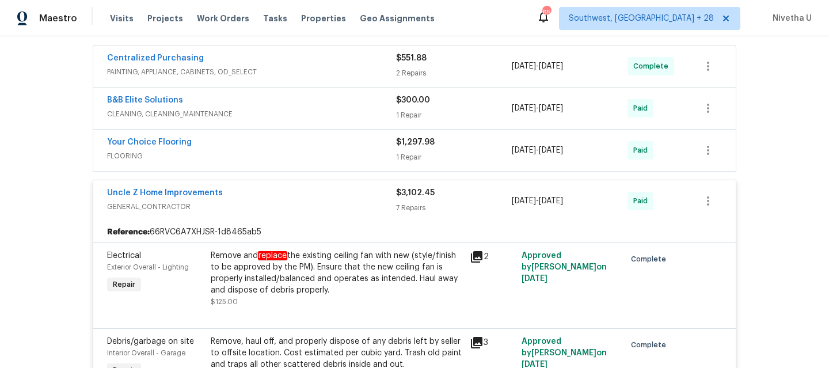
click at [283, 203] on span "GENERAL_CONTRACTOR" at bounding box center [251, 207] width 289 height 12
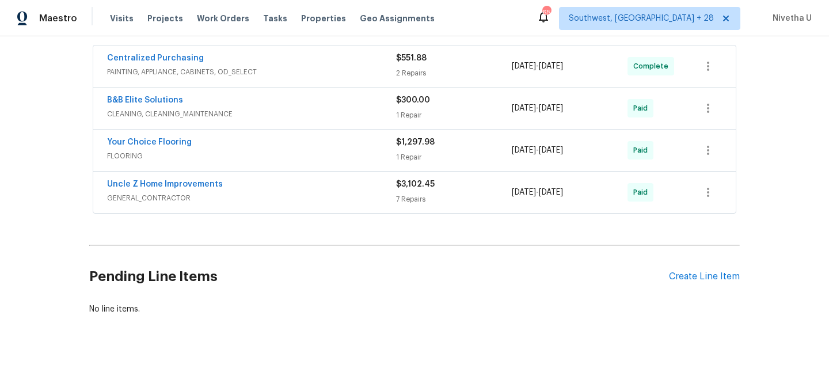
click at [268, 157] on span "FLOORING" at bounding box center [251, 156] width 289 height 12
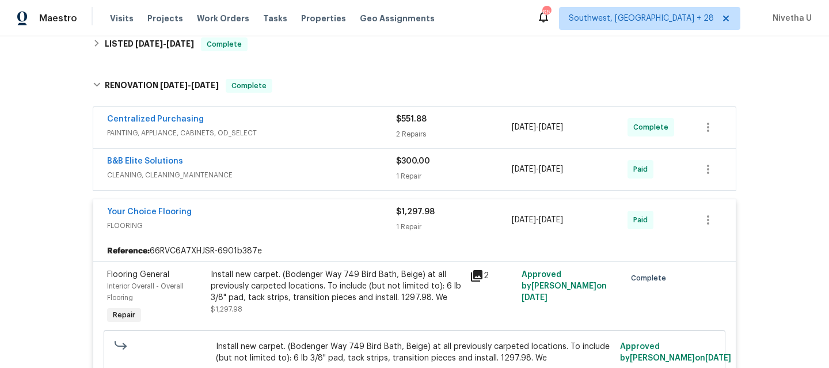
scroll to position [440, 0]
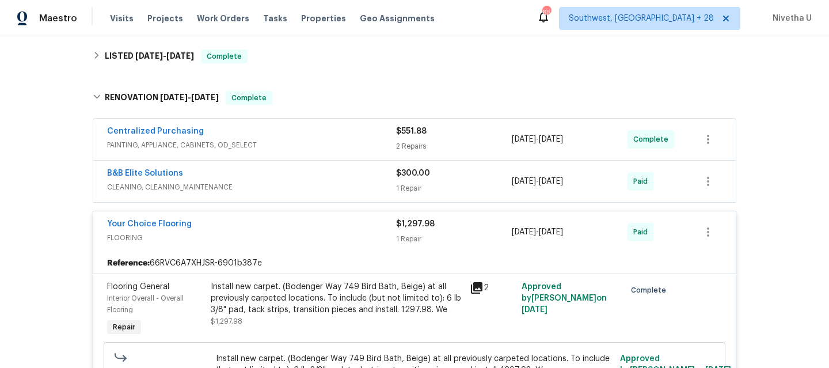
click at [259, 229] on div "Your Choice Flooring" at bounding box center [251, 225] width 289 height 14
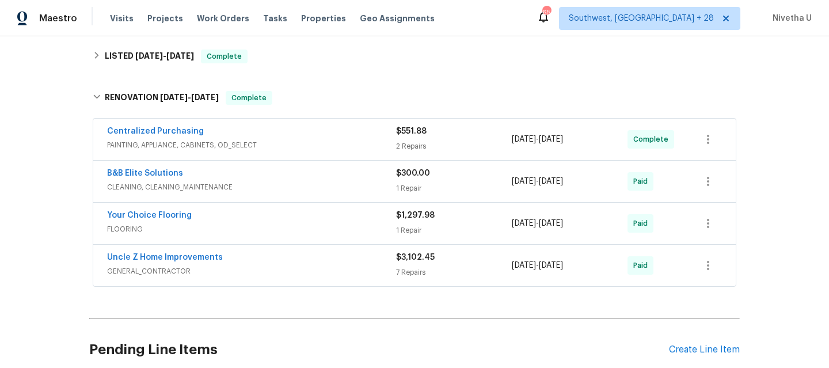
click at [261, 196] on div "B&B Elite Solutions CLEANING, CLEANING_MAINTENANCE $300.00 1 Repair [DATE] - [D…" at bounding box center [414, 181] width 643 height 41
click at [260, 191] on span "CLEANING, CLEANING_MAINTENANCE" at bounding box center [251, 187] width 289 height 12
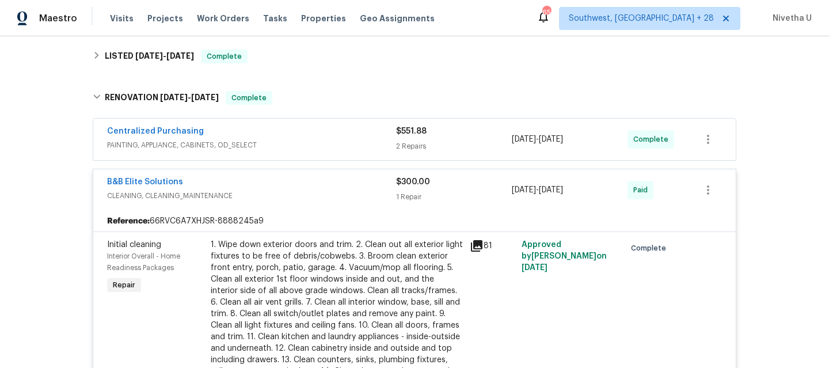
click at [260, 190] on div "B&B Elite Solutions" at bounding box center [251, 183] width 289 height 14
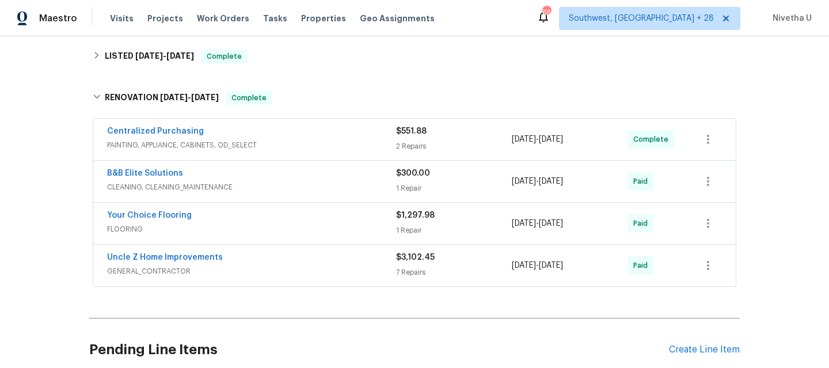
click at [275, 149] on span "PAINTING, APPLIANCE, CABINETS, OD_SELECT" at bounding box center [251, 145] width 289 height 12
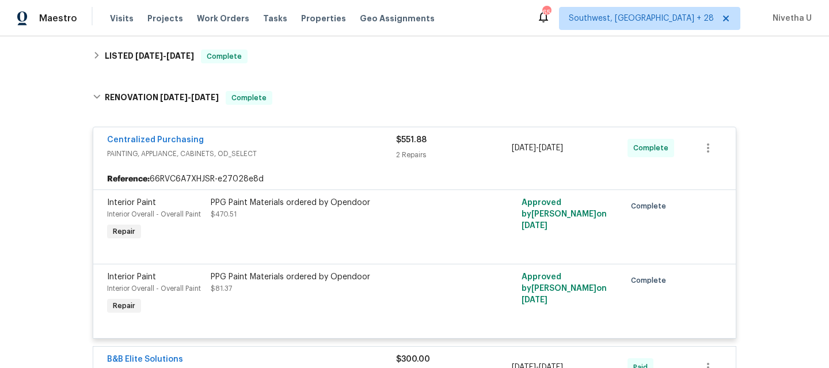
click at [275, 149] on span "PAINTING, APPLIANCE, CABINETS, OD_SELECT" at bounding box center [251, 154] width 289 height 12
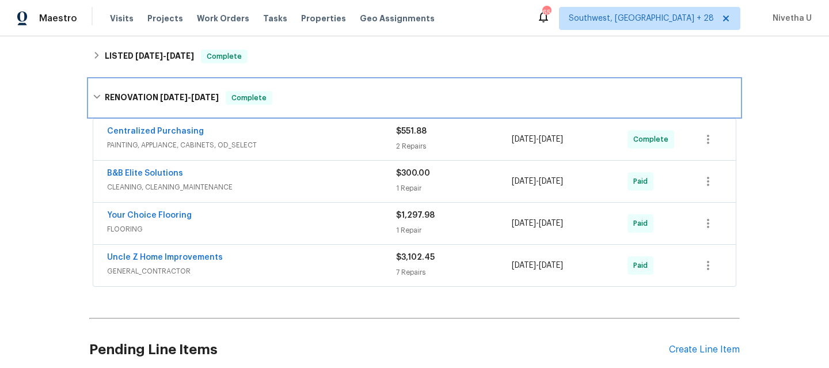
drag, startPoint x: 275, startPoint y: 101, endPoint x: 275, endPoint y: 160, distance: 58.2
click at [275, 103] on div "RENOVATION [DATE] - [DATE] Complete" at bounding box center [415, 98] width 644 height 14
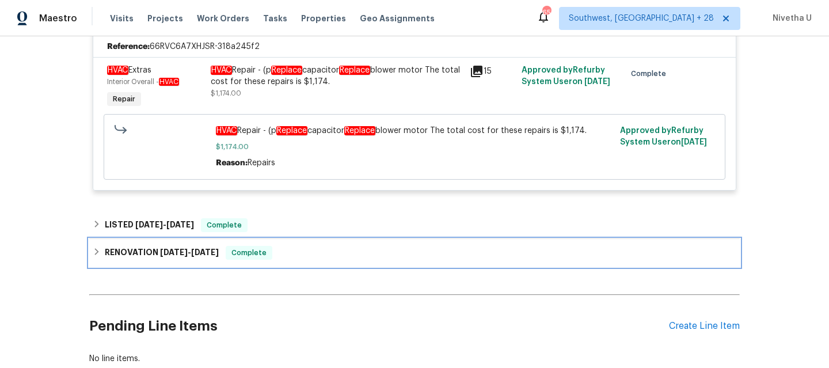
scroll to position [226, 0]
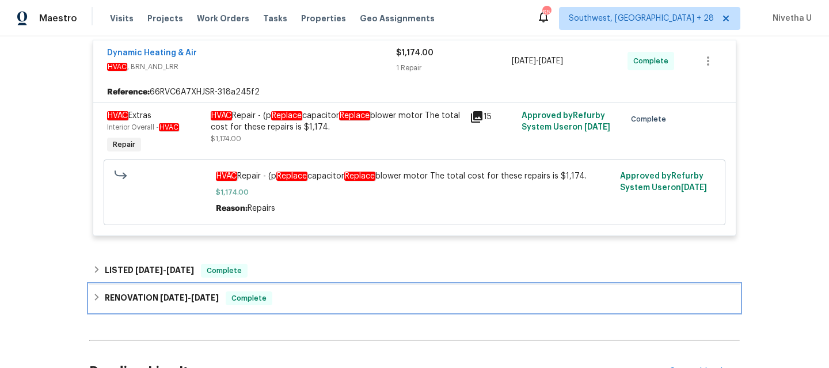
click at [273, 301] on div "RENOVATION [DATE] - [DATE] Complete" at bounding box center [415, 298] width 644 height 14
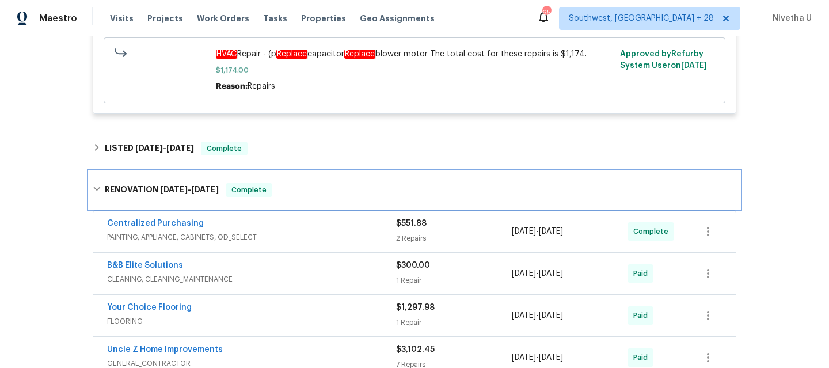
scroll to position [314, 0]
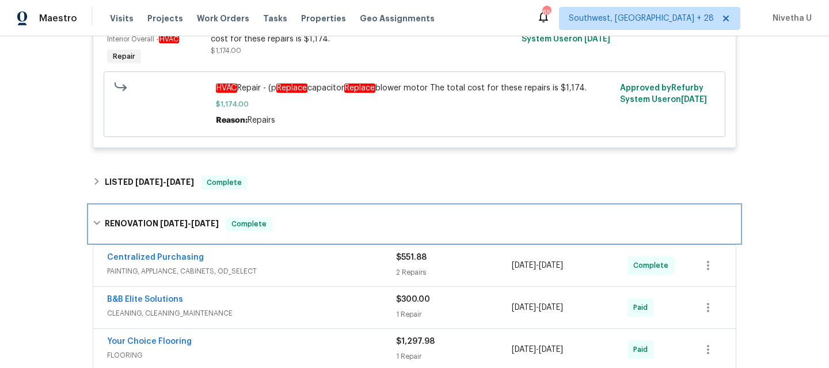
click at [264, 223] on span "Complete" at bounding box center [249, 224] width 44 height 12
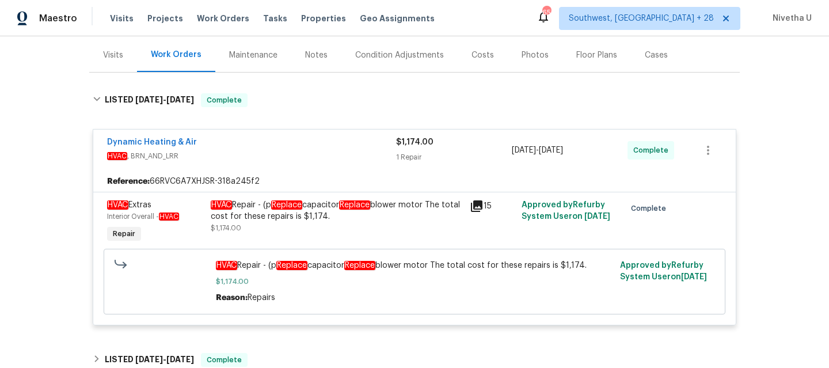
scroll to position [136, 0]
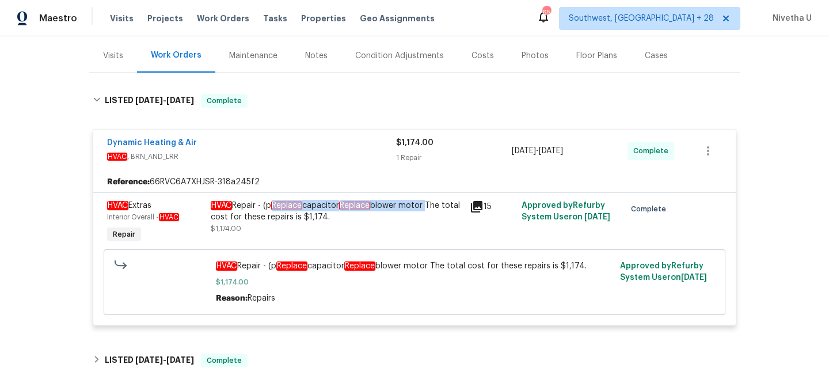
drag, startPoint x: 274, startPoint y: 207, endPoint x: 427, endPoint y: 203, distance: 153.8
click at [427, 203] on div "HVAC Repair - (p Replace capacitor Replace blower motor The total cost for thes…" at bounding box center [337, 211] width 252 height 23
copy div "Replace capacitor Replace blower motor"
click at [309, 158] on span "HVAC , BRN_AND_LRR" at bounding box center [251, 157] width 289 height 12
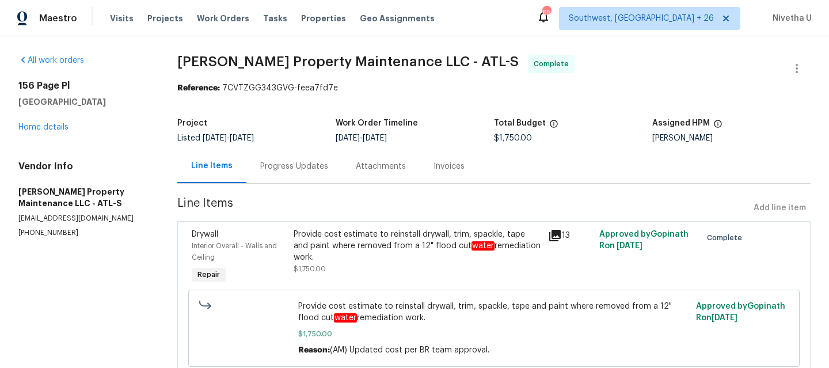
click at [297, 173] on div "Progress Updates" at bounding box center [295, 166] width 96 height 34
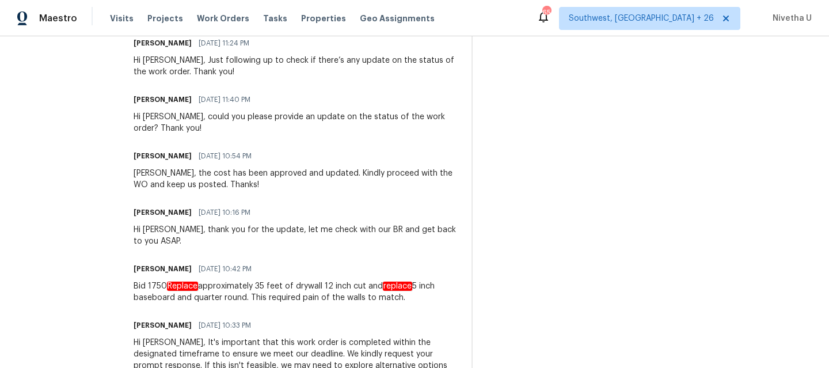
scroll to position [812, 0]
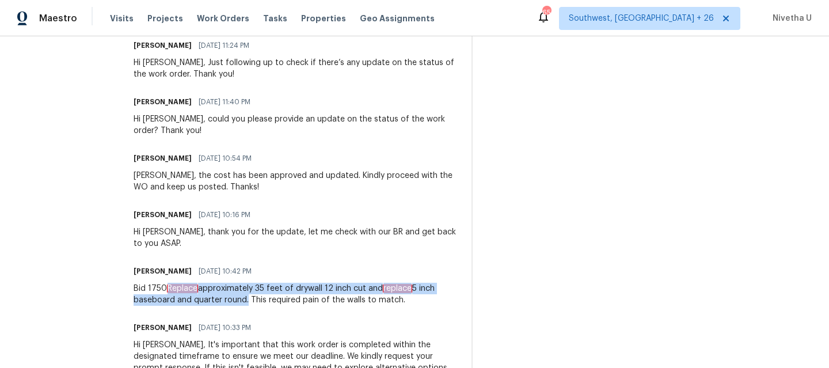
drag, startPoint x: 171, startPoint y: 277, endPoint x: 249, endPoint y: 290, distance: 78.9
click at [249, 290] on div "Bid 1750 Replace approximately 35 feet of drywall 12 inch cut and replace 5 inc…" at bounding box center [296, 294] width 324 height 23
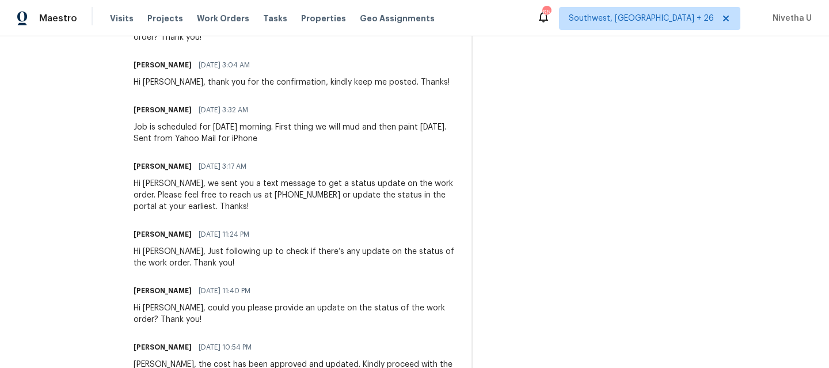
scroll to position [868, 0]
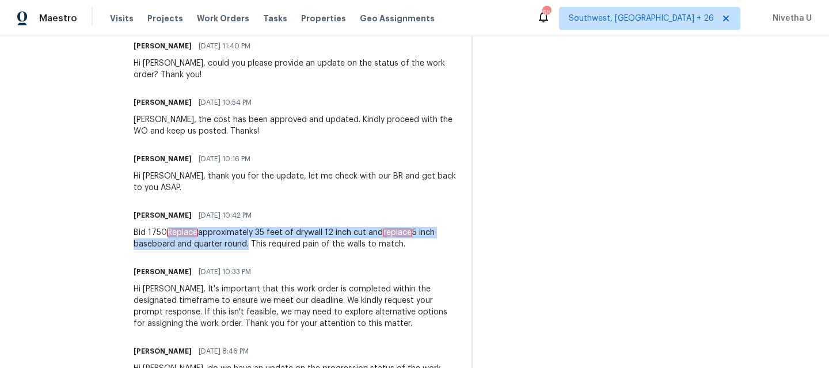
copy div "Replace approximately 35 feet of drywall 12 inch cut and replace 5 inch baseboa…"
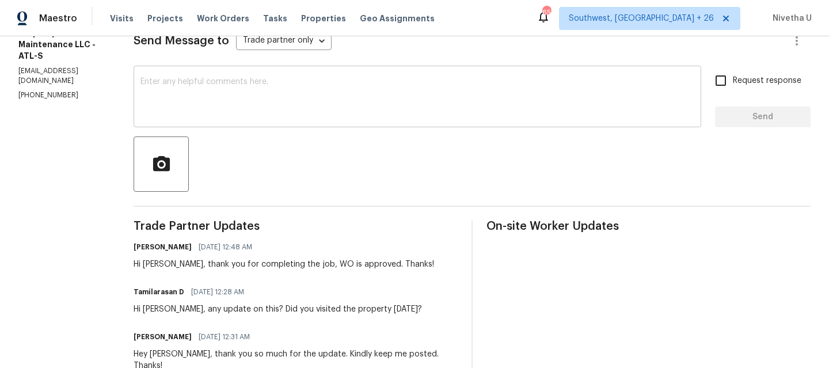
scroll to position [0, 0]
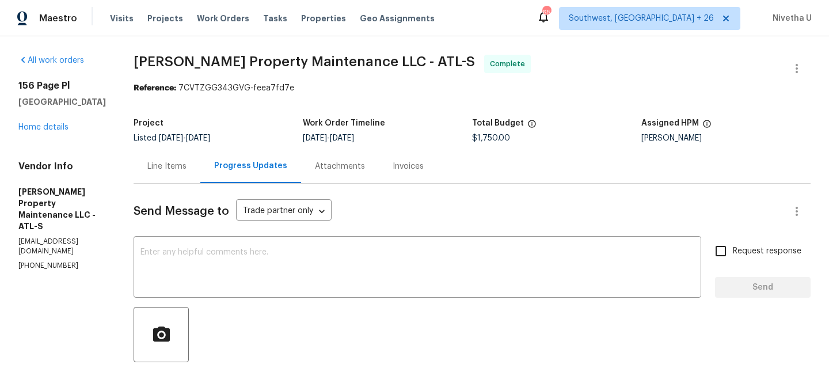
click at [166, 164] on div "Line Items" at bounding box center [166, 167] width 39 height 12
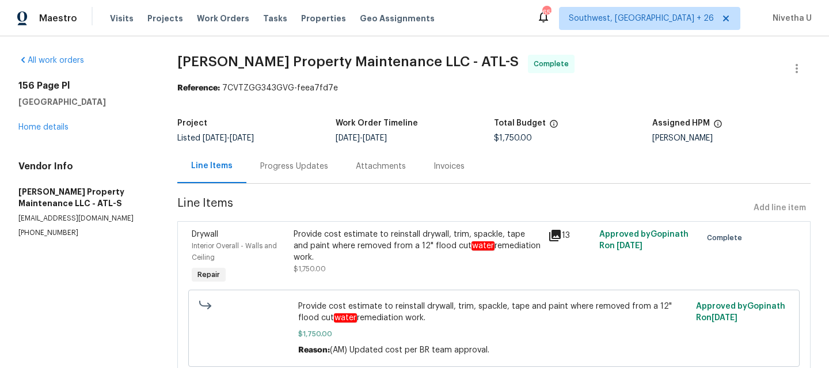
scroll to position [51, 0]
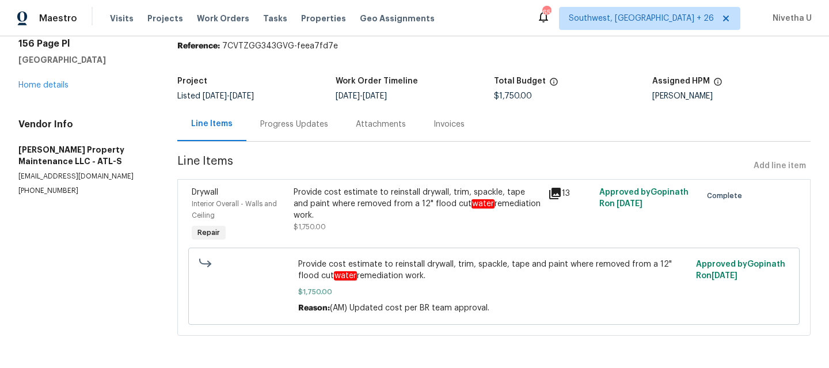
click at [373, 199] on div "Provide cost estimate to reinstall drywall, trim, spackle, tape and paint where…" at bounding box center [418, 204] width 248 height 35
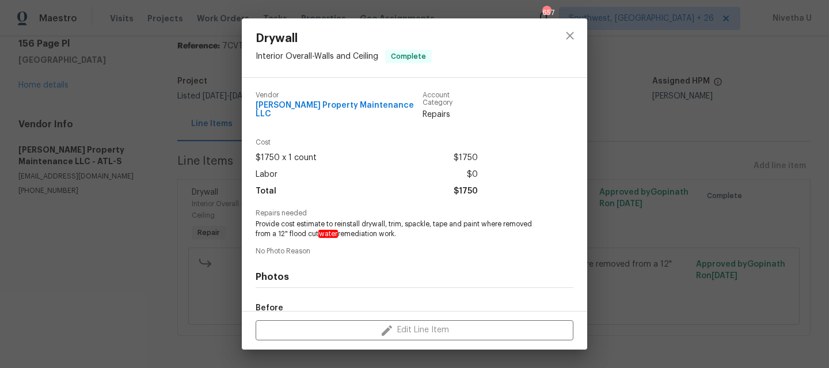
scroll to position [133, 0]
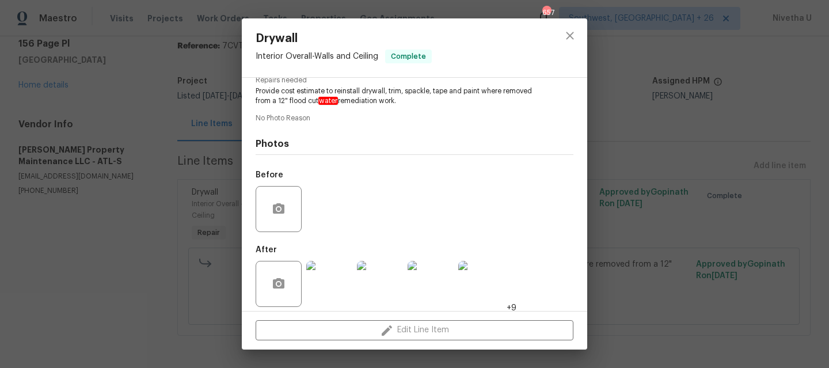
click at [317, 285] on img at bounding box center [329, 284] width 46 height 46
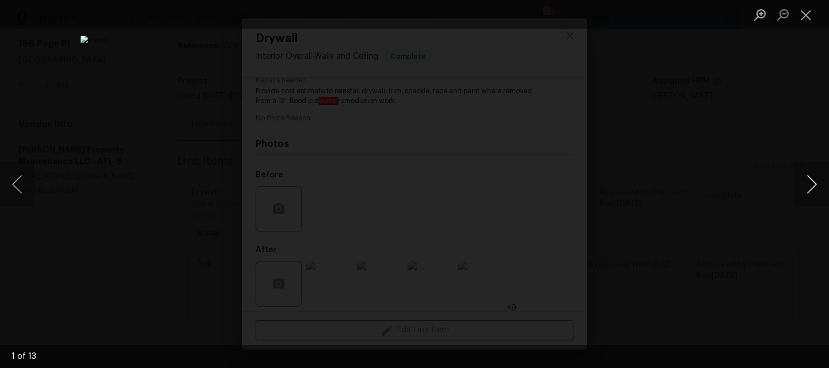
click at [810, 188] on button "Next image" at bounding box center [812, 184] width 35 height 46
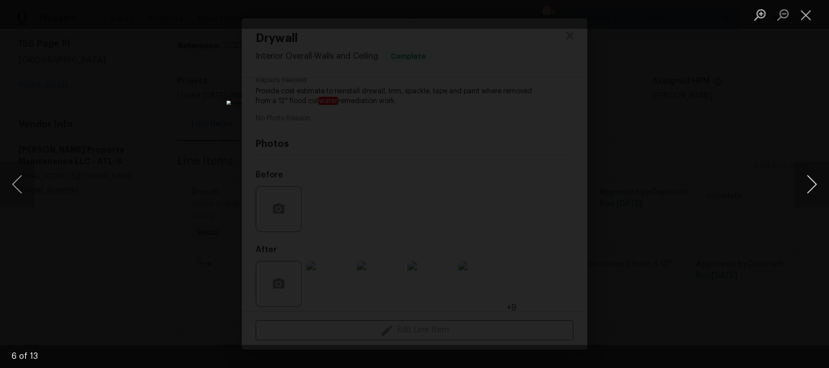
click at [810, 188] on button "Next image" at bounding box center [812, 184] width 35 height 46
click at [792, 191] on div "Lightbox" at bounding box center [414, 184] width 829 height 368
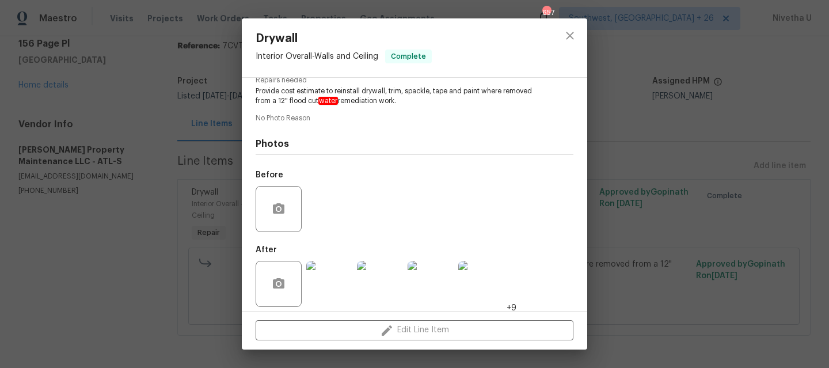
click at [194, 295] on div "Drywall Interior Overall - Walls and Ceiling Complete Vendor Glen Property Main…" at bounding box center [414, 184] width 829 height 368
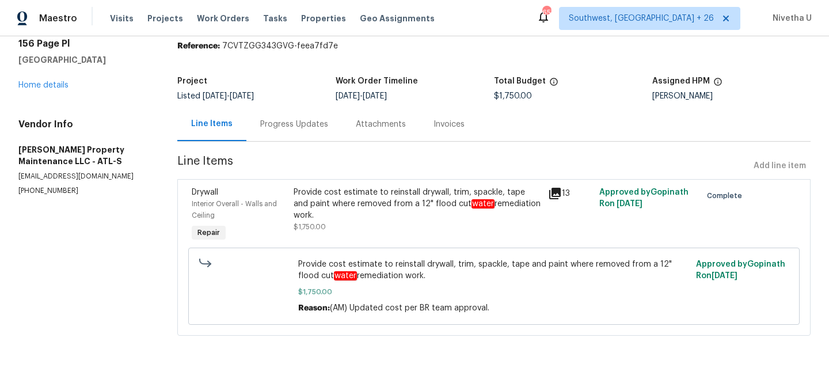
click at [286, 119] on div "Progress Updates" at bounding box center [294, 125] width 68 height 12
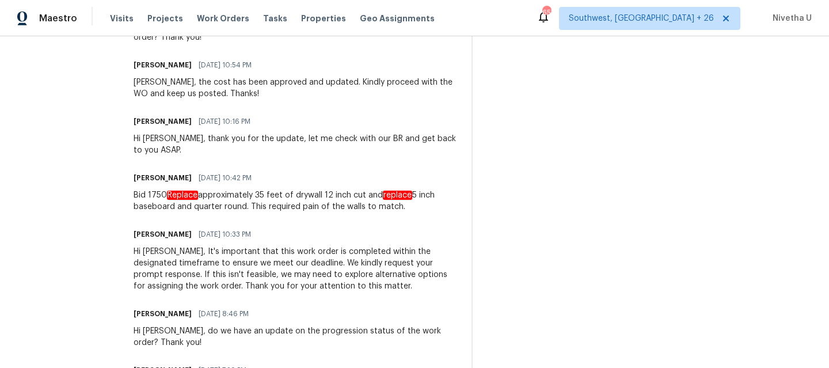
scroll to position [904, 0]
